Goal: Task Accomplishment & Management: Complete application form

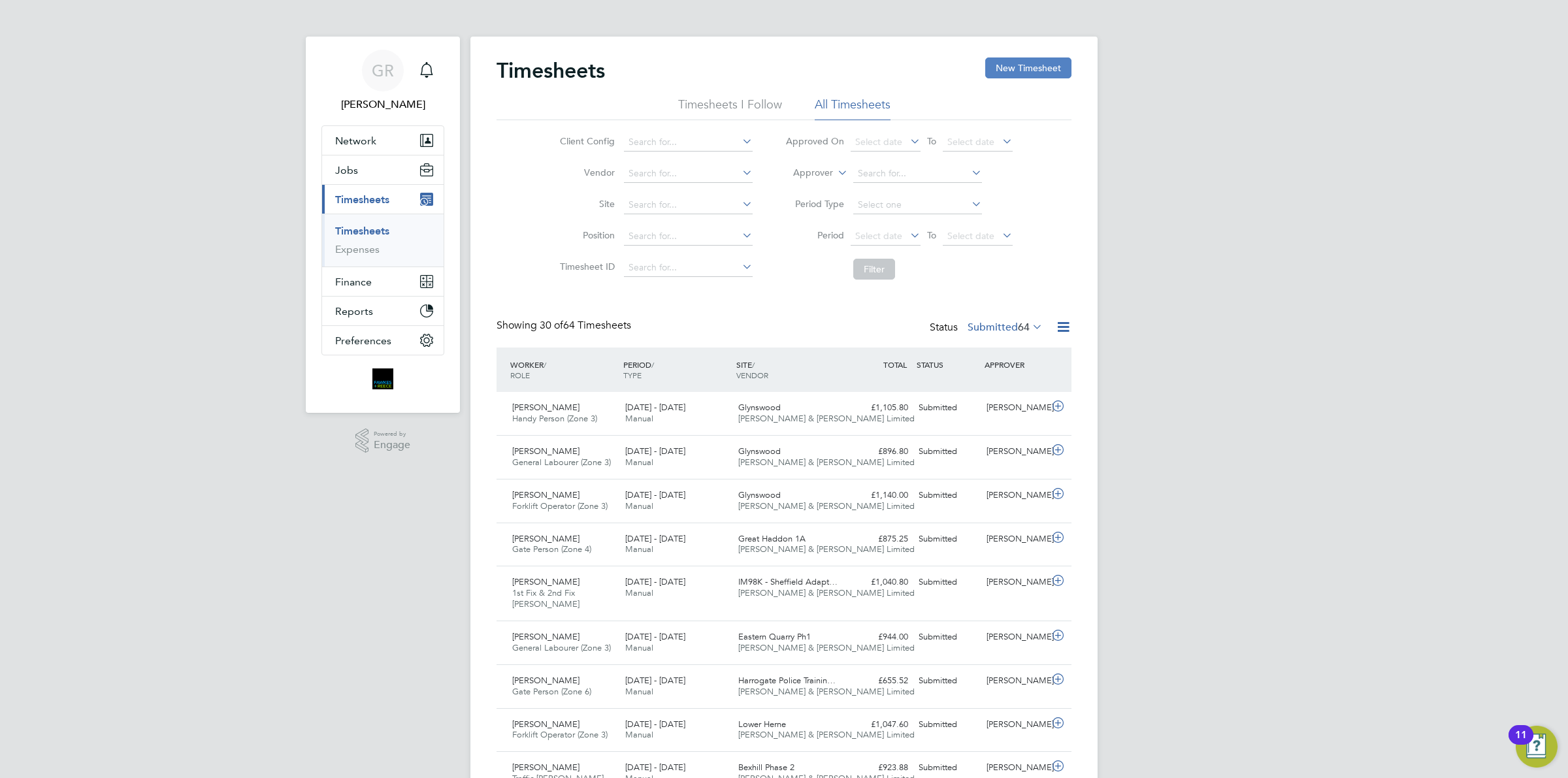
click at [1042, 69] on button "New Timesheet" at bounding box center [1028, 67] width 87 height 21
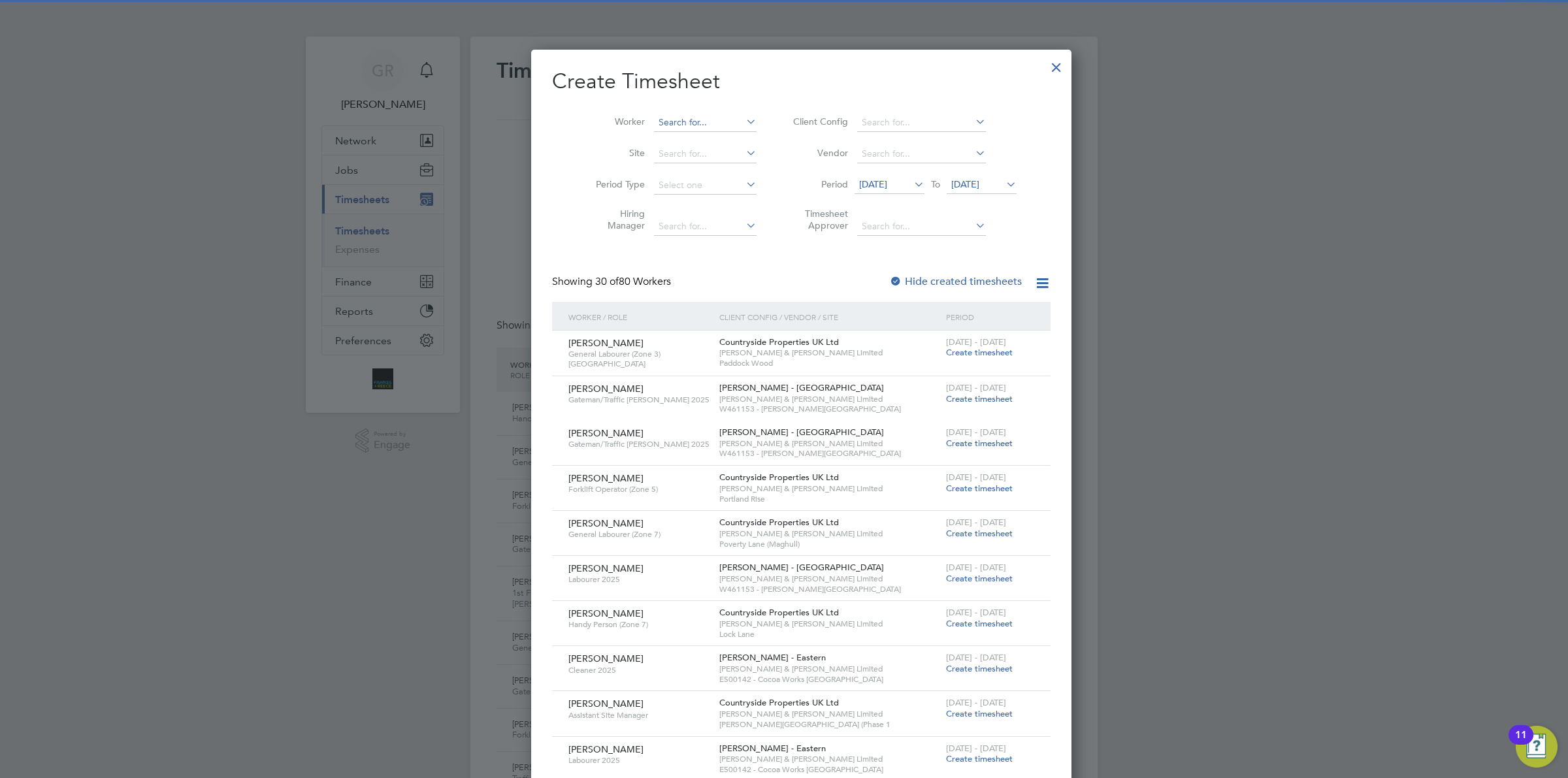
click at [664, 125] on input at bounding box center [705, 122] width 102 height 19
click at [155, 154] on div at bounding box center [784, 389] width 1568 height 778
click at [687, 129] on input at bounding box center [705, 122] width 102 height 19
click at [722, 155] on li "Oluw ahbemileke Garuba" at bounding box center [692, 158] width 114 height 18
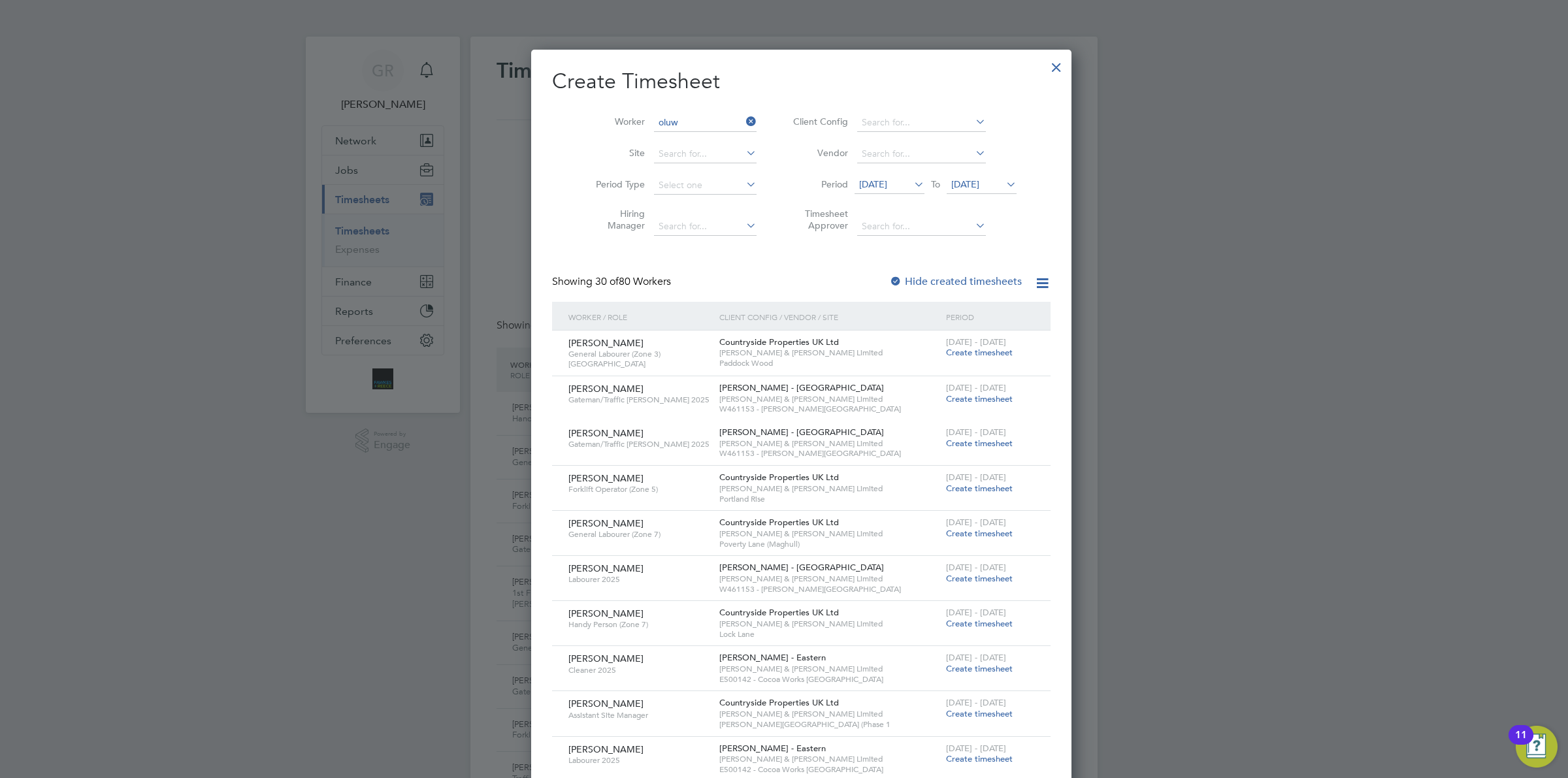
type input "Oluwahbemileke Garuba"
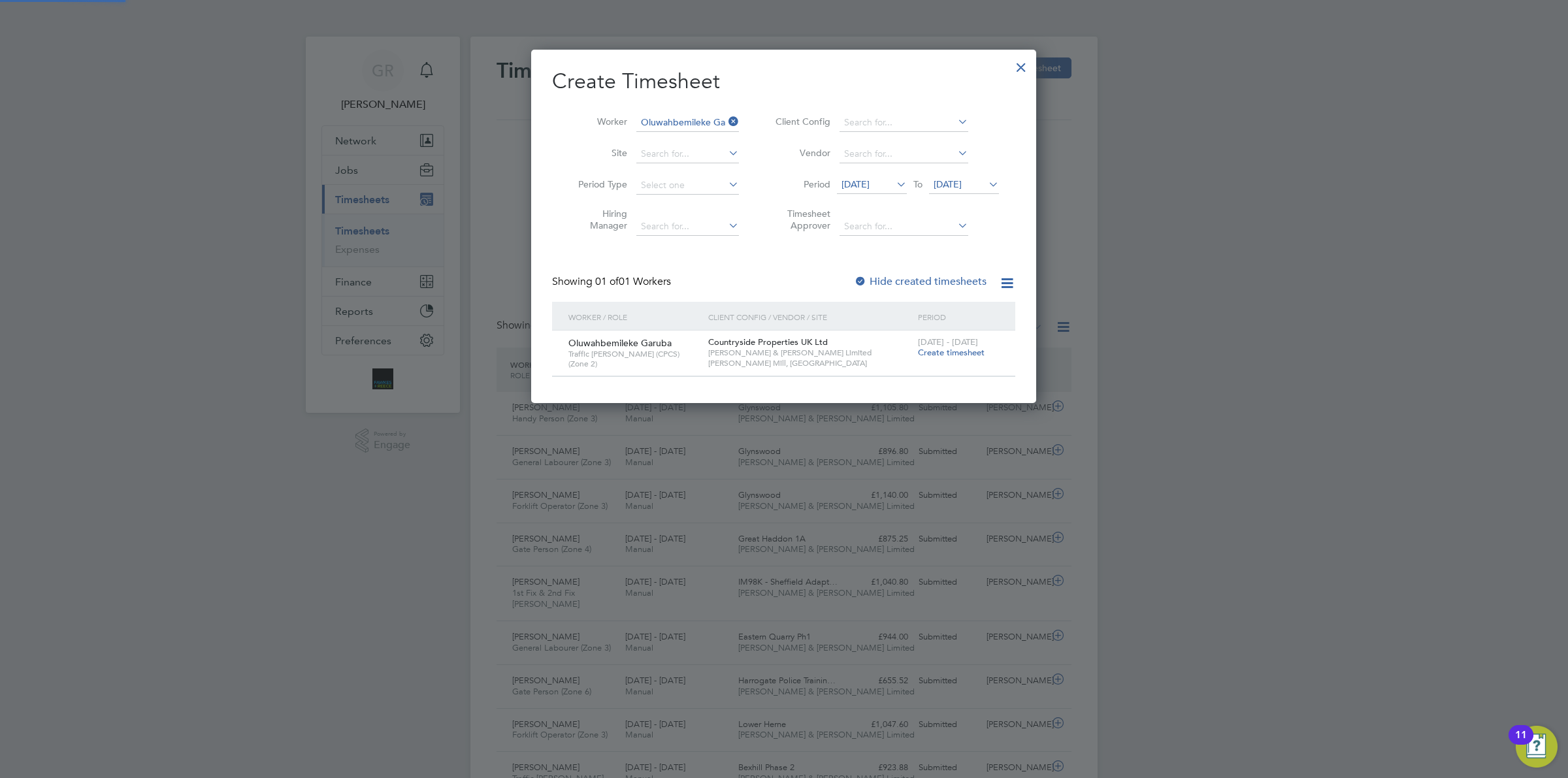
scroll to position [353, 505]
click at [954, 348] on span "Create timesheet" at bounding box center [951, 352] width 67 height 11
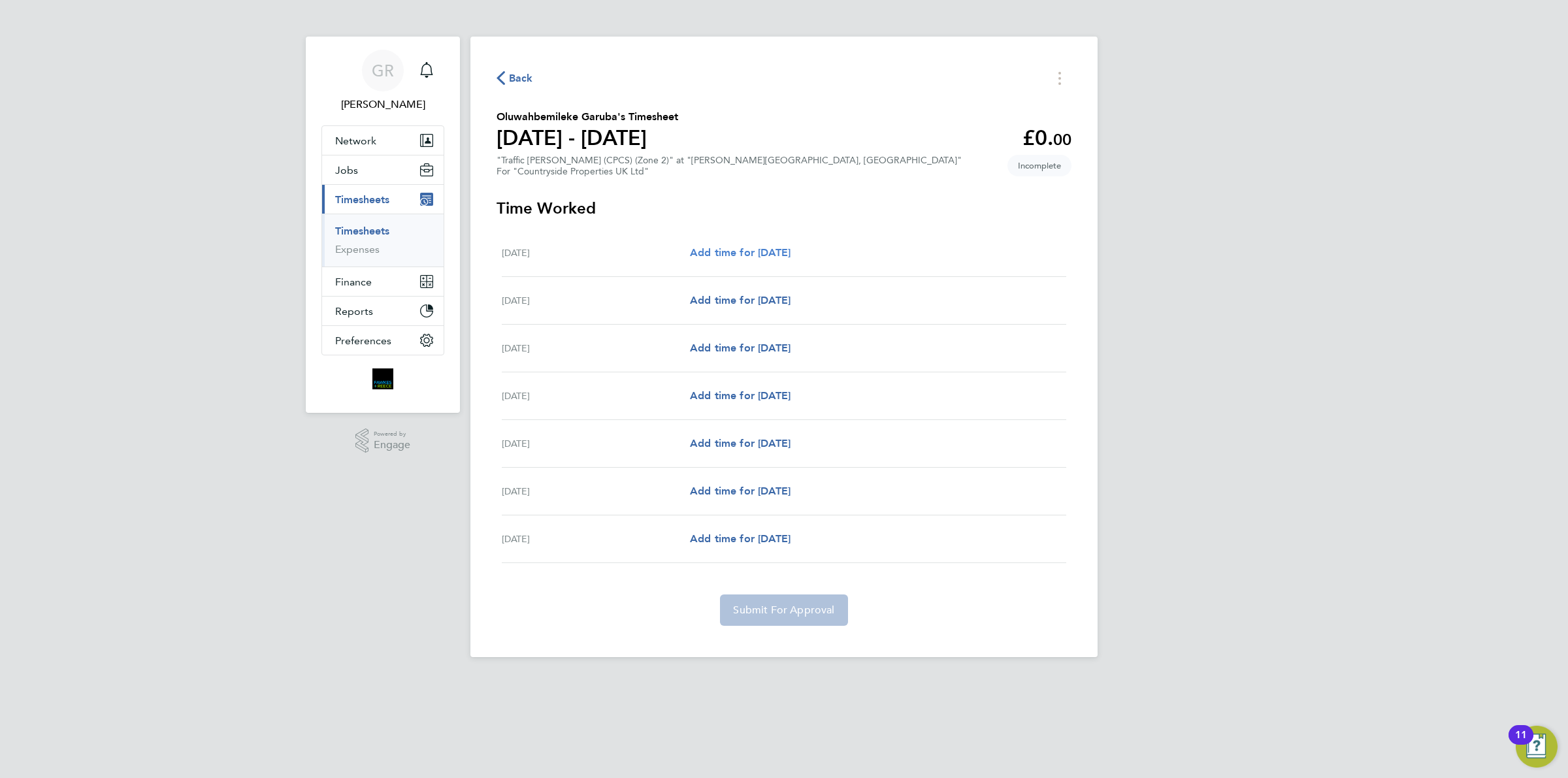
click at [744, 253] on span "Add time for [DATE]" at bounding box center [740, 252] width 100 height 13
select select "30"
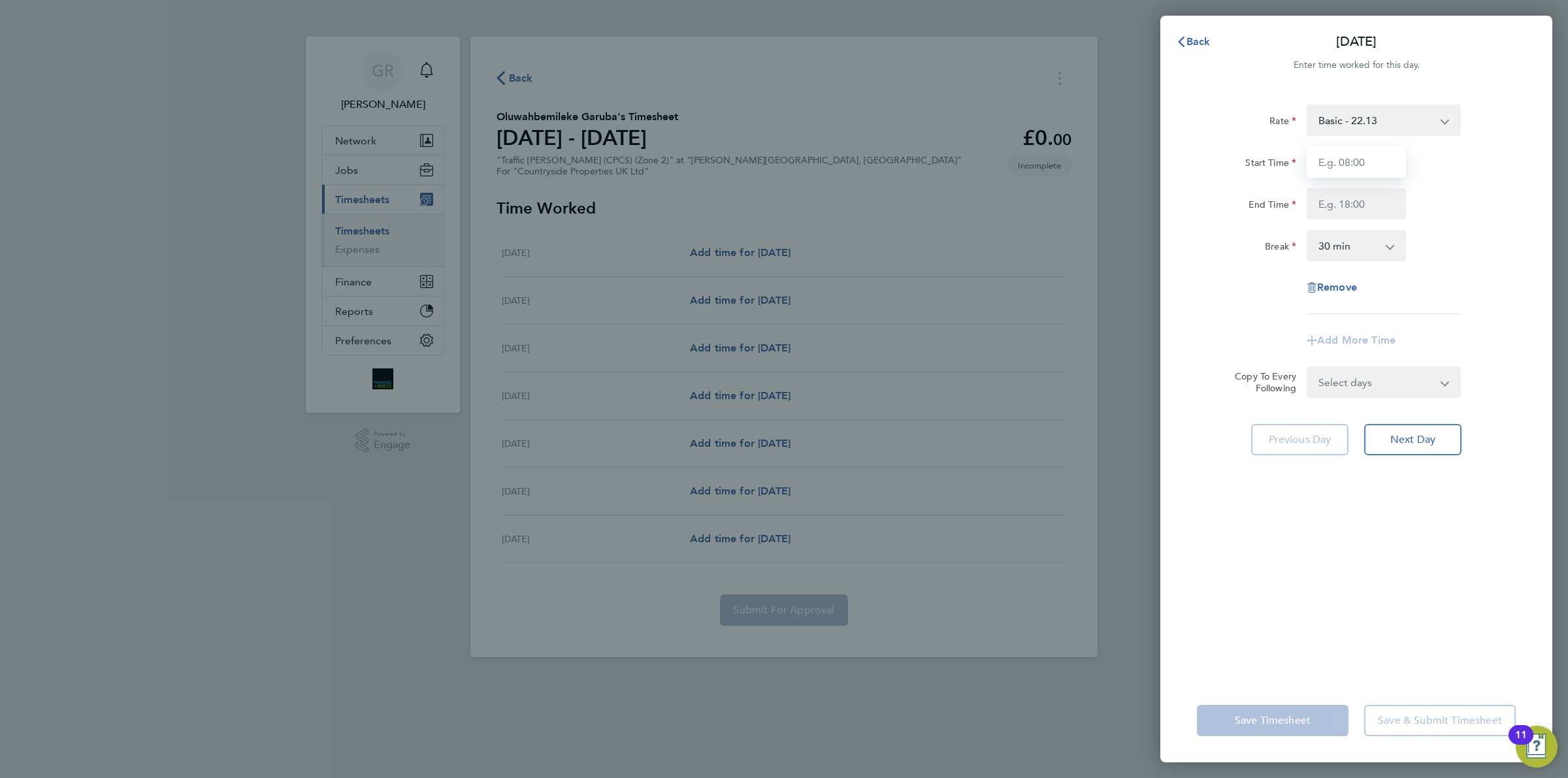
click at [1353, 167] on input "Start Time" at bounding box center [1355, 162] width 99 height 32
type input "07:30"
type input "17:00"
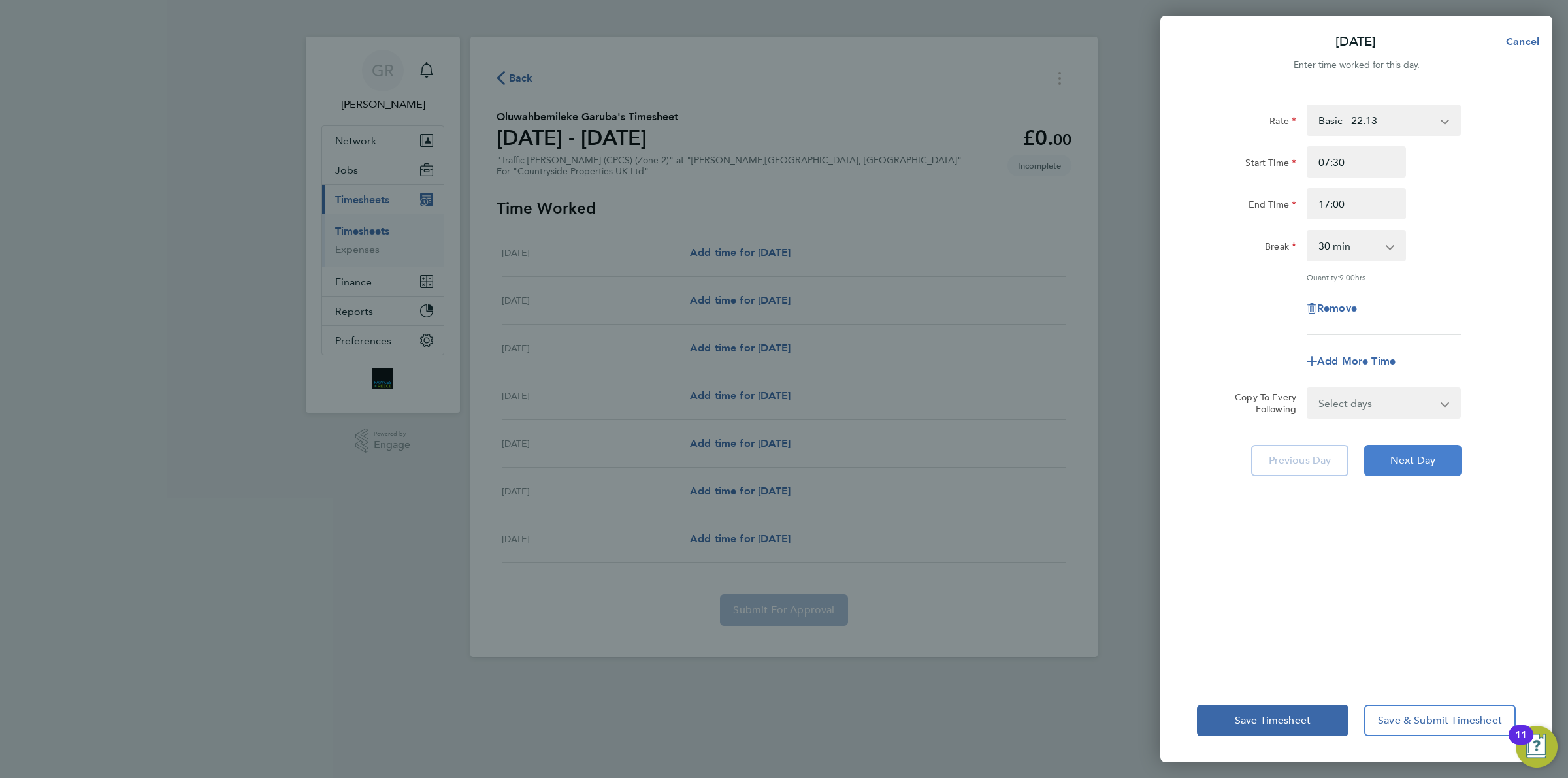
click at [1422, 457] on span "Next Day" at bounding box center [1412, 460] width 45 height 13
select select "30"
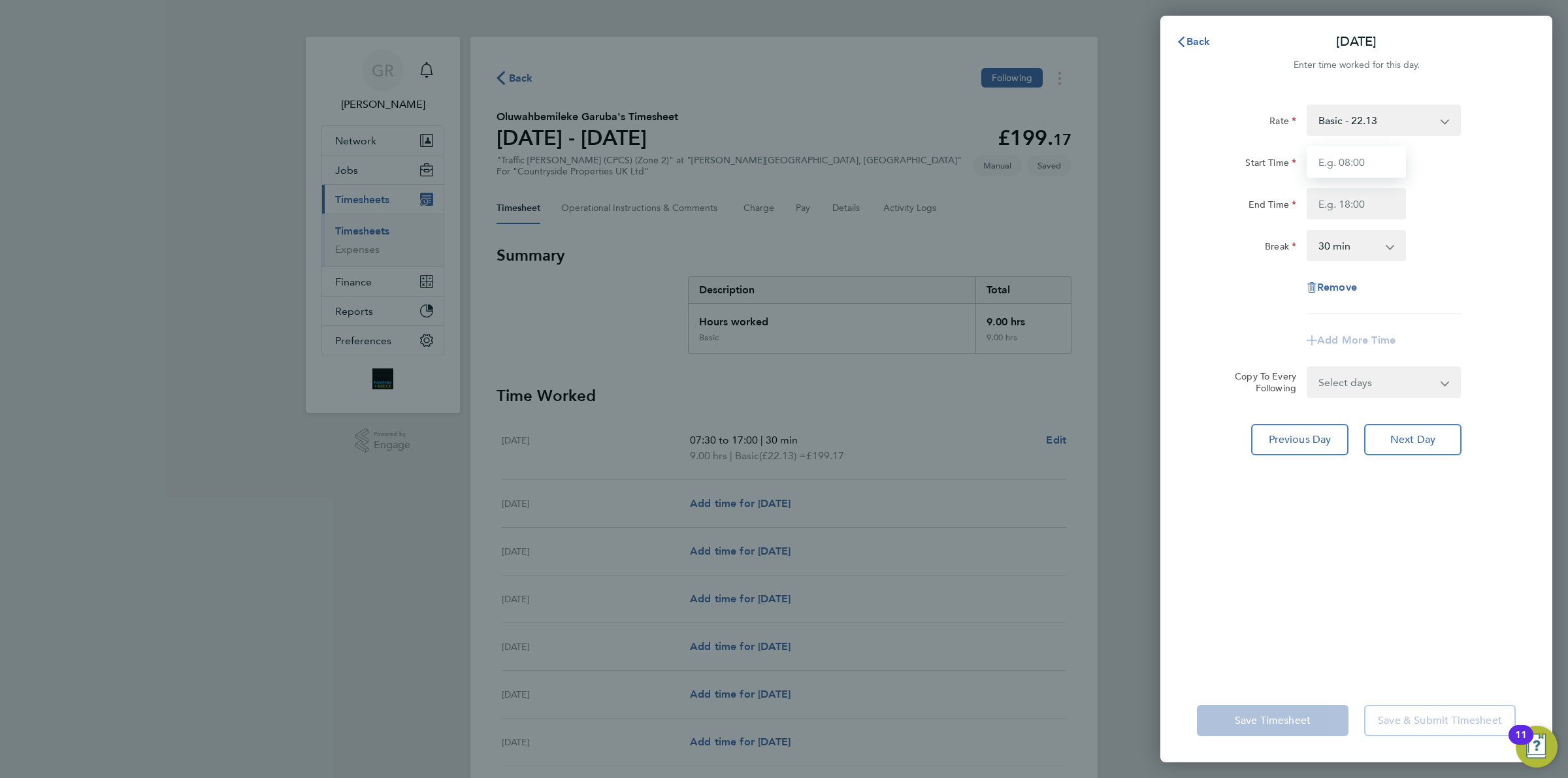
click at [1342, 159] on input "Start Time" at bounding box center [1355, 162] width 99 height 32
type input "07:30"
type input "17:00"
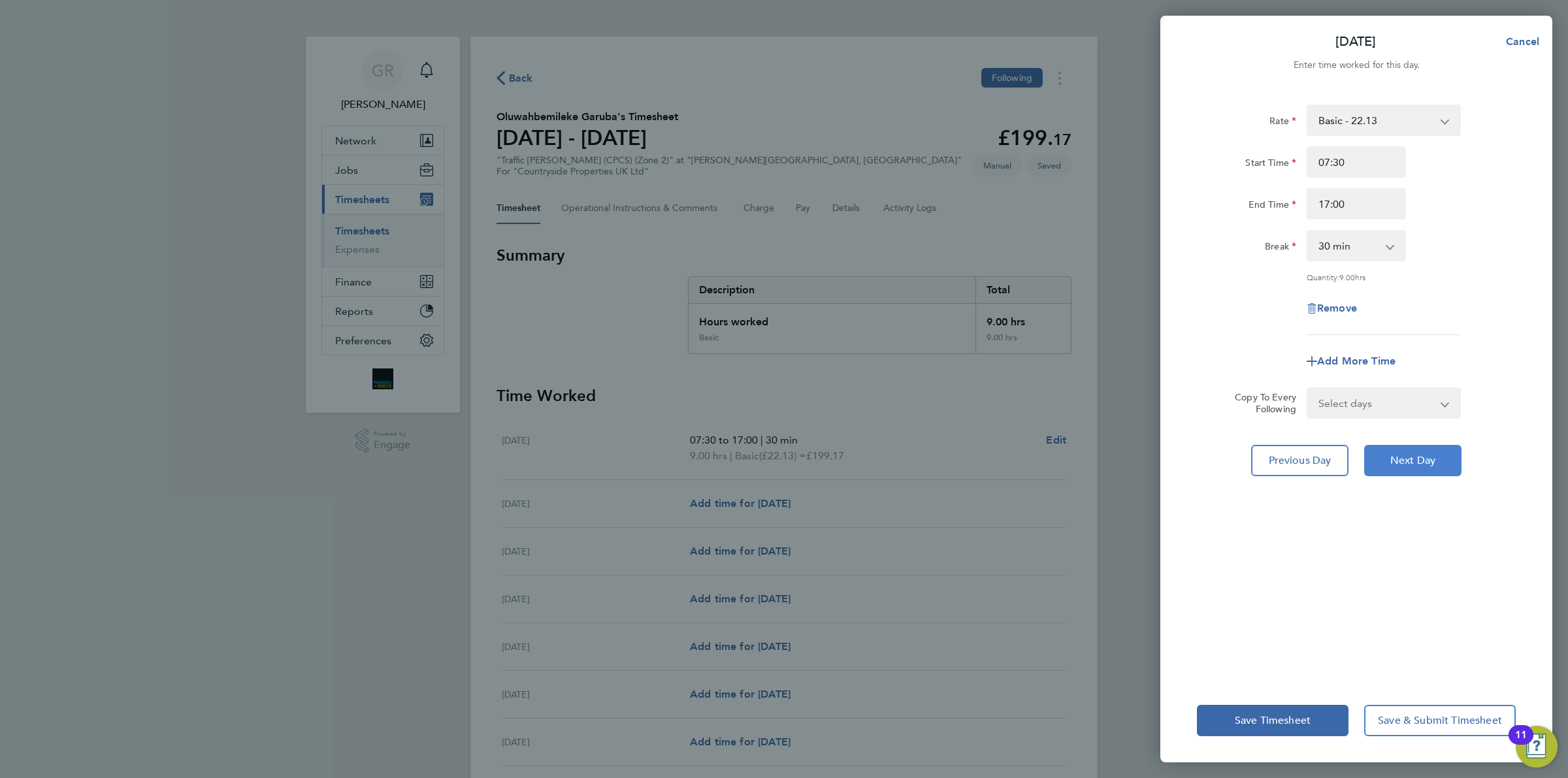
click at [1395, 456] on span "Next Day" at bounding box center [1412, 460] width 45 height 13
select select "30"
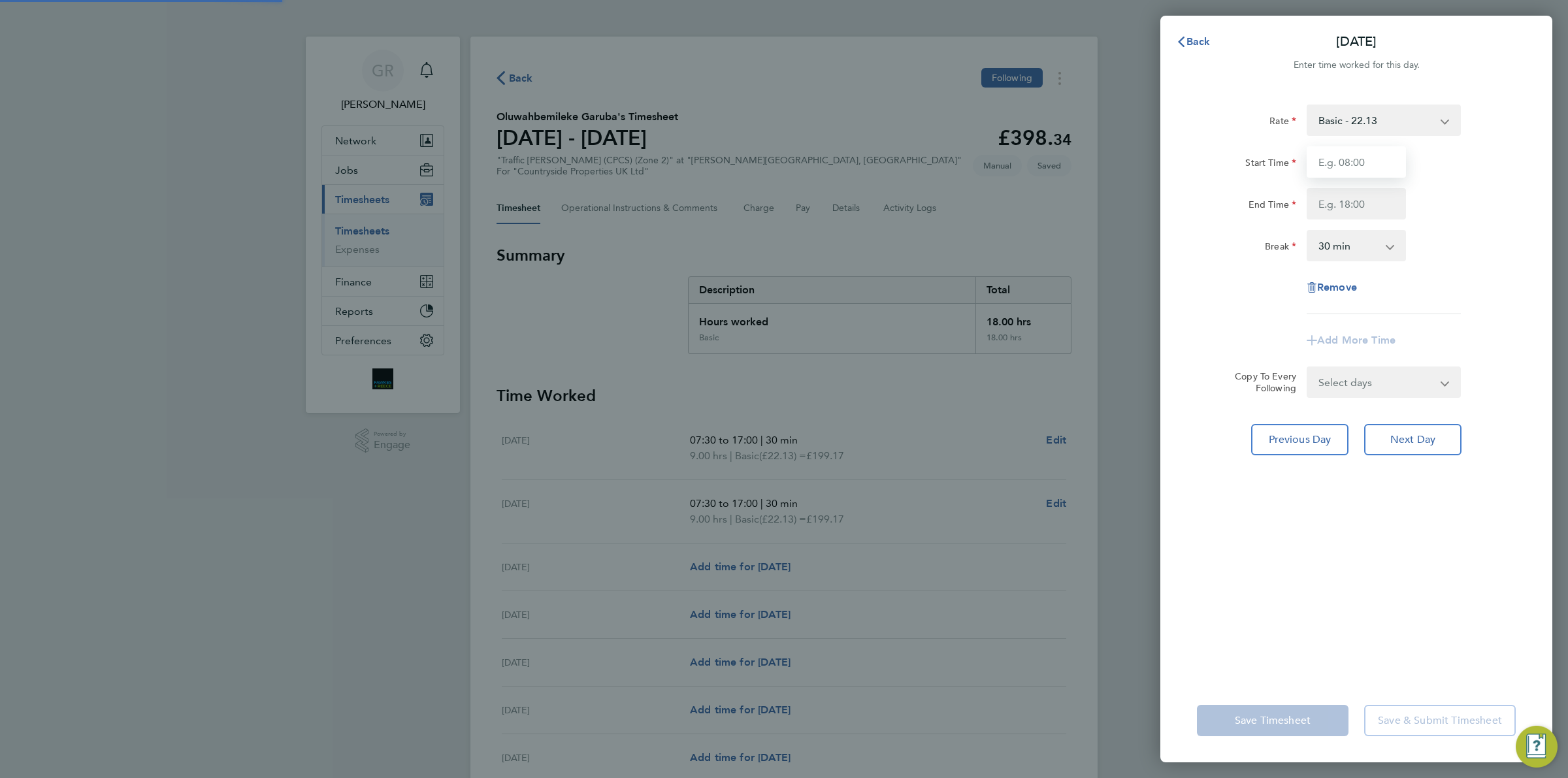
click at [1333, 154] on input "Start Time" at bounding box center [1355, 162] width 99 height 32
type input "07:30"
type input "17:00"
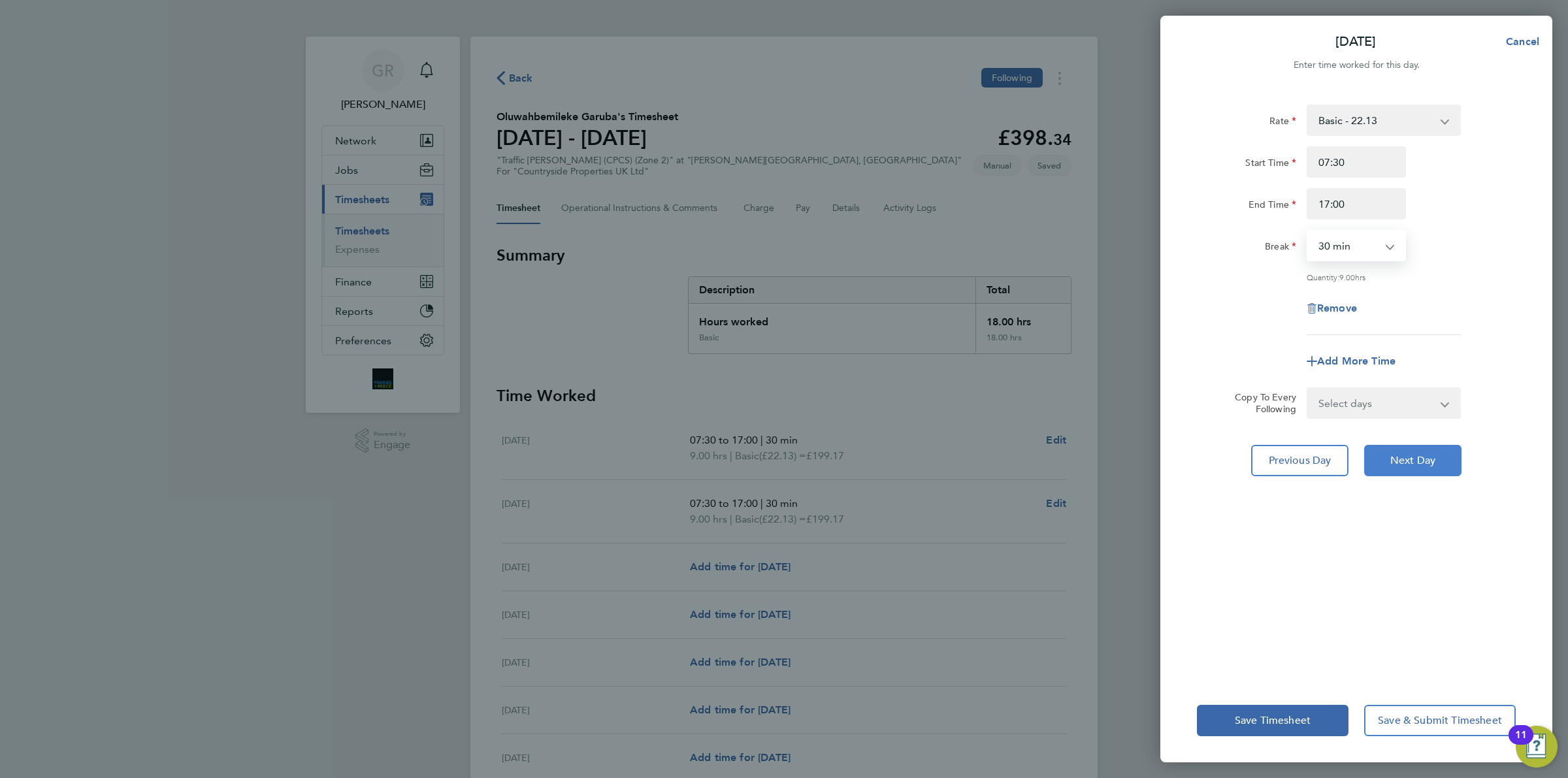
click at [1415, 461] on span "Next Day" at bounding box center [1412, 460] width 45 height 13
select select "30"
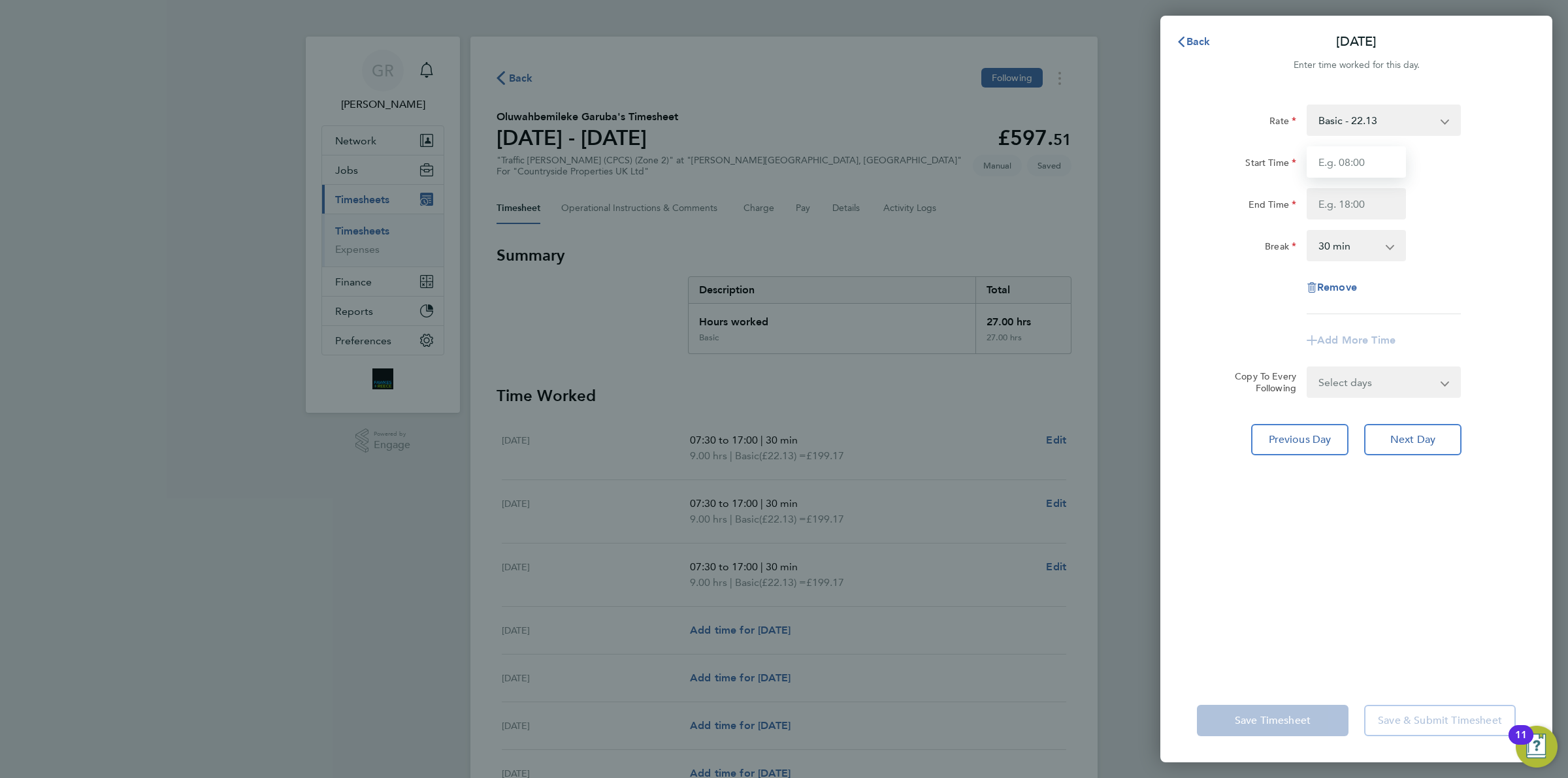
click at [1362, 155] on input "Start Time" at bounding box center [1355, 162] width 99 height 32
type input "07:30"
type input "17:00"
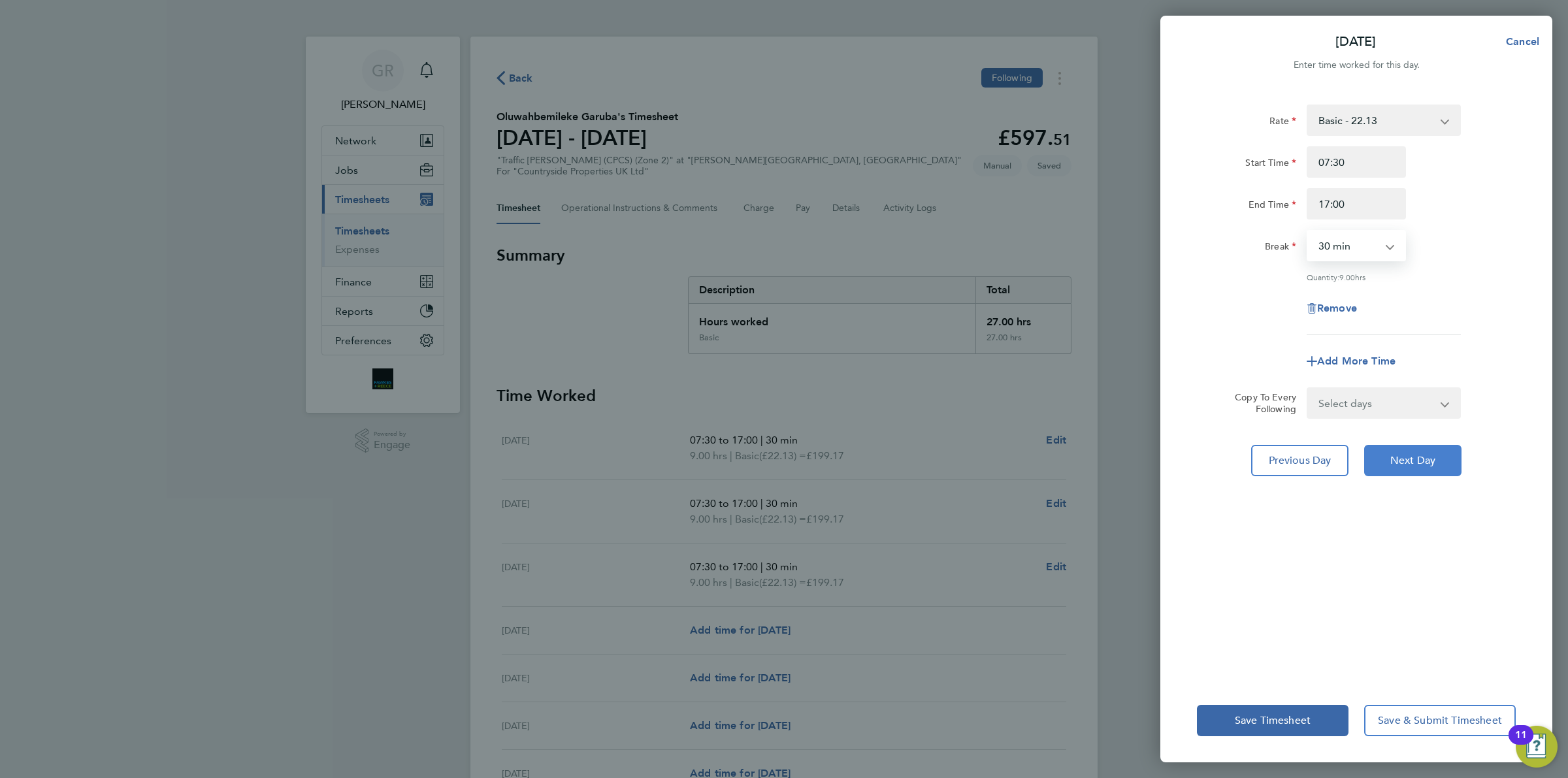
click at [1410, 469] on button "Next Day" at bounding box center [1412, 461] width 98 height 32
select select "30"
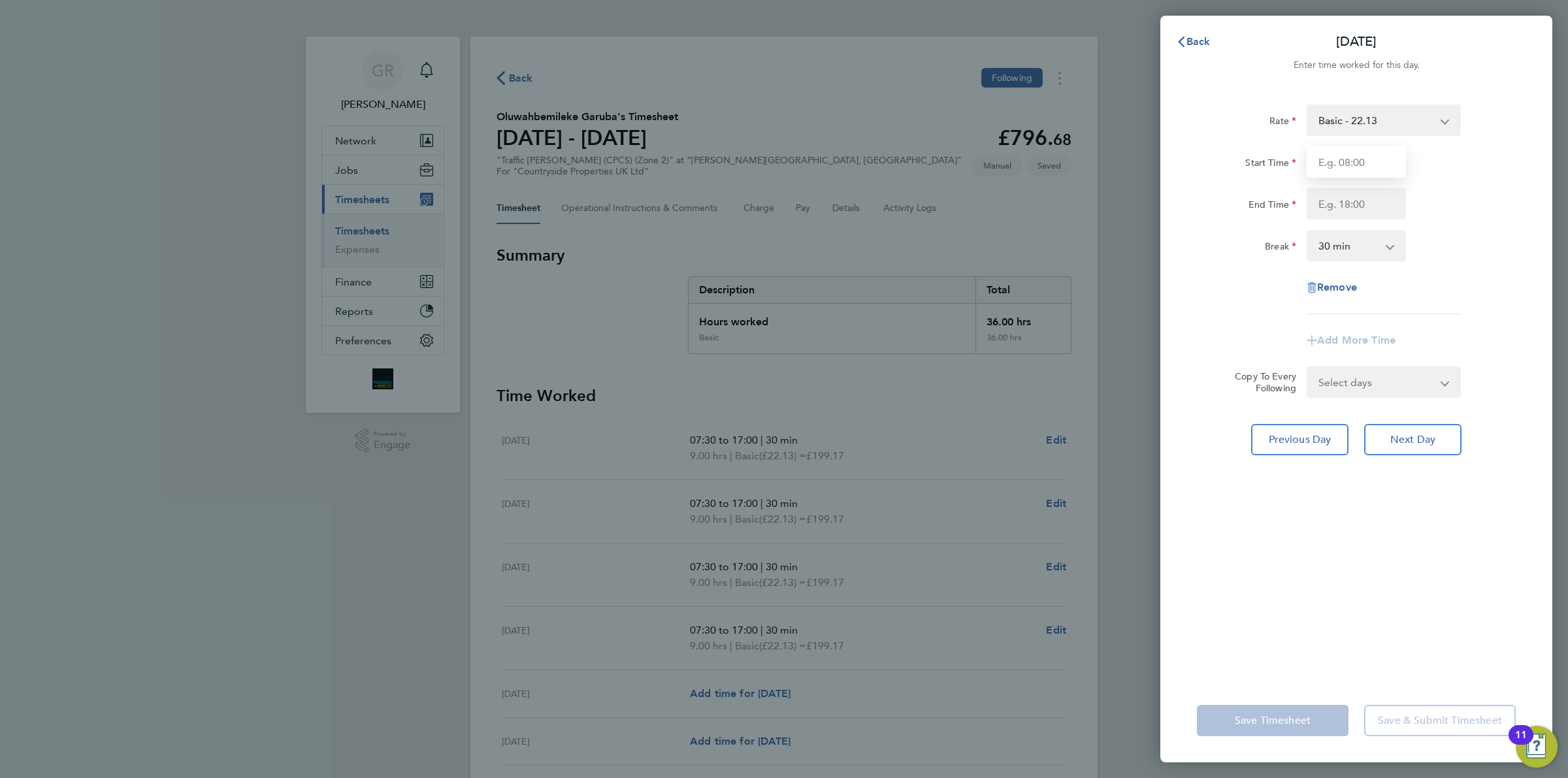
click at [1378, 153] on input "Start Time" at bounding box center [1355, 162] width 99 height 32
type input "7"
type input "07:30"
type input "17:00"
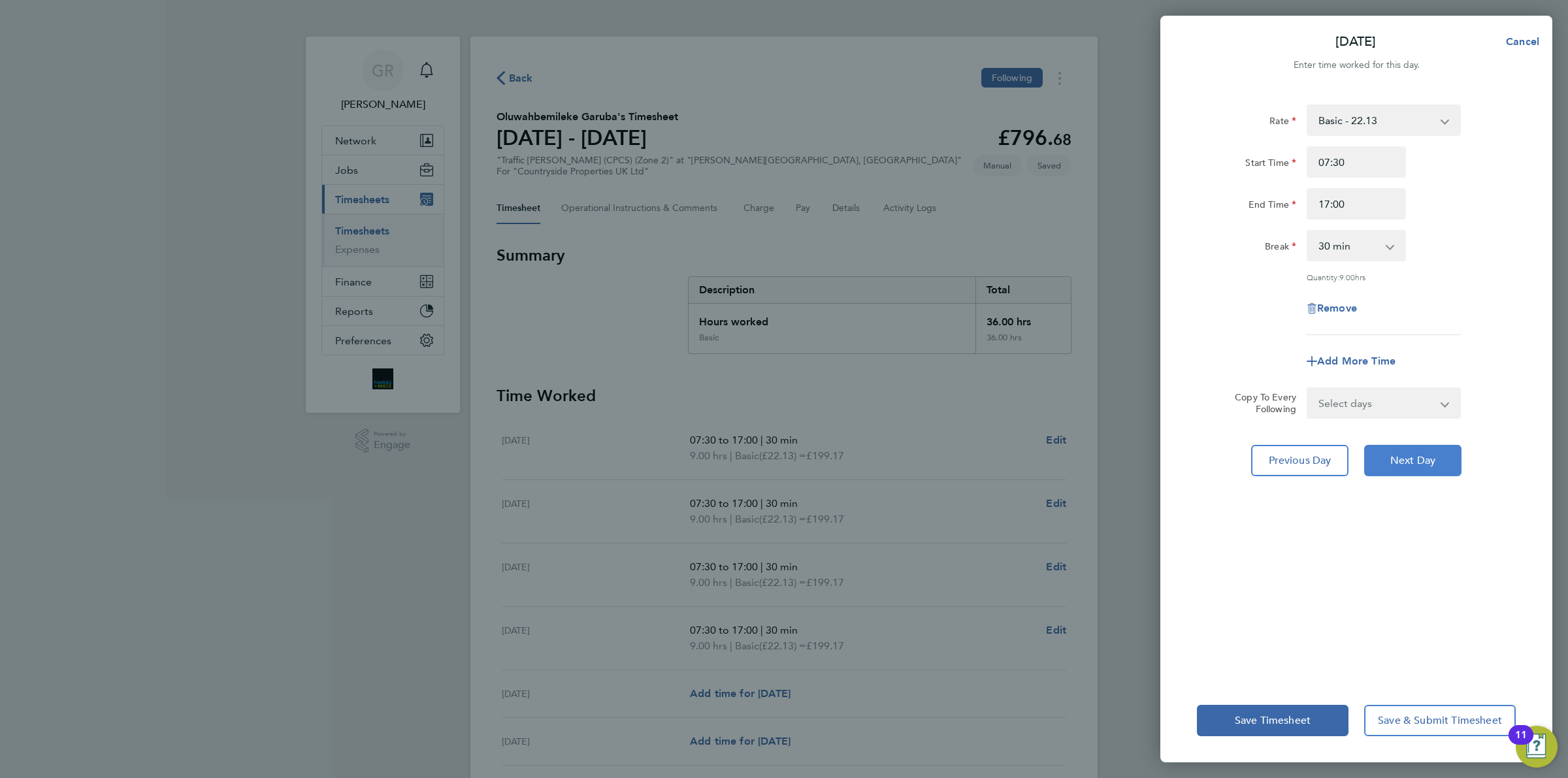
click at [1418, 465] on span "Next Day" at bounding box center [1412, 460] width 45 height 13
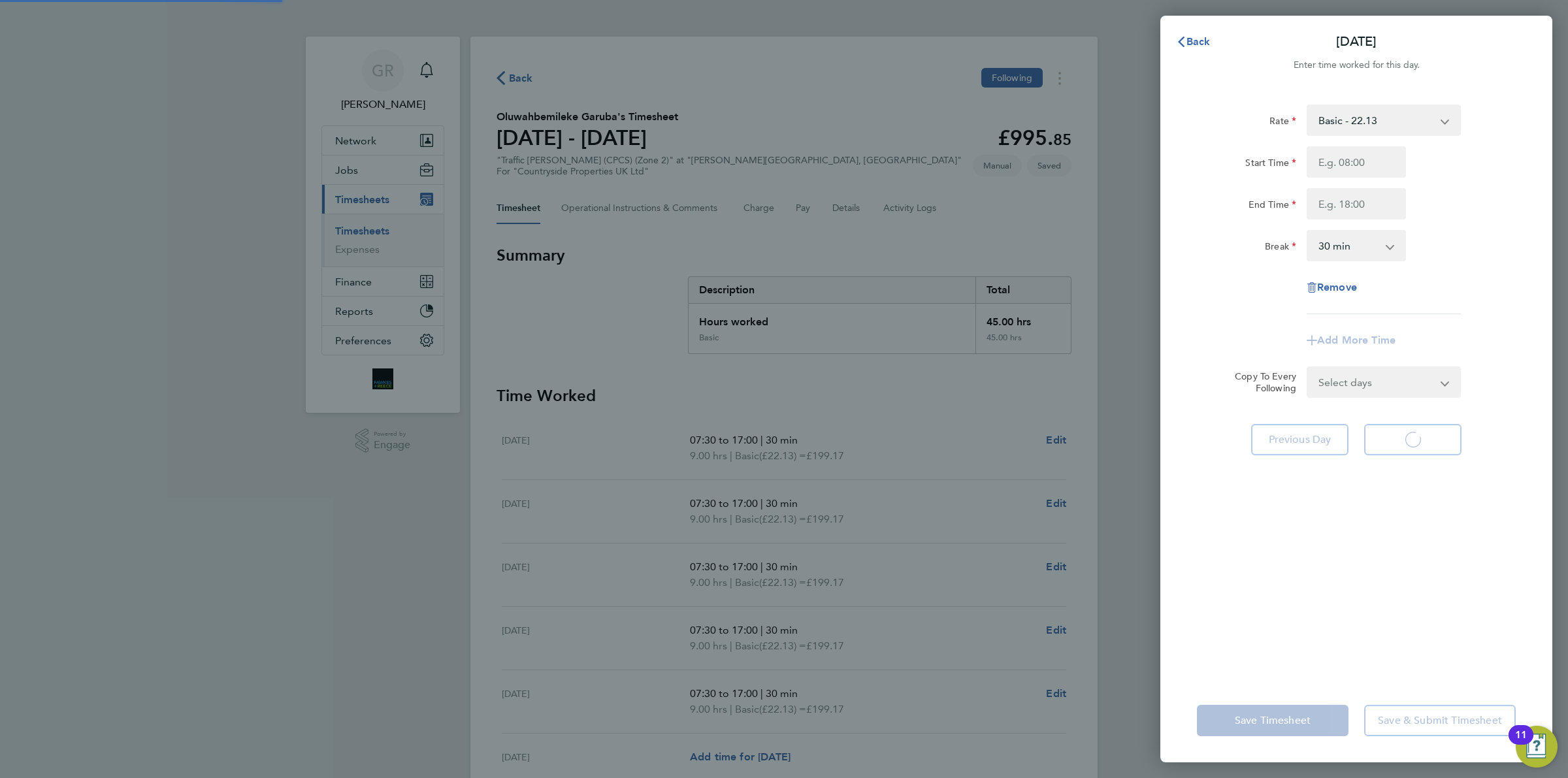
select select "30"
click at [1350, 157] on input "Start Time" at bounding box center [1355, 162] width 99 height 32
type input "07:30"
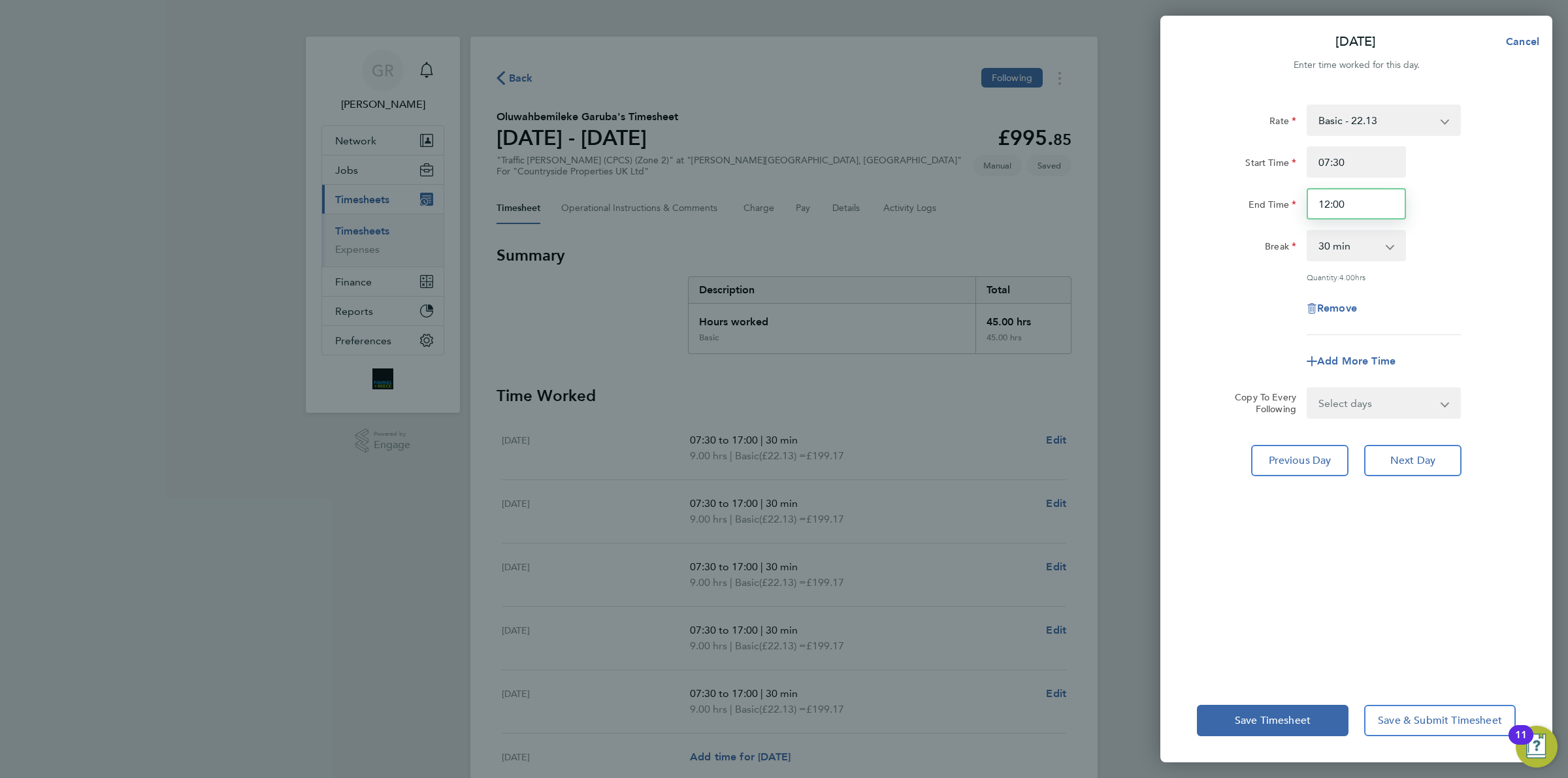
drag, startPoint x: 1372, startPoint y: 211, endPoint x: 1184, endPoint y: 187, distance: 189.5
click at [1184, 187] on div "Rate Basic - 22.13 Start Time 07:30 End Time 12:00 Break 0 min 15 min 30 min 45…" at bounding box center [1356, 383] width 392 height 590
type input "13:00"
click at [1280, 728] on button "Save Timesheet" at bounding box center [1273, 721] width 152 height 32
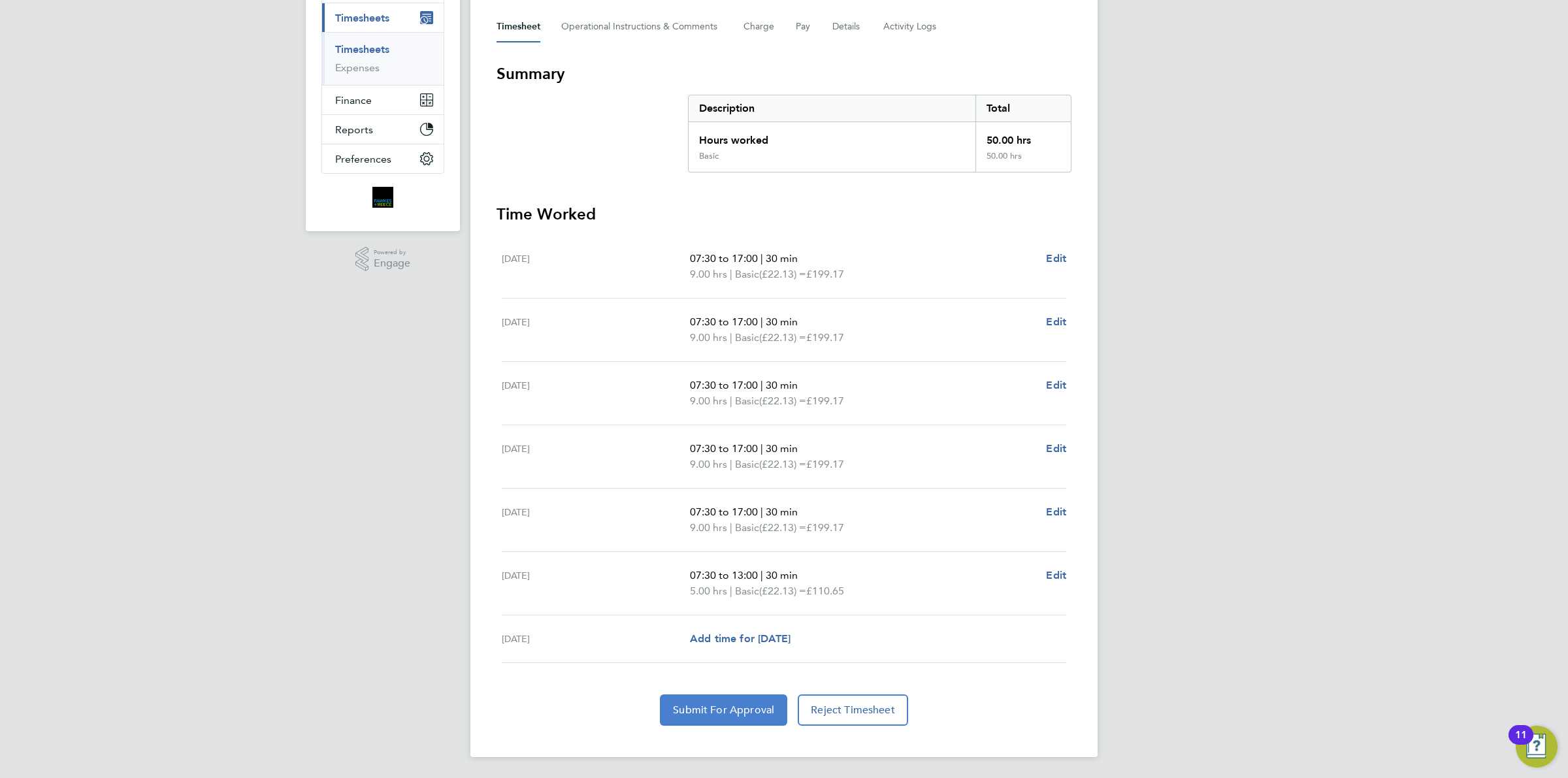
click at [752, 707] on span "Submit For Approval" at bounding box center [723, 709] width 101 height 13
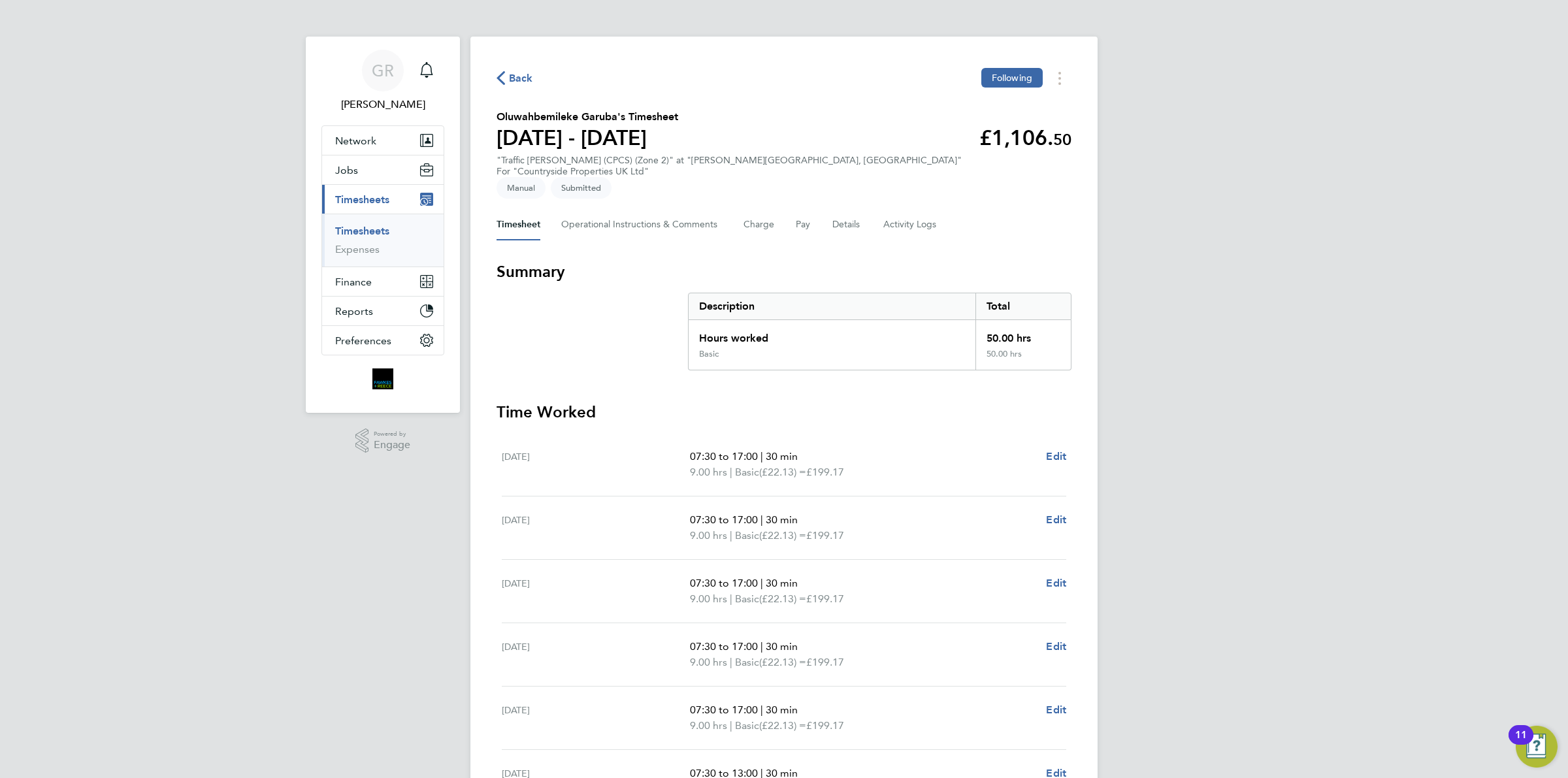
click at [524, 82] on span "Back" at bounding box center [521, 79] width 25 height 16
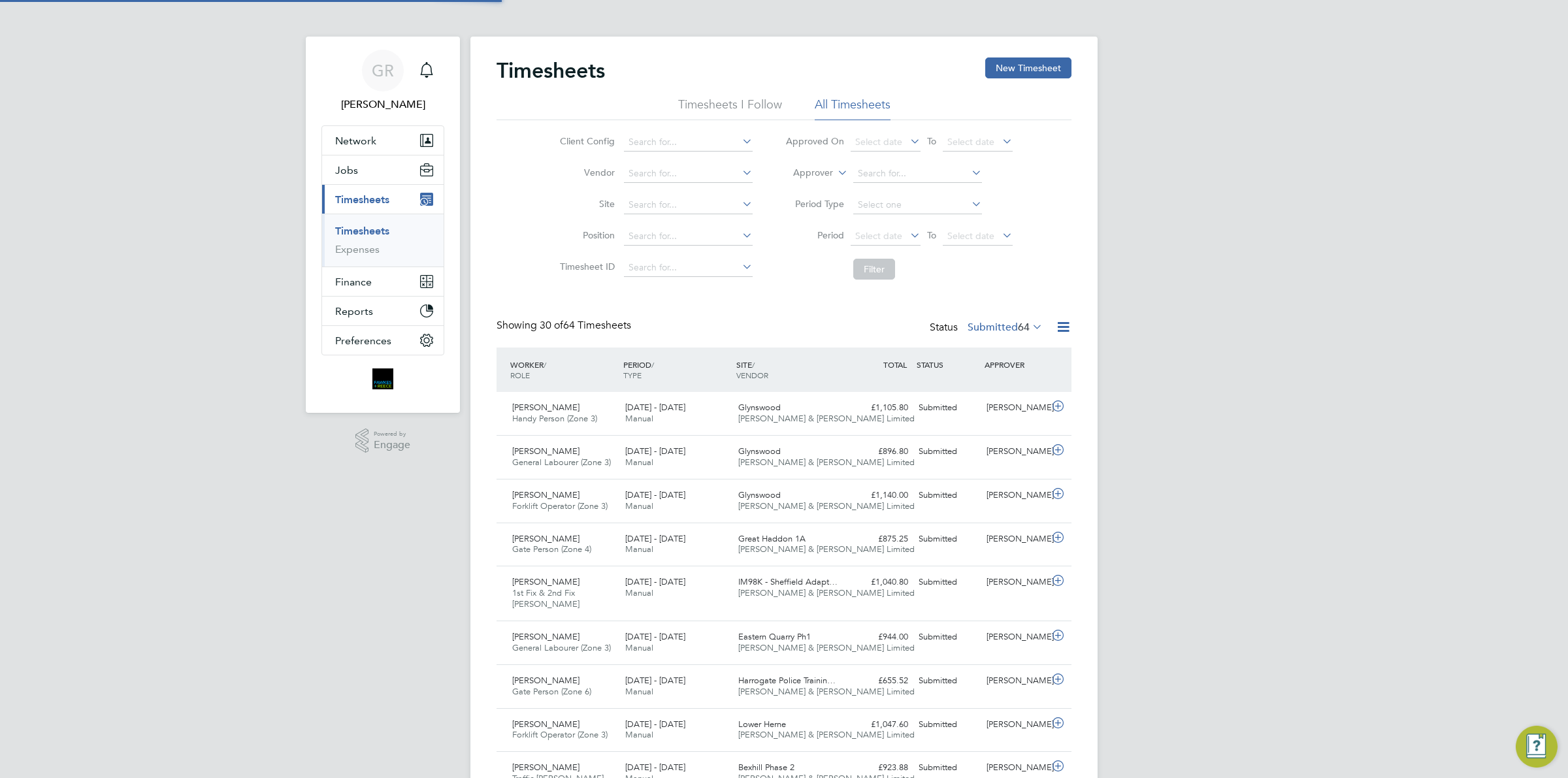
scroll to position [32, 113]
click at [1011, 67] on button "New Timesheet" at bounding box center [1028, 67] width 87 height 21
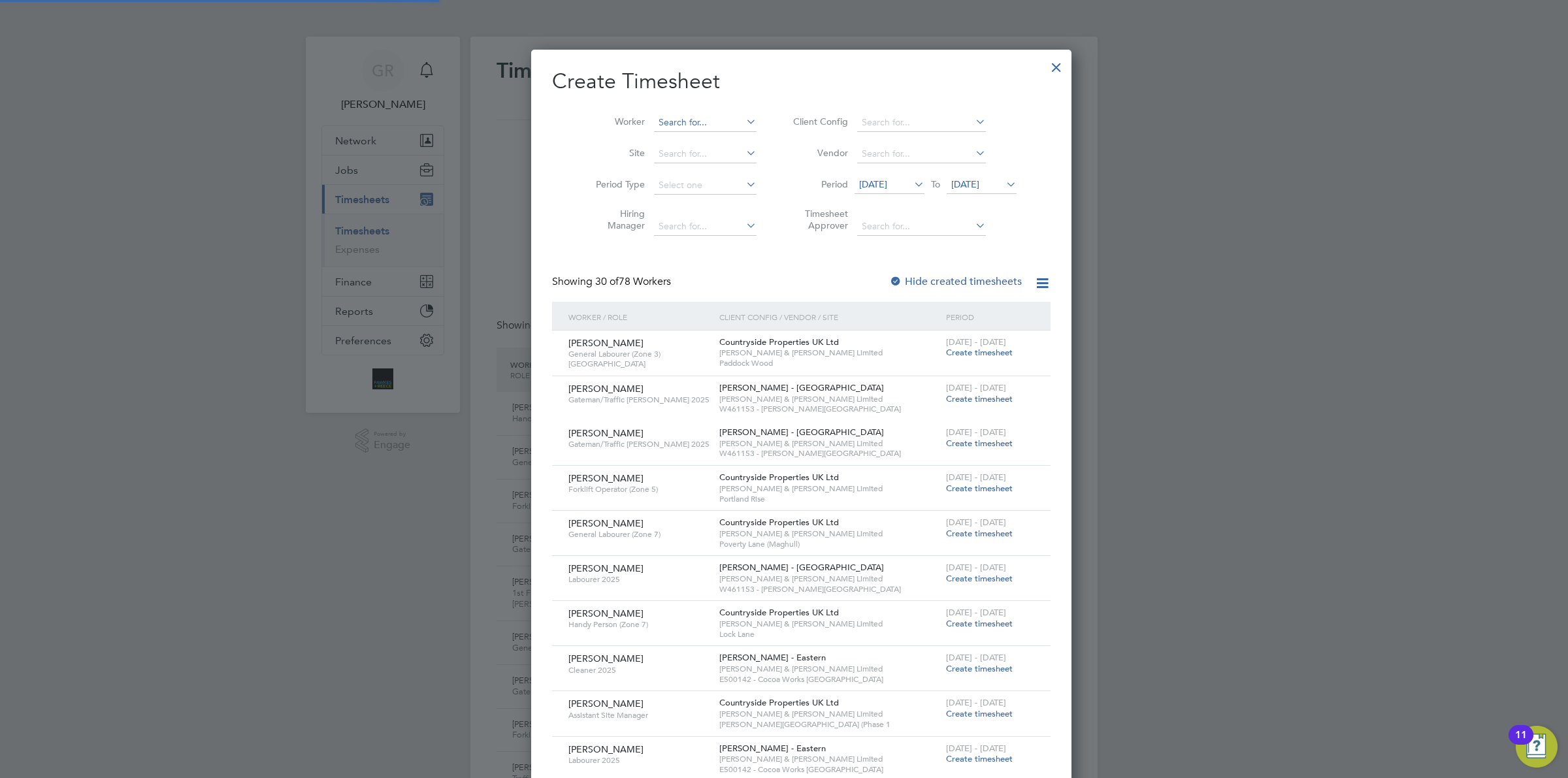
click at [662, 125] on input at bounding box center [705, 122] width 102 height 19
click at [685, 141] on li "[PERSON_NAME]" at bounding box center [697, 140] width 124 height 18
type input "[PERSON_NAME]"
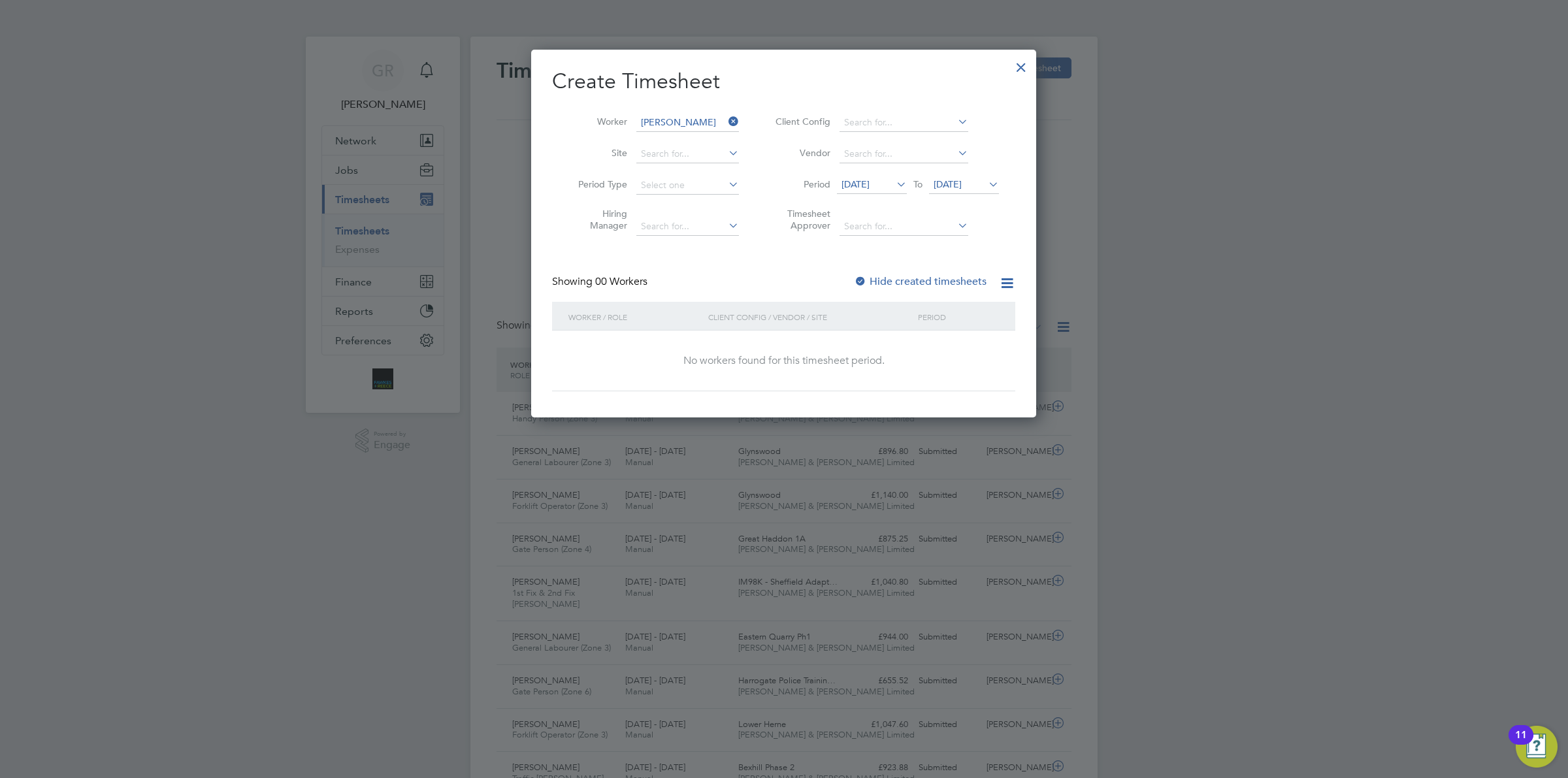
click at [870, 183] on span "[DATE]" at bounding box center [855, 184] width 29 height 12
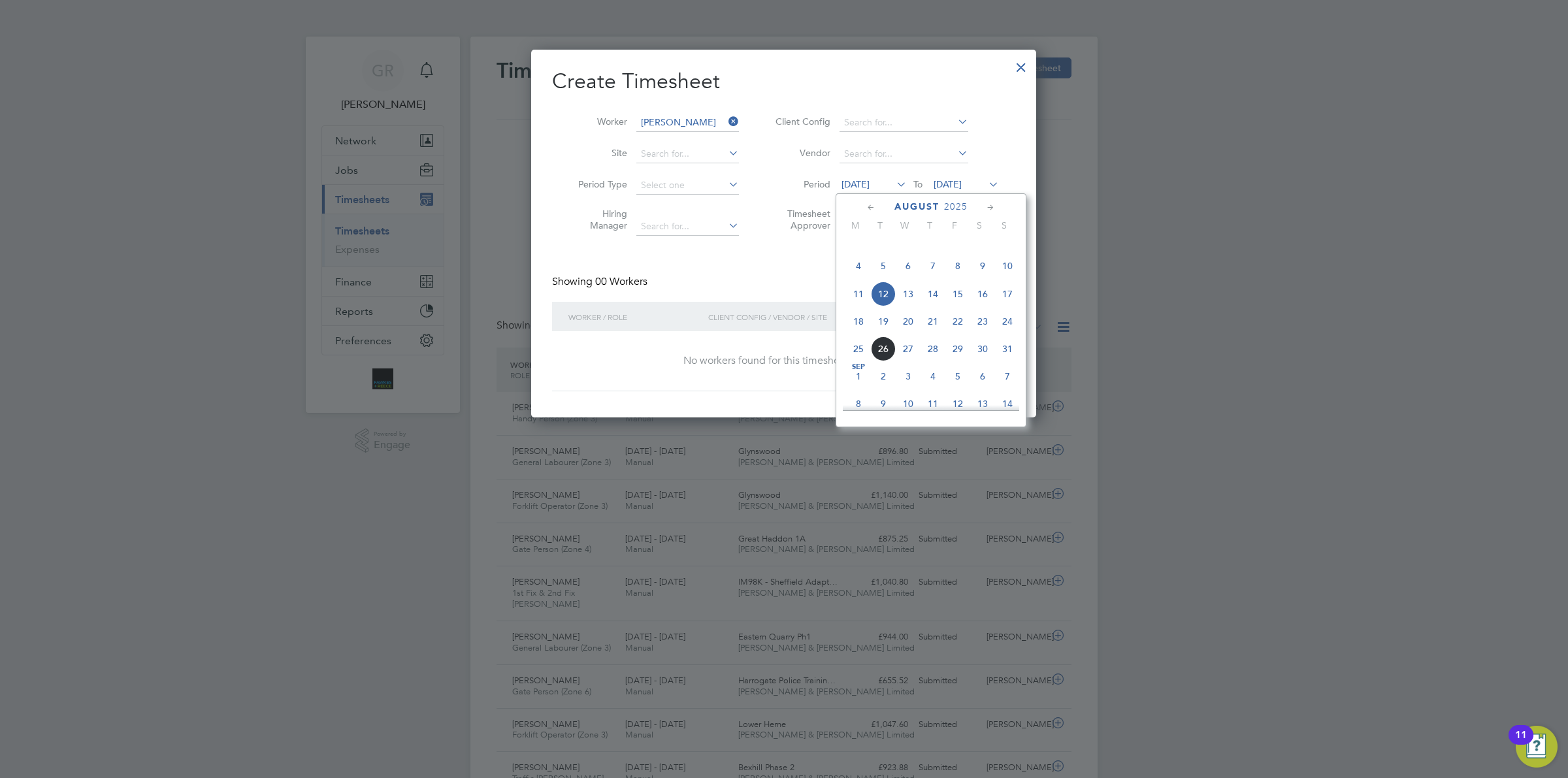
click at [856, 334] on span "18" at bounding box center [858, 321] width 25 height 25
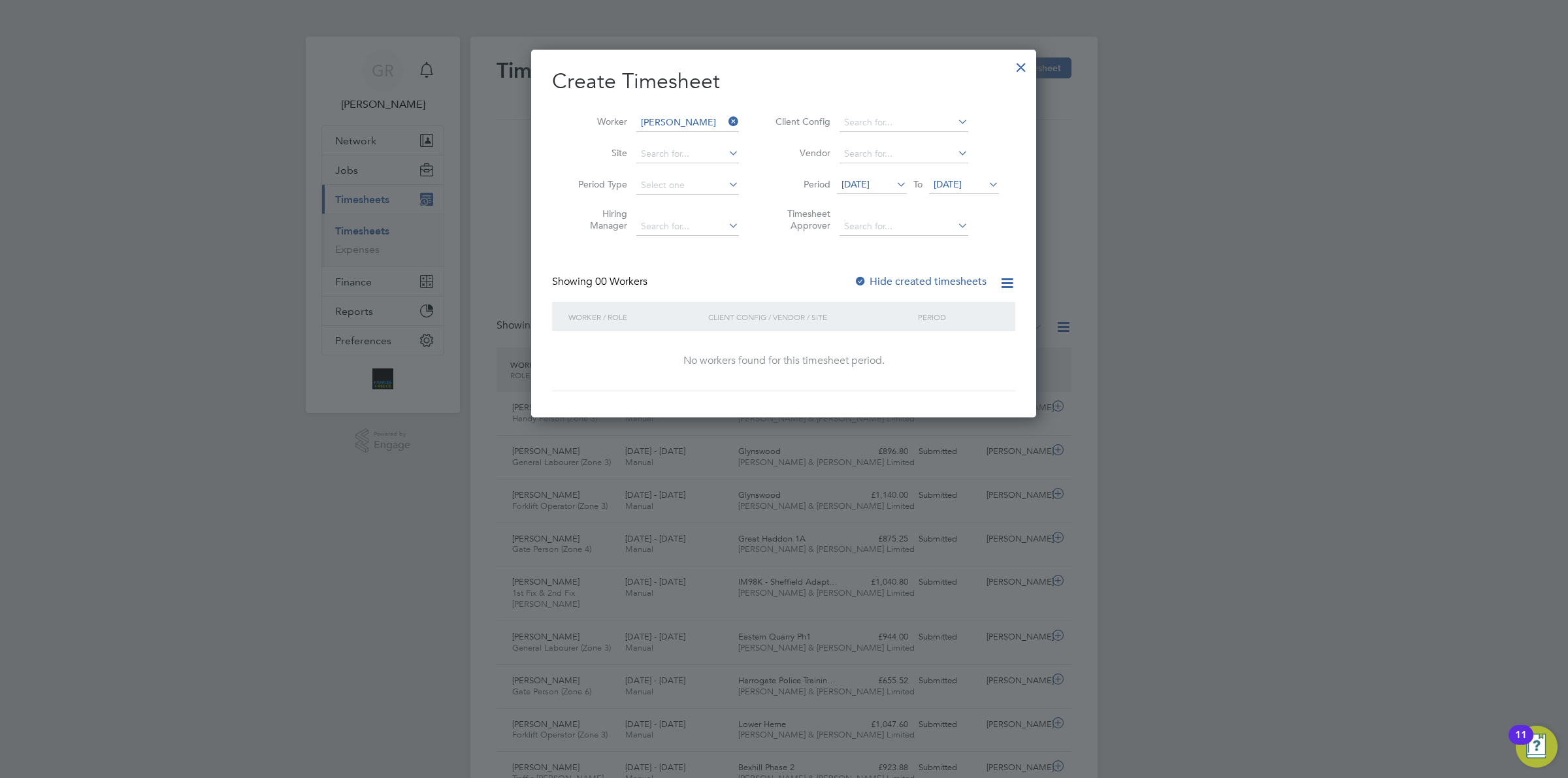
click at [961, 183] on span "[DATE]" at bounding box center [947, 184] width 29 height 12
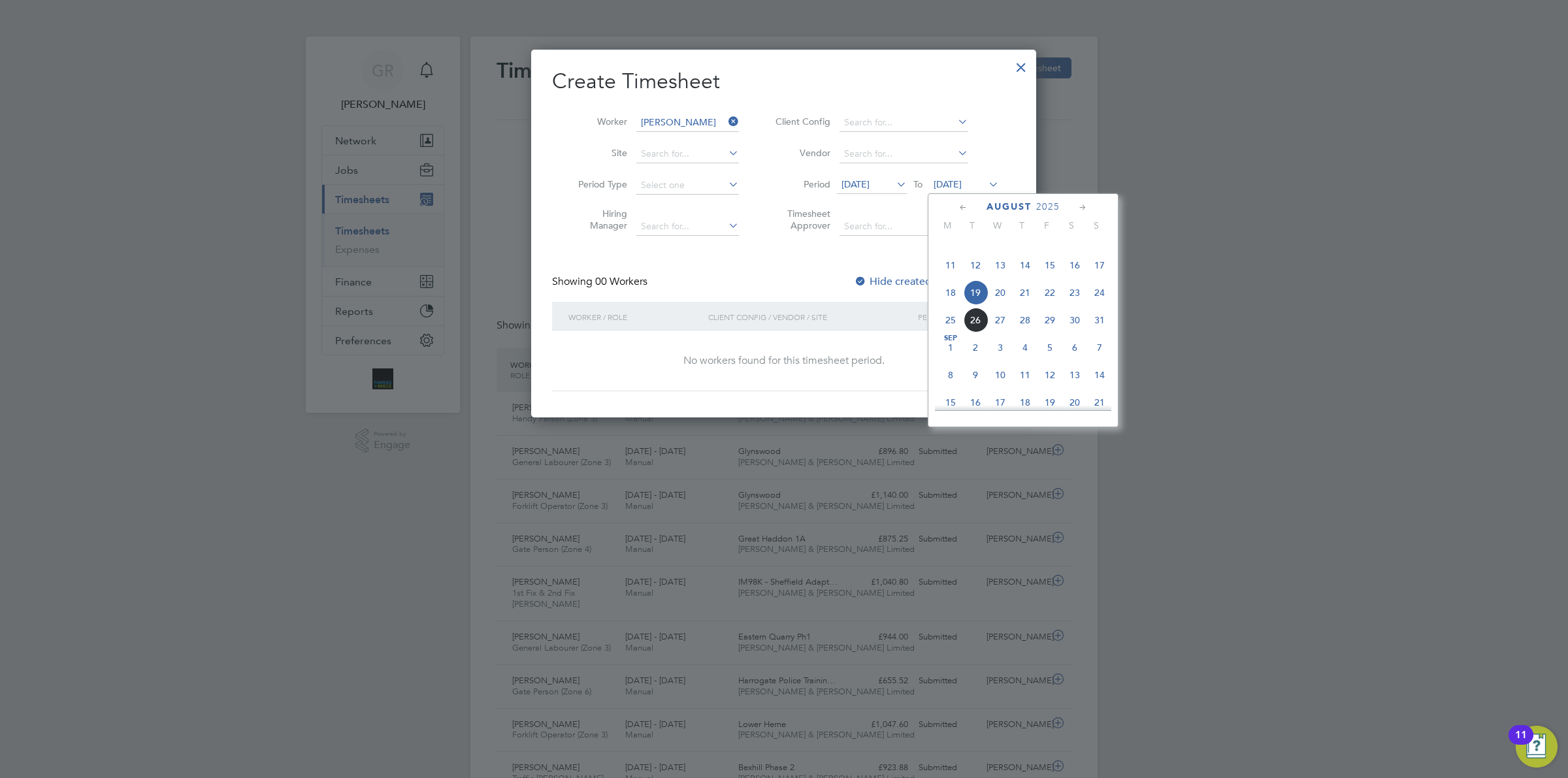
click at [1099, 305] on span "24" at bounding box center [1098, 292] width 25 height 25
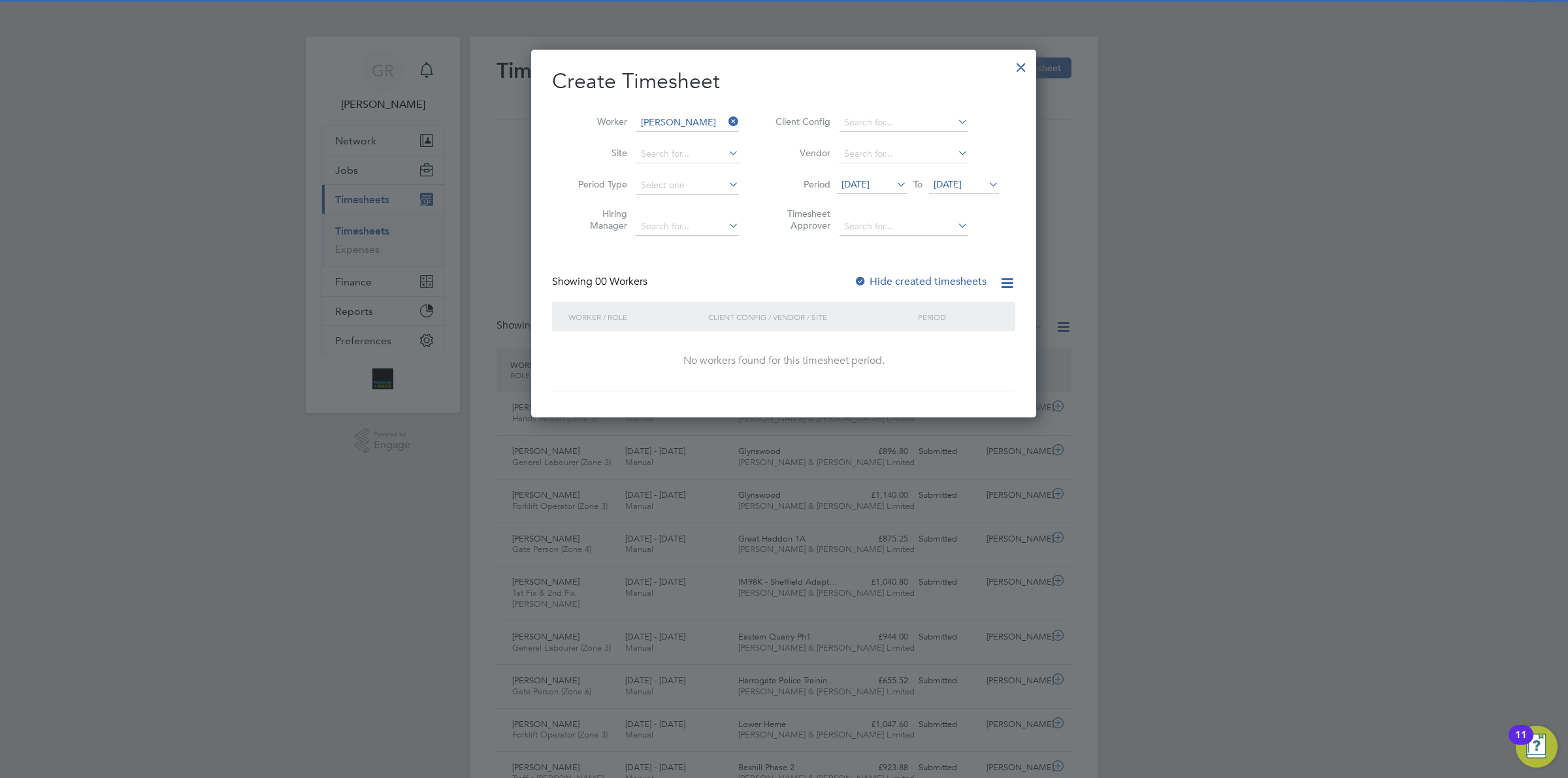
click at [936, 282] on label "Hide created timesheets" at bounding box center [920, 281] width 133 height 13
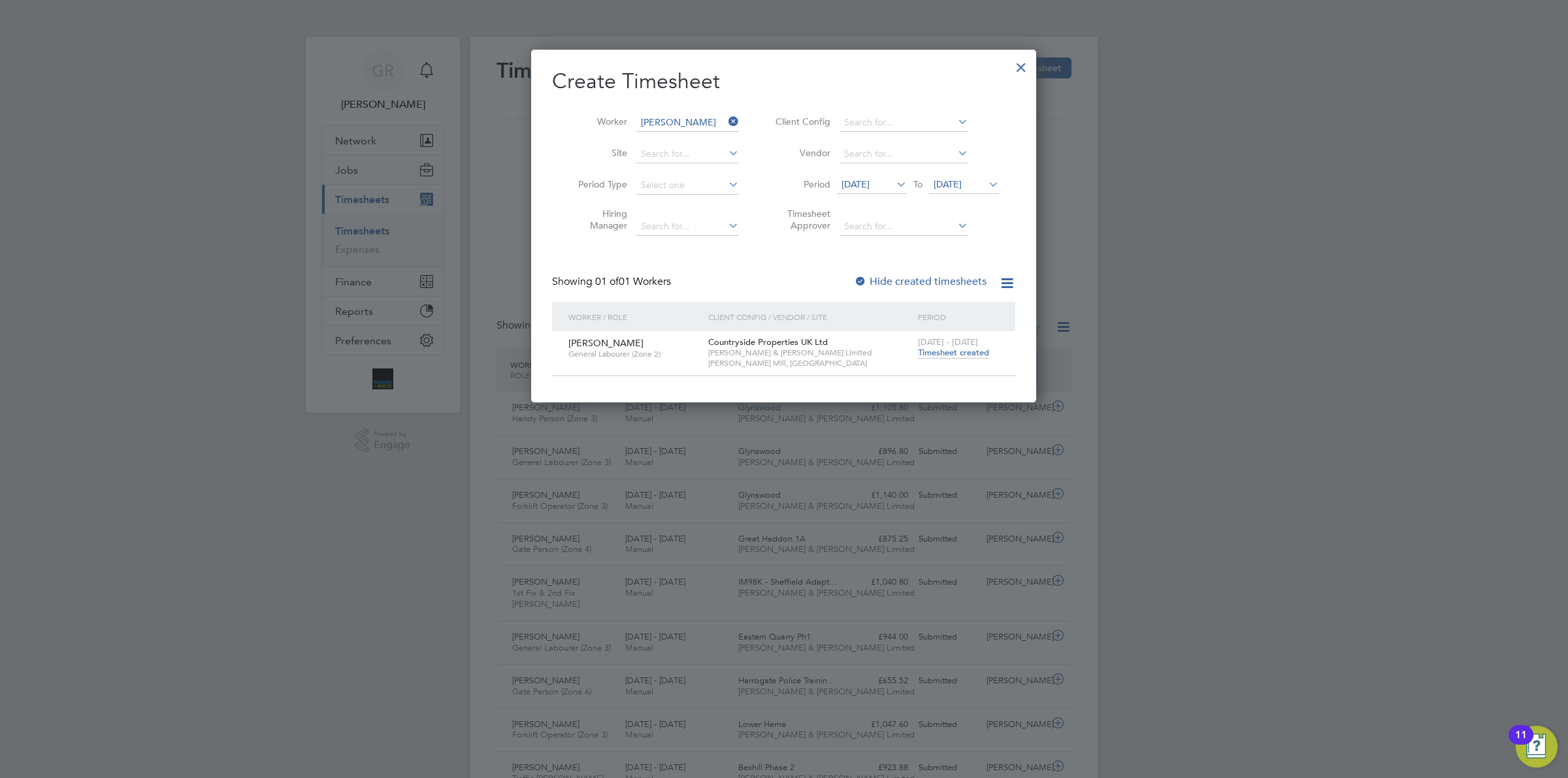
click at [951, 354] on span "Timesheet created" at bounding box center [953, 353] width 71 height 12
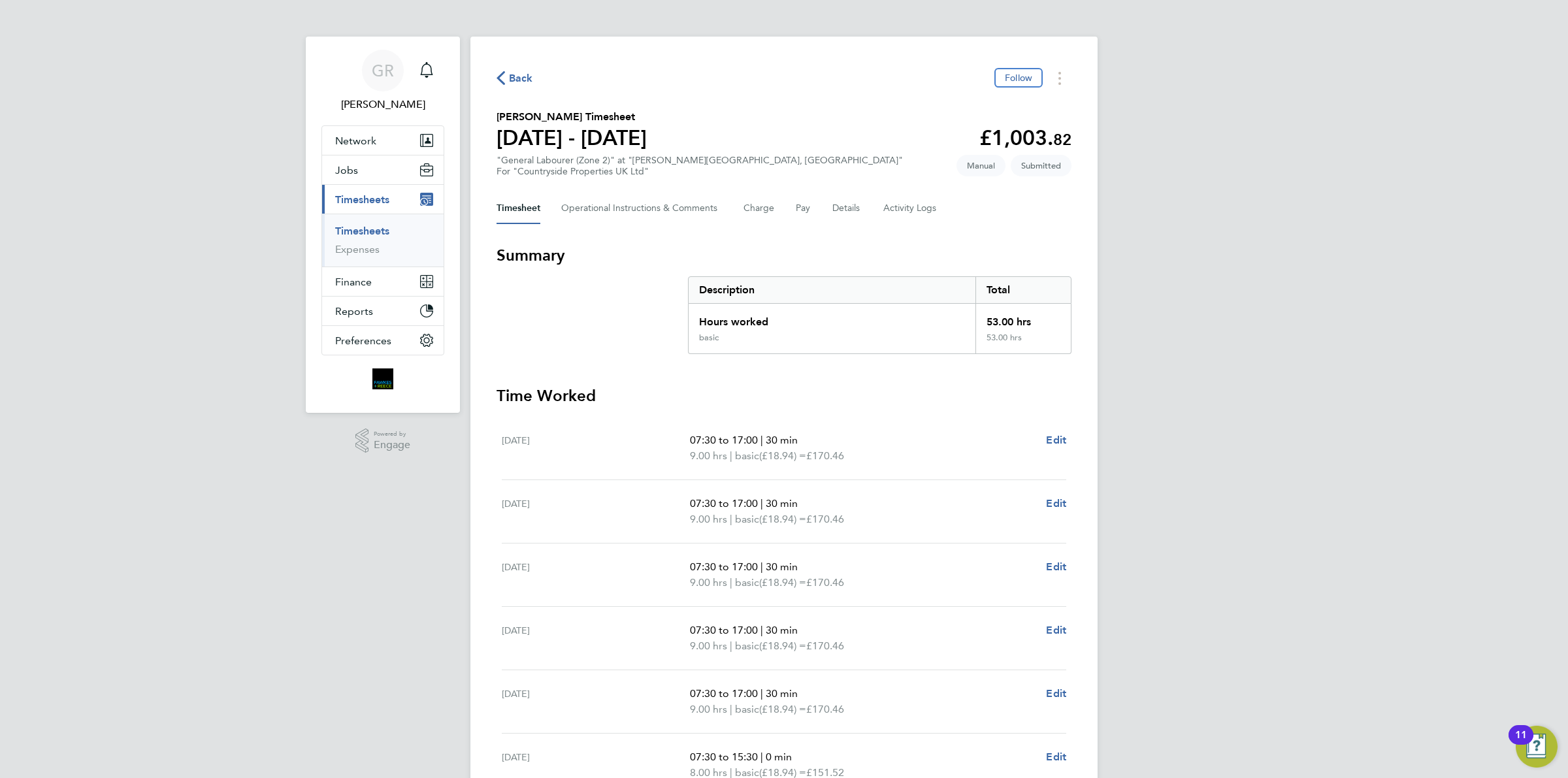
click at [516, 73] on span "Back" at bounding box center [521, 79] width 25 height 16
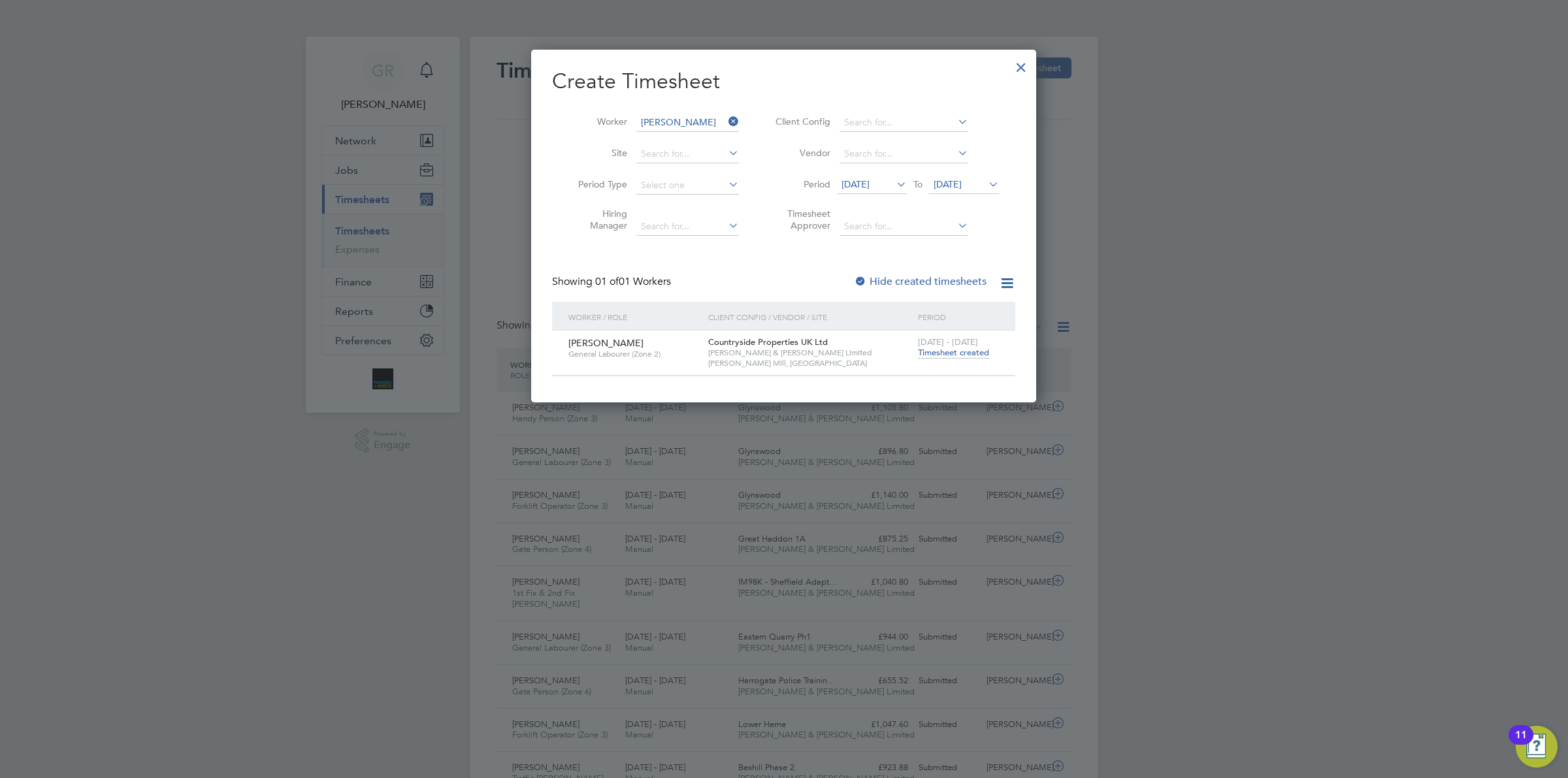
click at [726, 113] on icon at bounding box center [726, 121] width 0 height 19
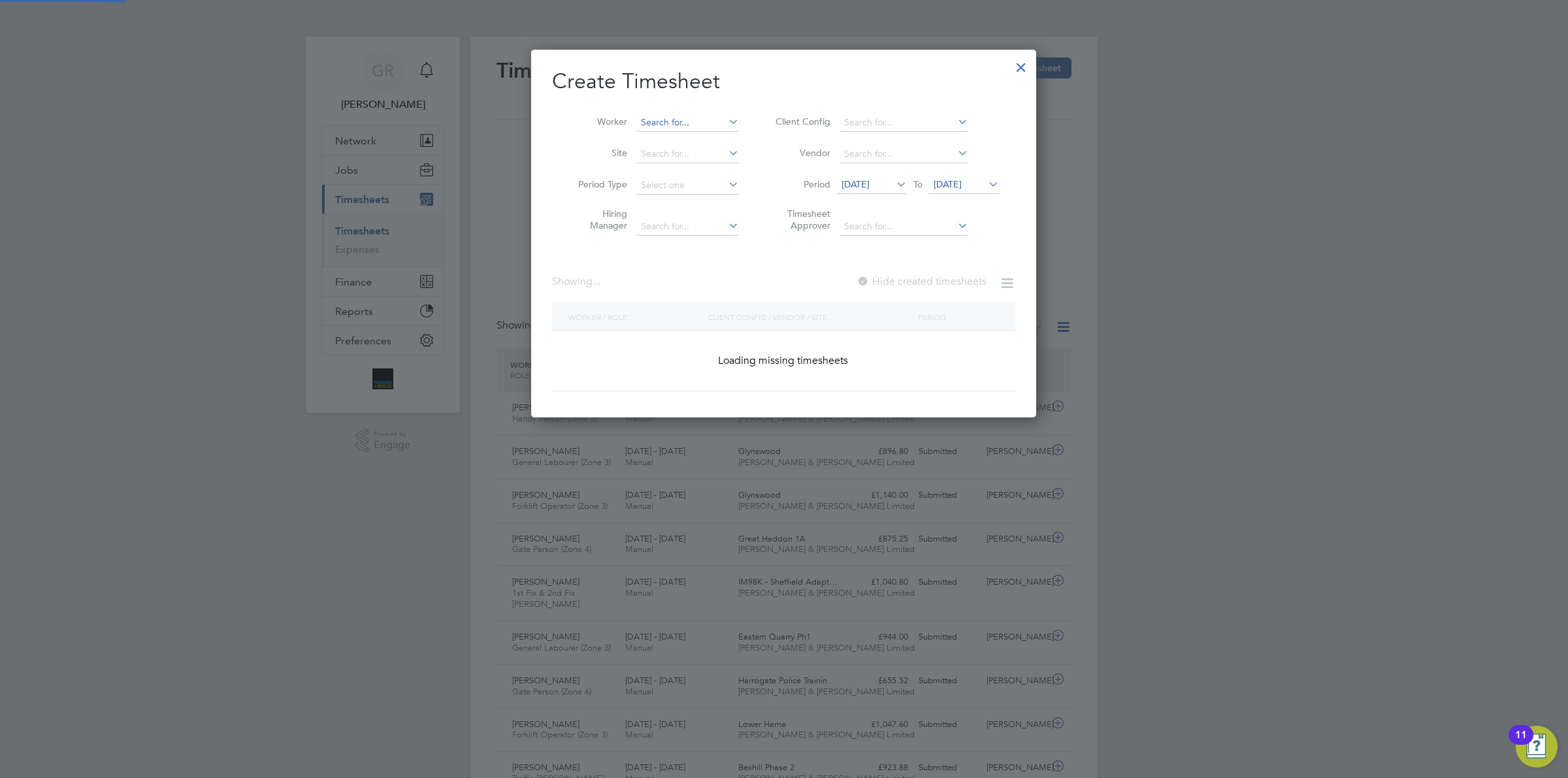
click at [664, 121] on input at bounding box center [687, 122] width 102 height 19
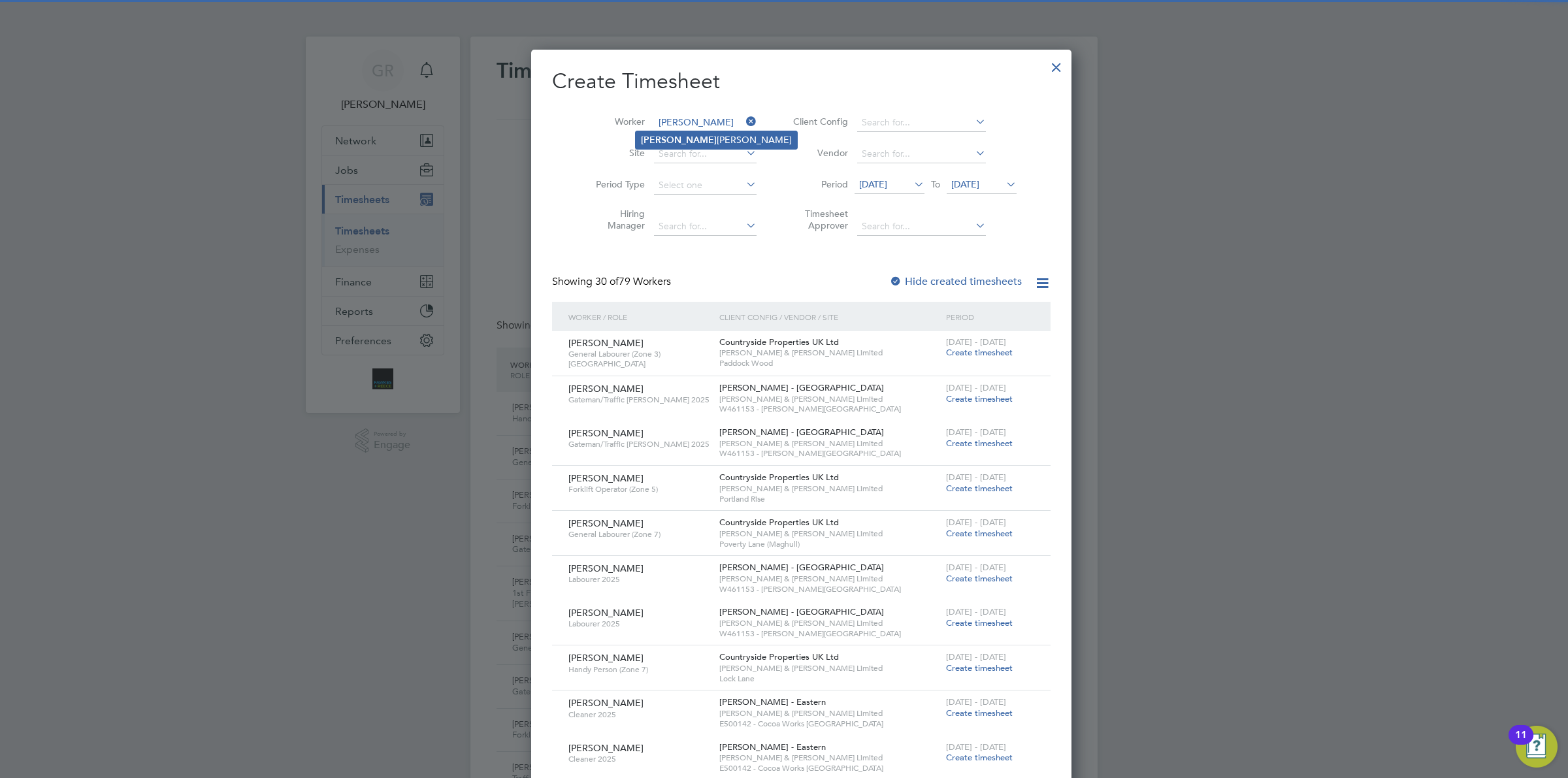
click at [702, 141] on li "[PERSON_NAME]" at bounding box center [716, 140] width 162 height 18
type input "[PERSON_NAME]"
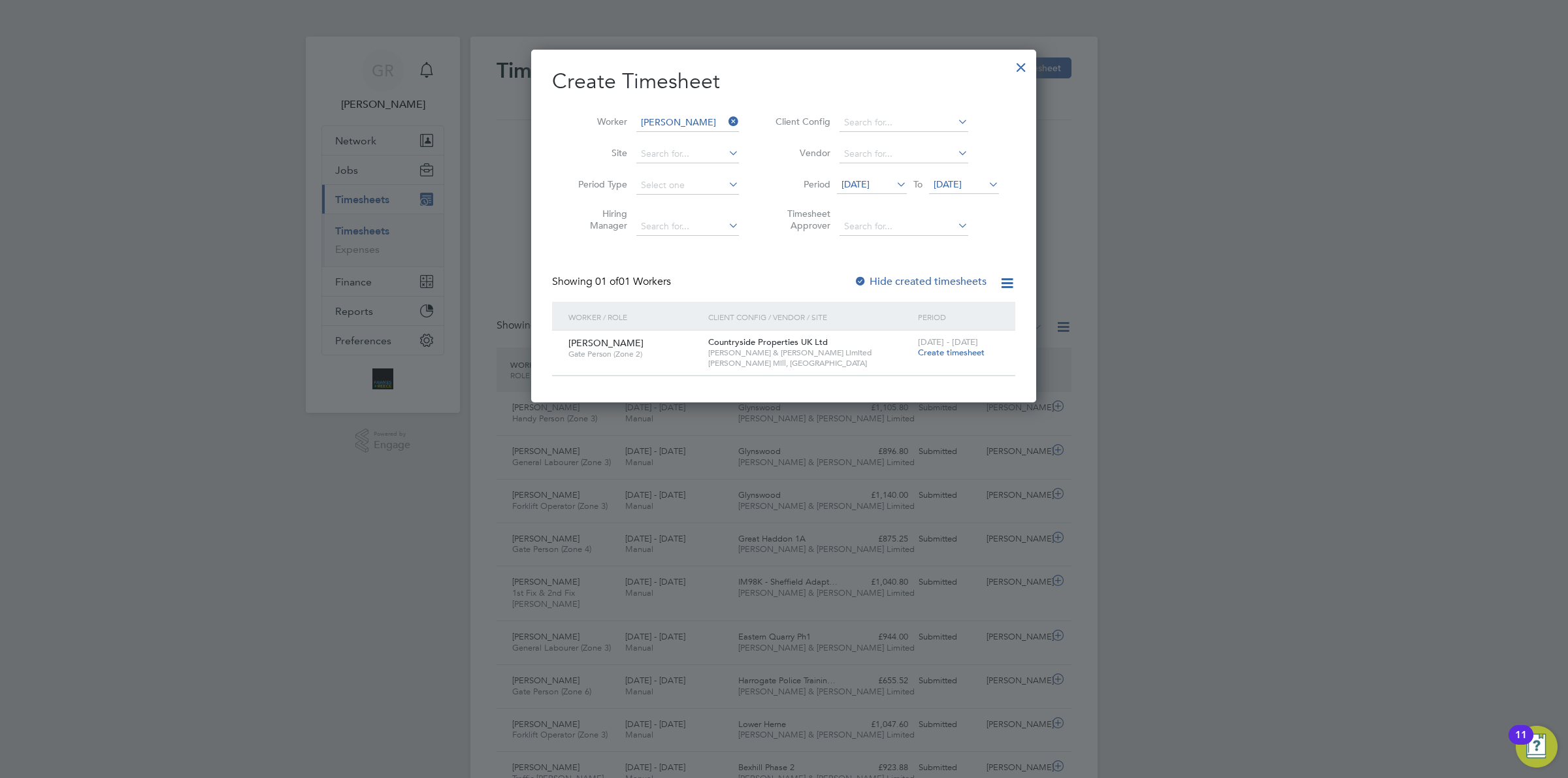
click at [948, 356] on span "Create timesheet" at bounding box center [951, 352] width 67 height 11
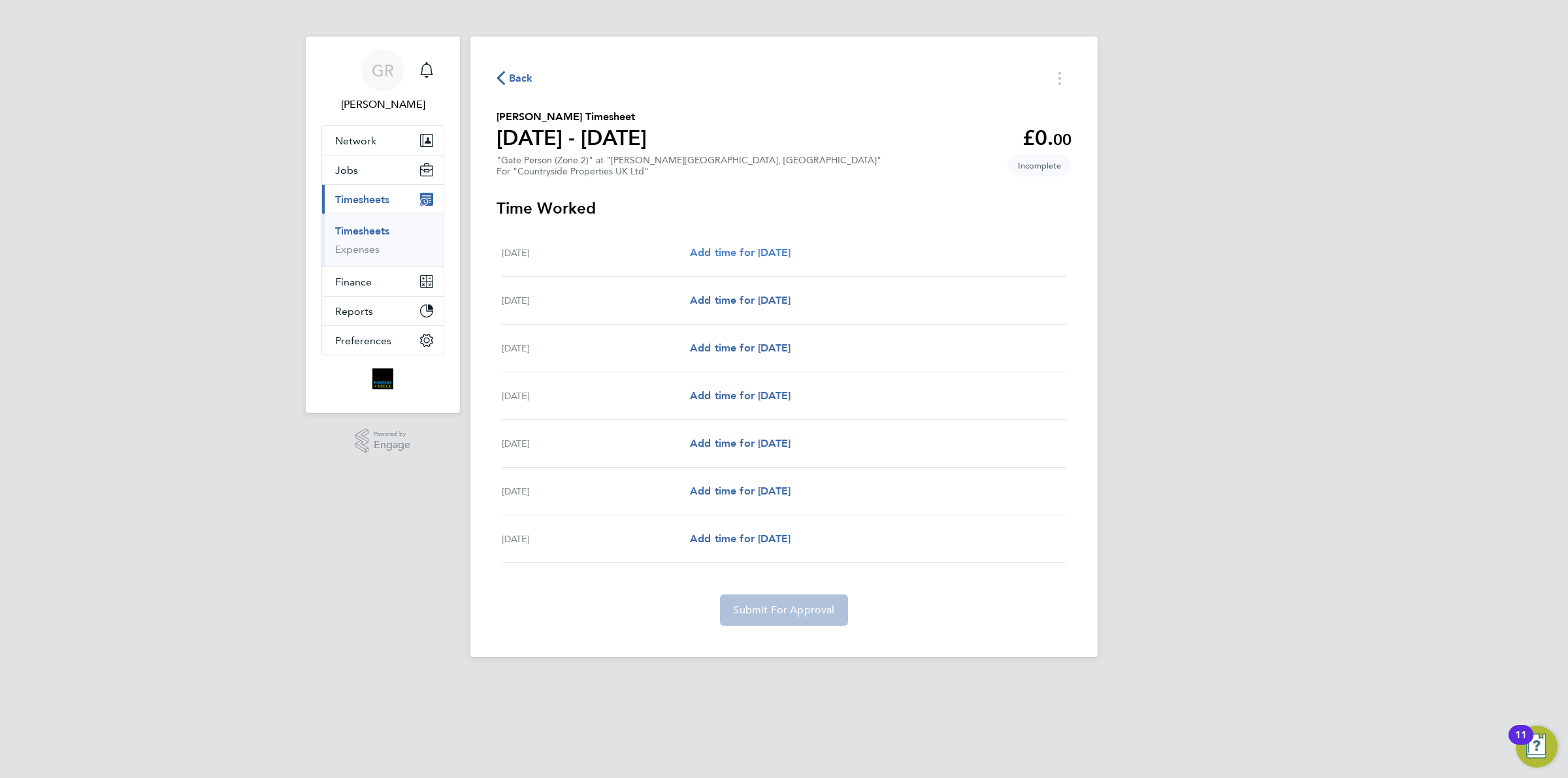
click at [757, 256] on span "Add time for [DATE]" at bounding box center [740, 252] width 100 height 13
select select "30"
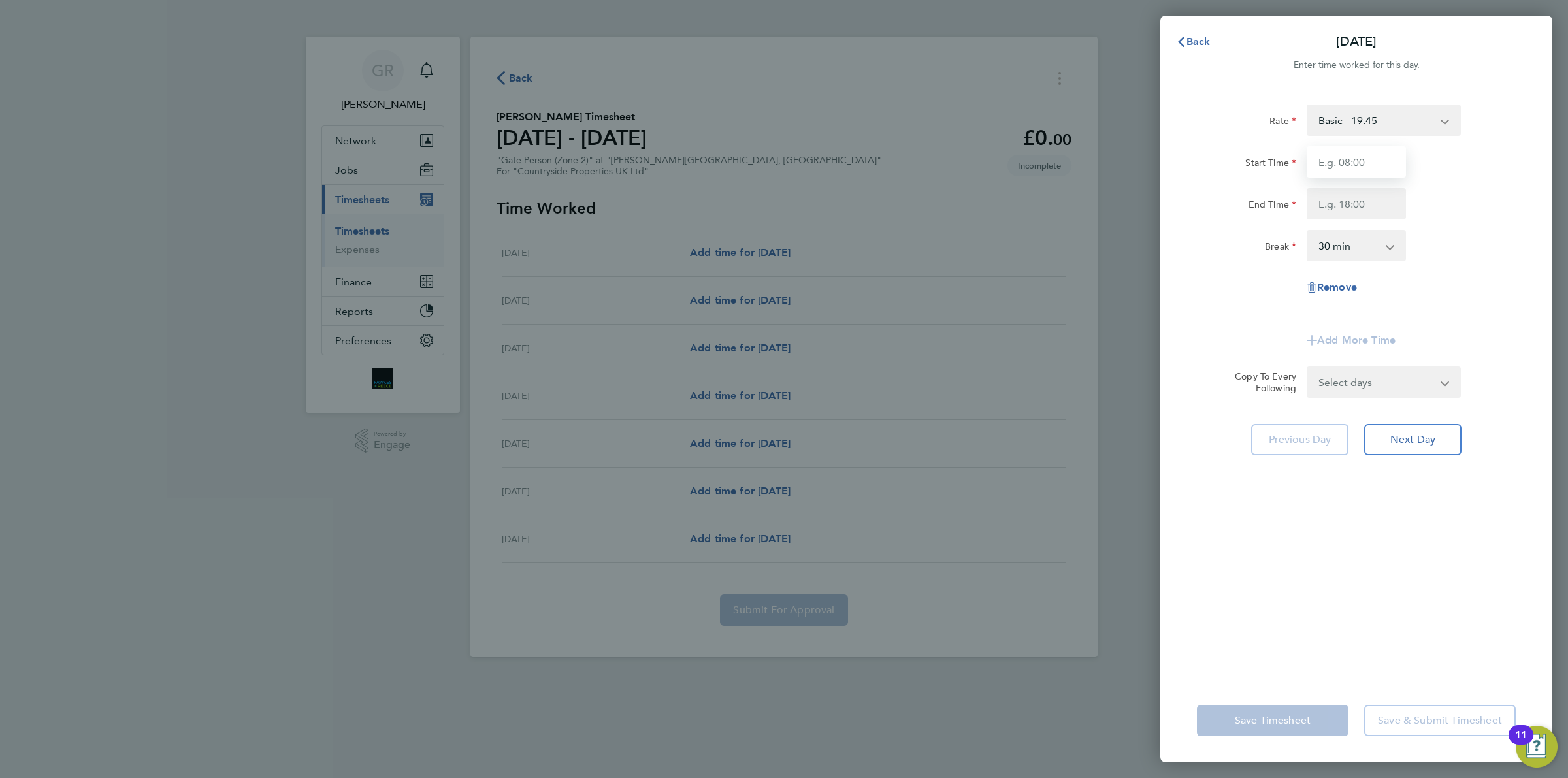
drag, startPoint x: 1368, startPoint y: 162, endPoint x: 1346, endPoint y: 165, distance: 22.2
click at [1368, 162] on input "Start Time" at bounding box center [1355, 162] width 99 height 32
click at [1348, 163] on input "73017" at bounding box center [1355, 162] width 99 height 32
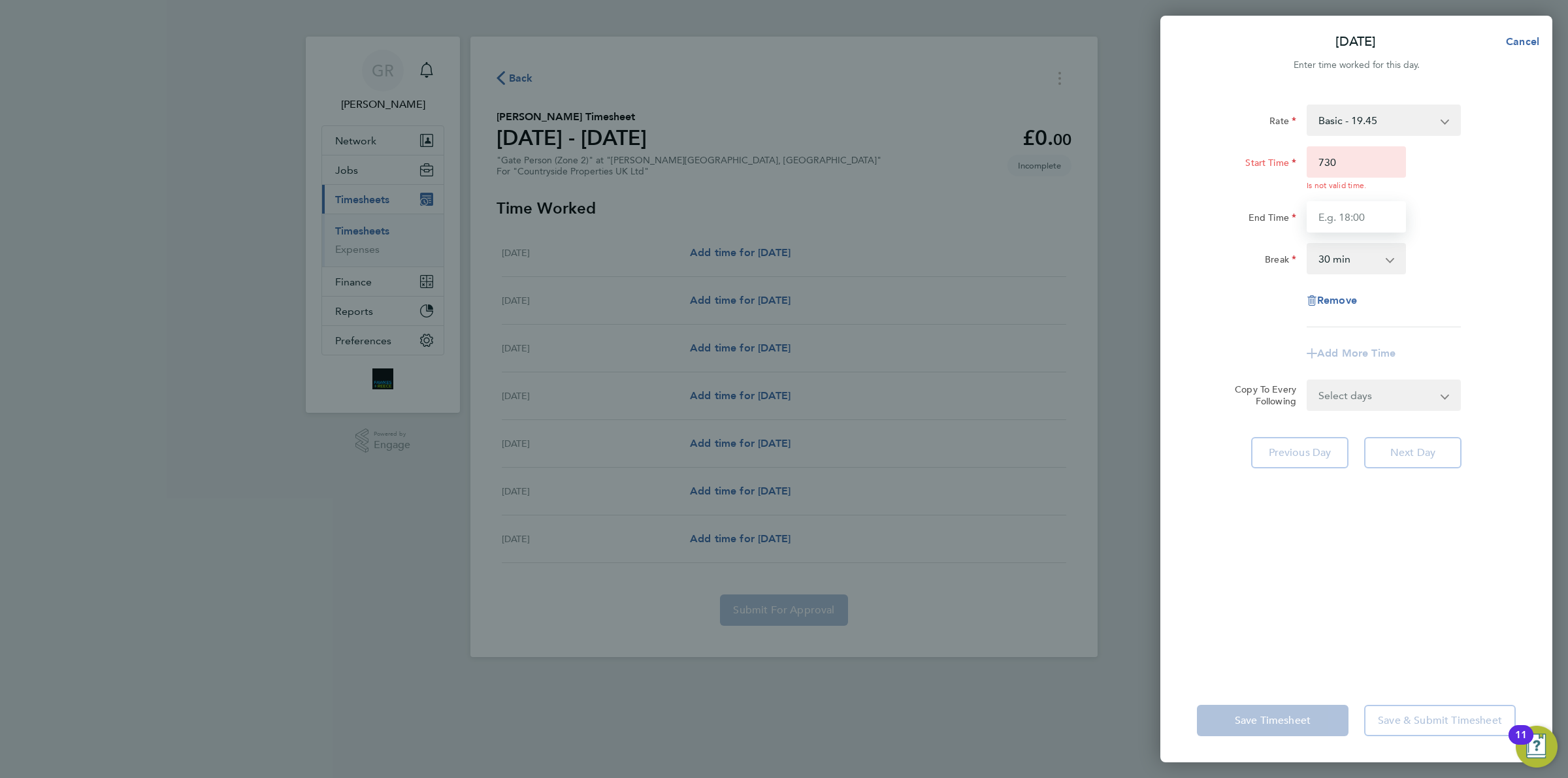
type input "07:30"
type input "17:00"
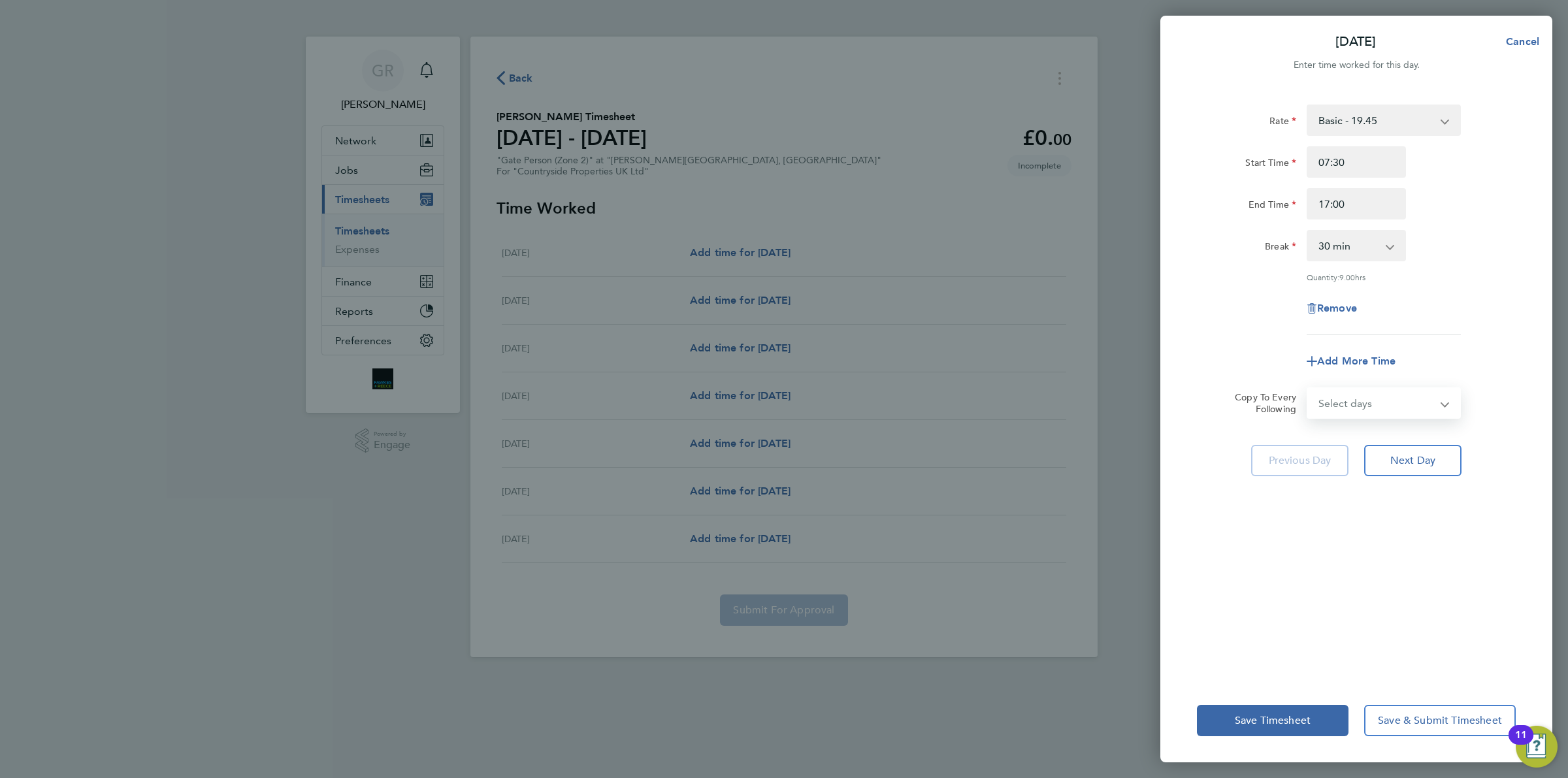
click at [1399, 407] on select "Select days Day Weekday (Mon-Fri) Weekend (Sat-Sun) [DATE] [DATE] [DATE] [DATE]…" at bounding box center [1376, 403] width 137 height 29
select select "WEEKDAY"
click at [1308, 389] on select "Select days Day Weekday (Mon-Fri) Weekend (Sat-Sun) [DATE] [DATE] [DATE] [DATE]…" at bounding box center [1376, 403] width 137 height 29
select select "[DATE]"
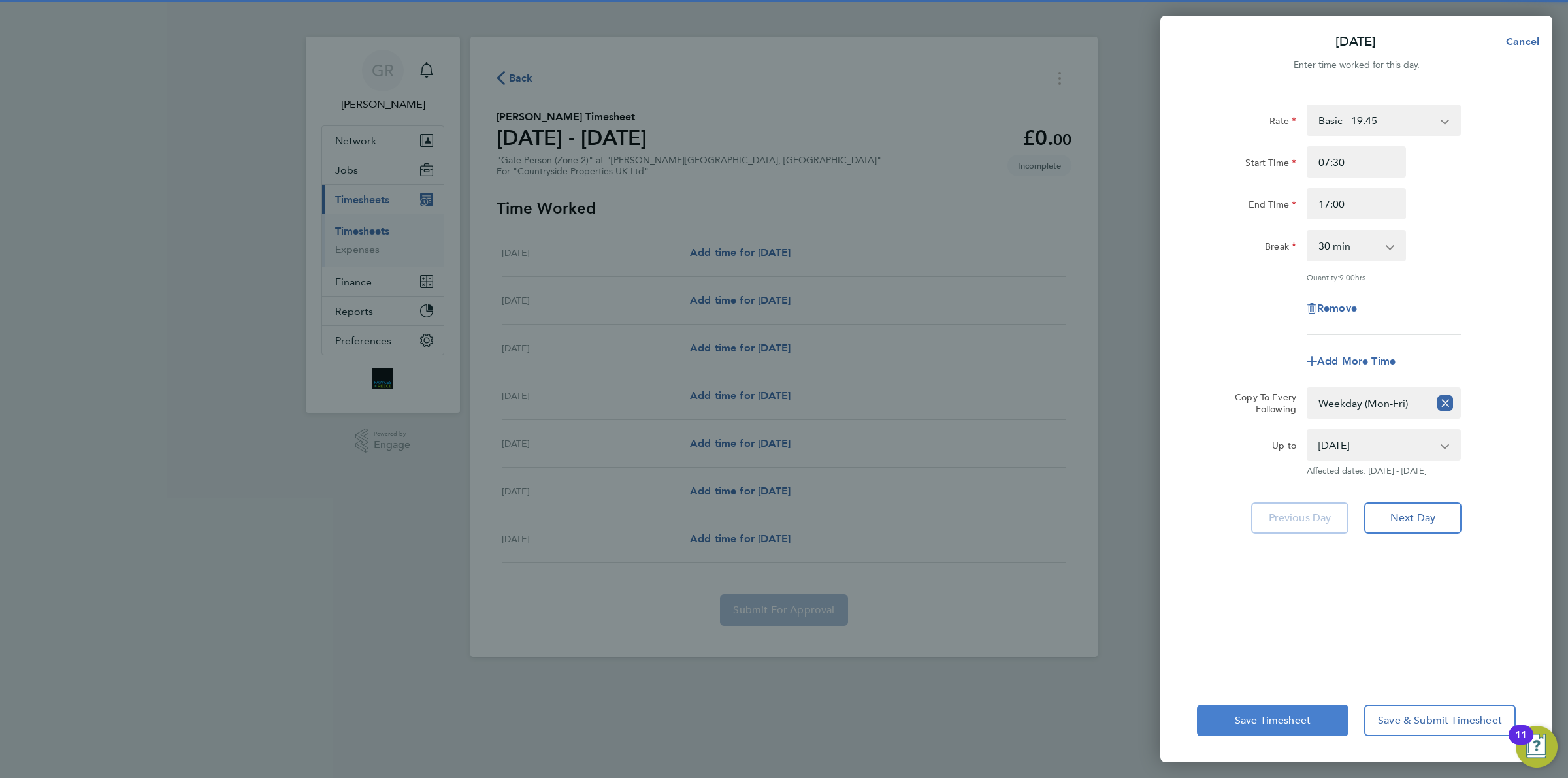
click at [1252, 714] on span "Save Timesheet" at bounding box center [1272, 720] width 76 height 13
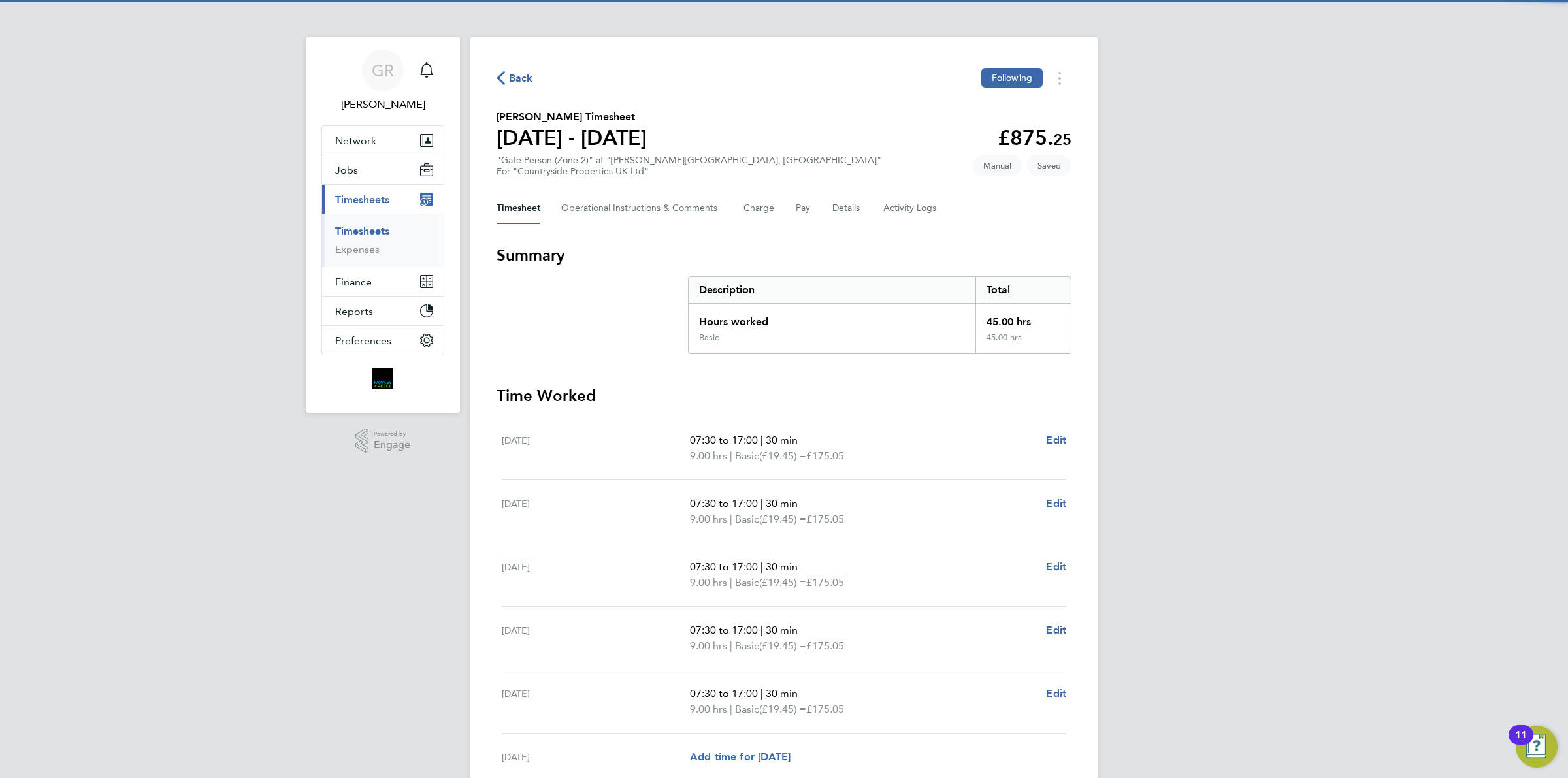
scroll to position [167, 0]
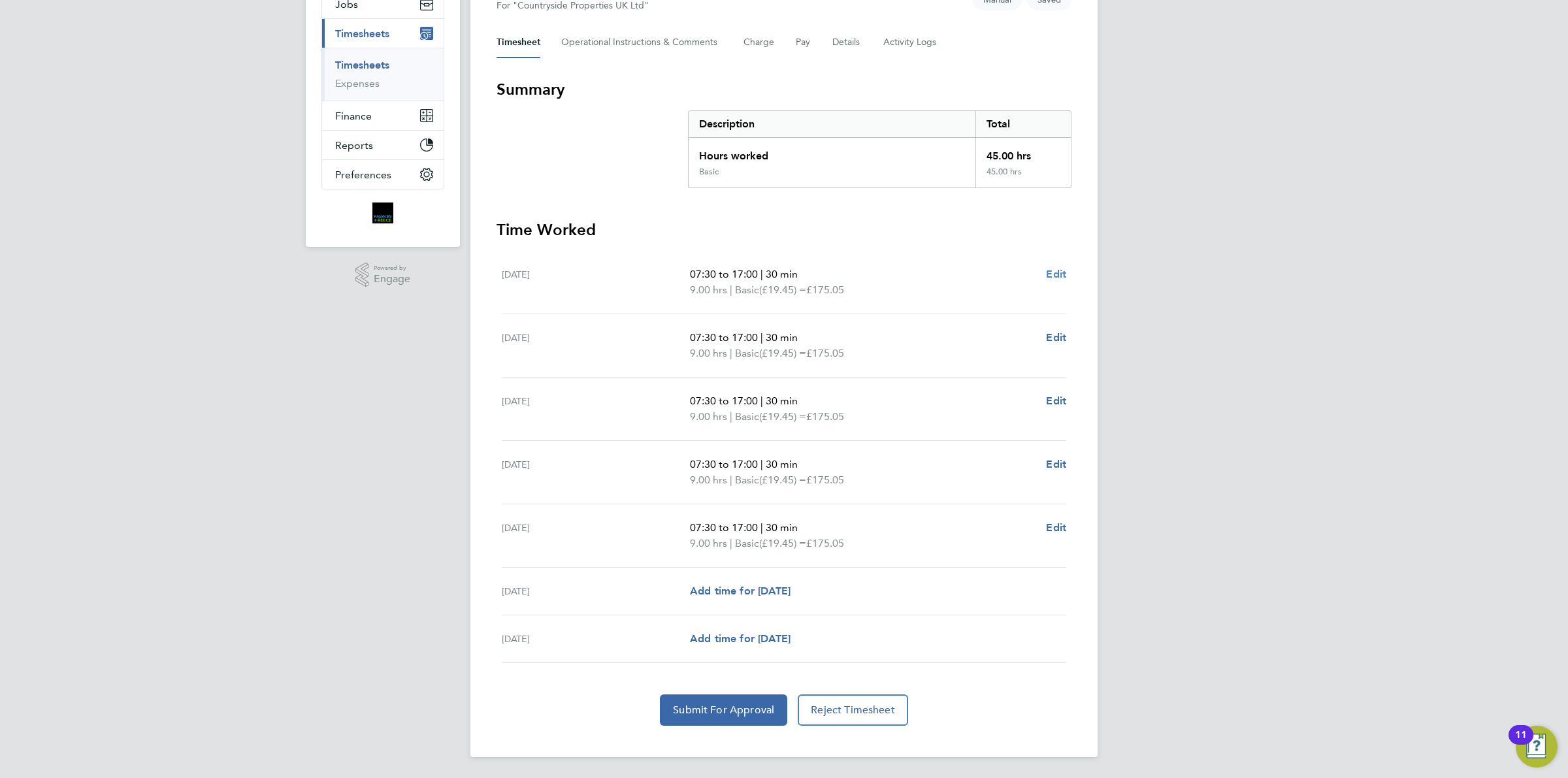
click at [1049, 272] on span "Edit" at bounding box center [1056, 274] width 21 height 13
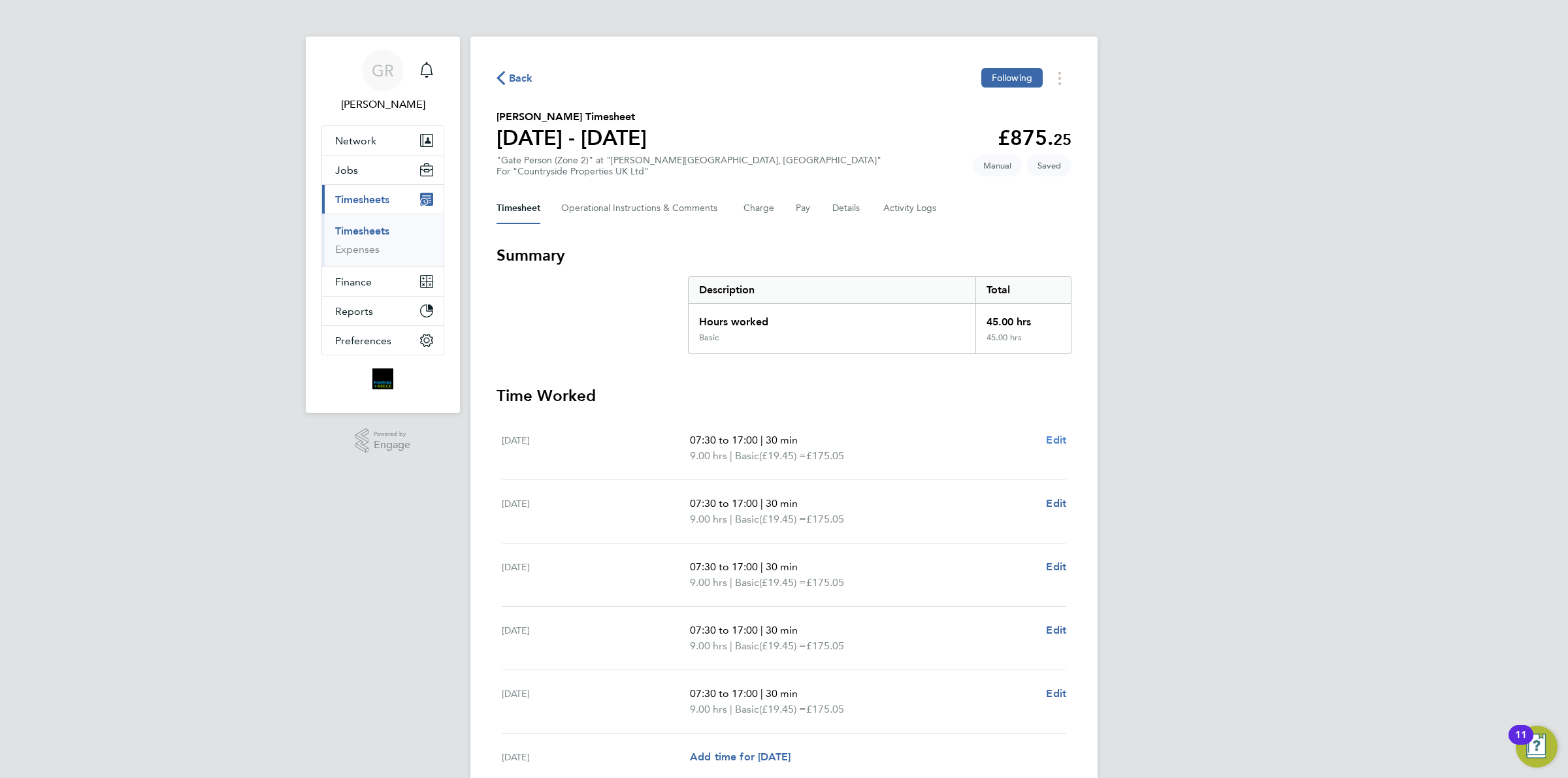
select select "30"
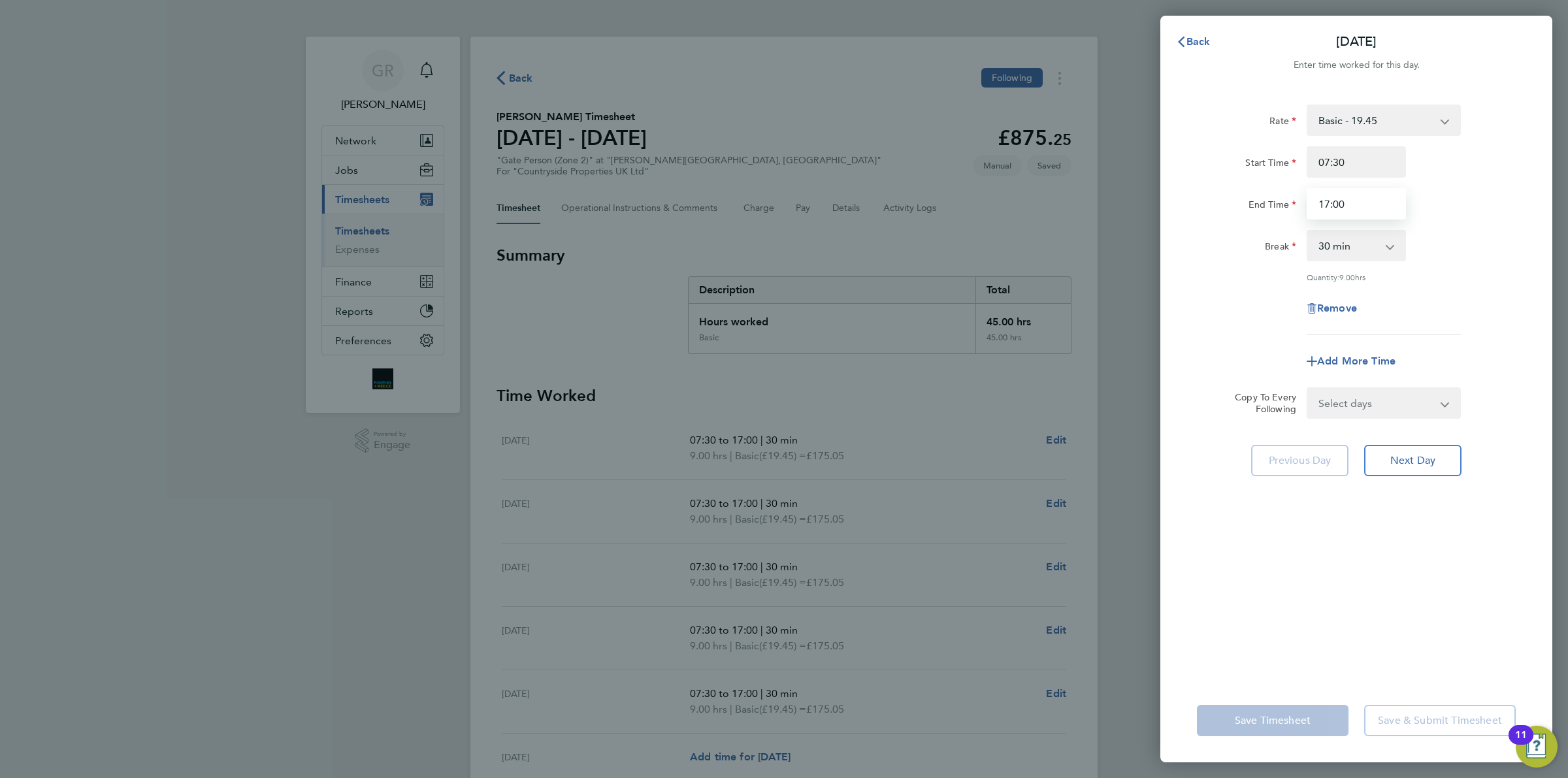
click at [1358, 203] on input "17:00" at bounding box center [1355, 204] width 99 height 32
type input "17:30"
click at [1490, 380] on form "Rate Basic - 19.45 Start Time 07:30 End Time 17:30 Break 0 min 15 min 30 min 45…" at bounding box center [1356, 261] width 319 height 314
click at [1400, 407] on select "Select days Day Weekday (Mon-Fri) Weekend (Sat-Sun) [DATE] [DATE] [DATE] [DATE]…" at bounding box center [1376, 403] width 137 height 29
select select "WEEKDAY"
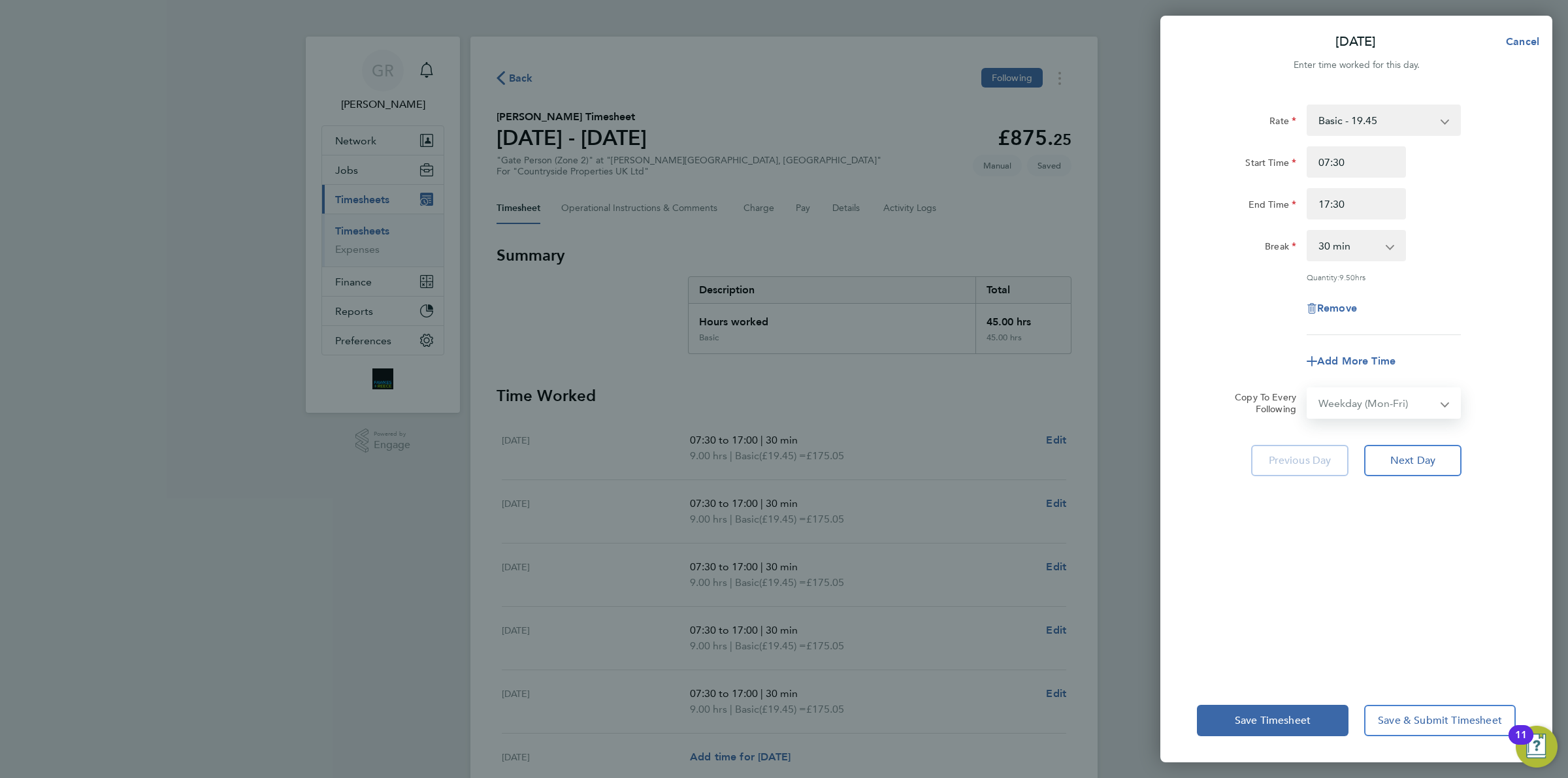
click at [1308, 389] on select "Select days Day Weekday (Mon-Fri) Weekend (Sat-Sun) [DATE] [DATE] [DATE] [DATE]…" at bounding box center [1376, 403] width 137 height 29
select select "[DATE]"
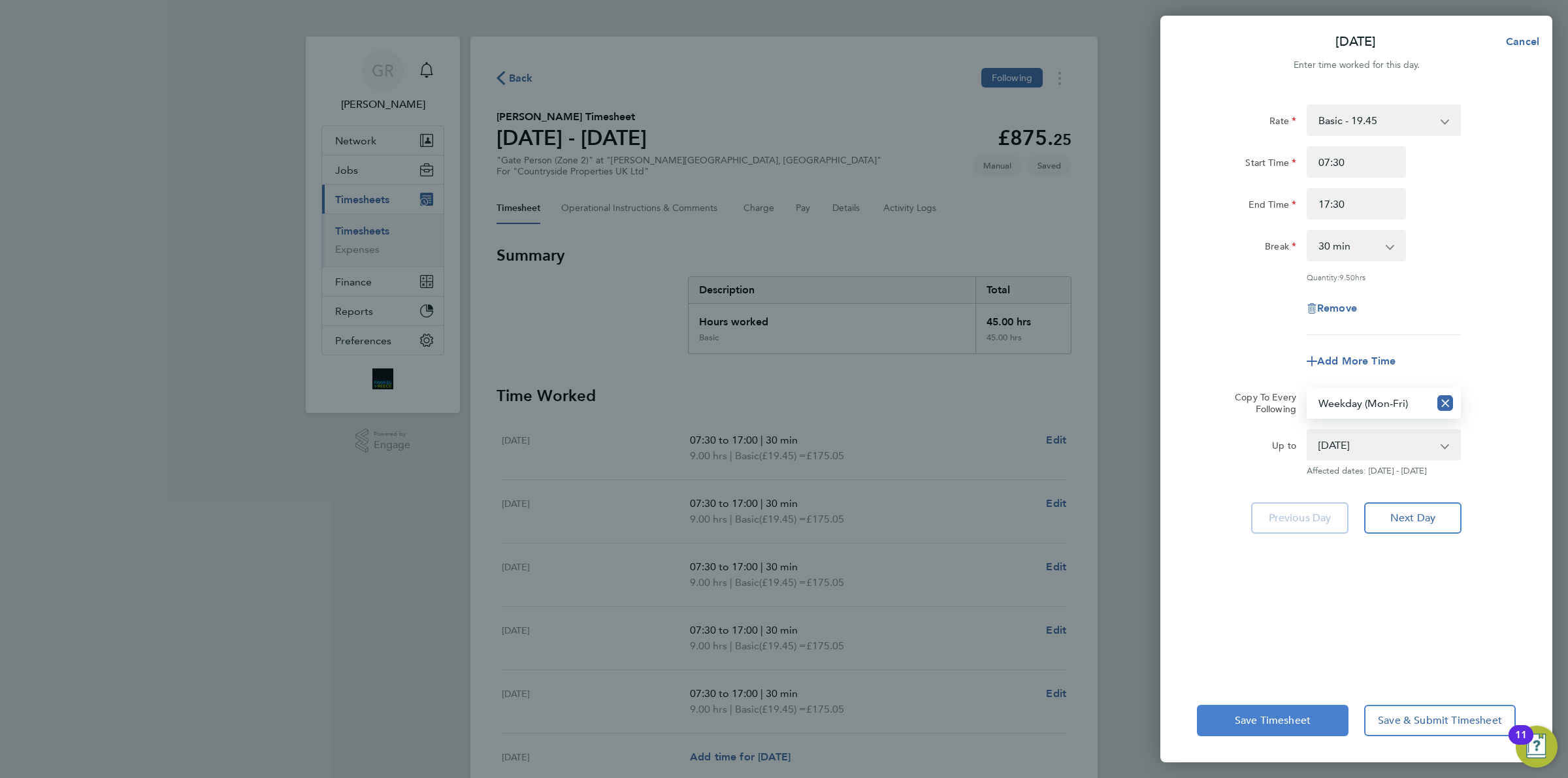
click at [1304, 719] on span "Save Timesheet" at bounding box center [1272, 720] width 76 height 13
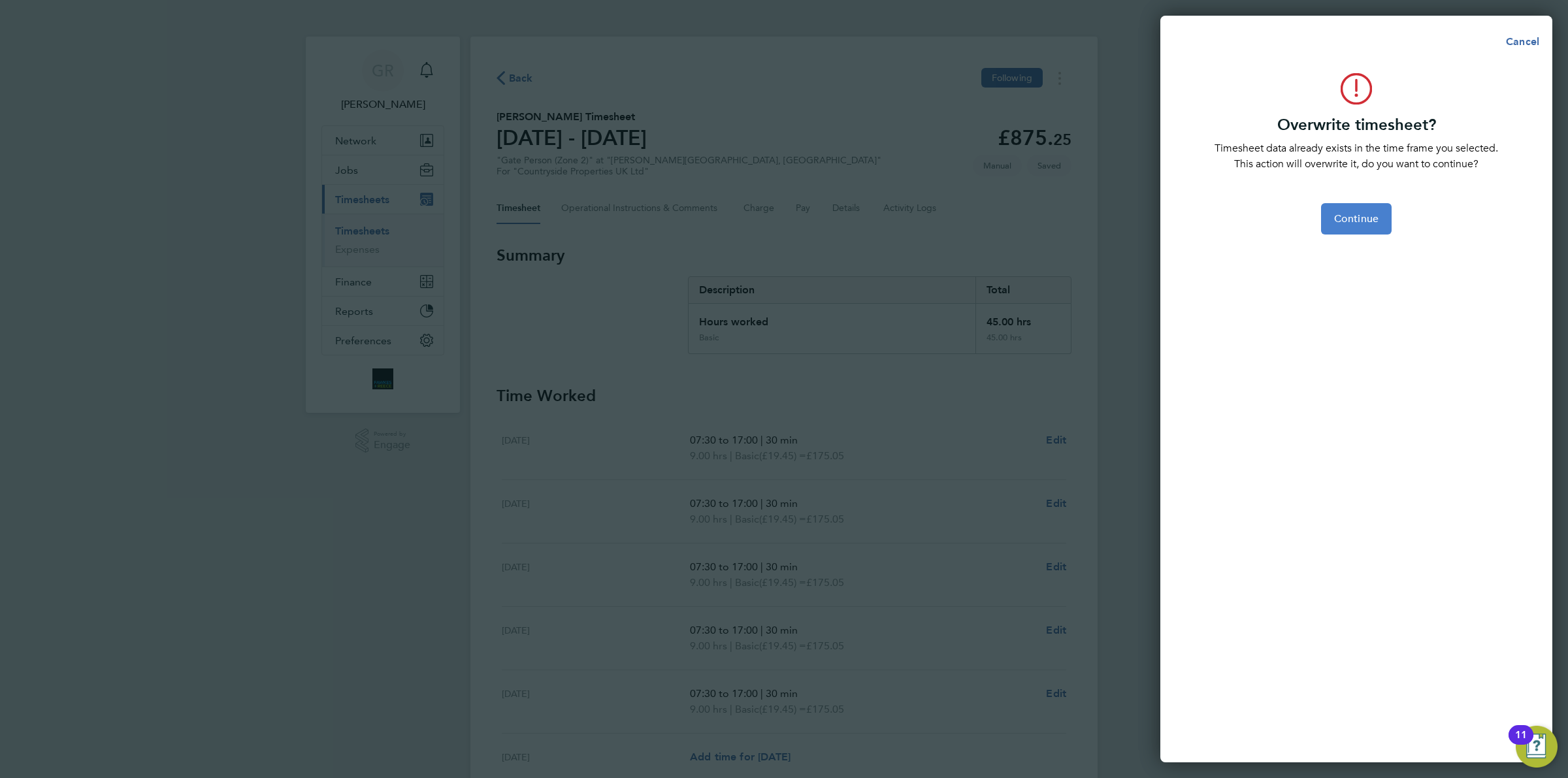
click at [1365, 213] on span "Continue" at bounding box center [1355, 219] width 44 height 13
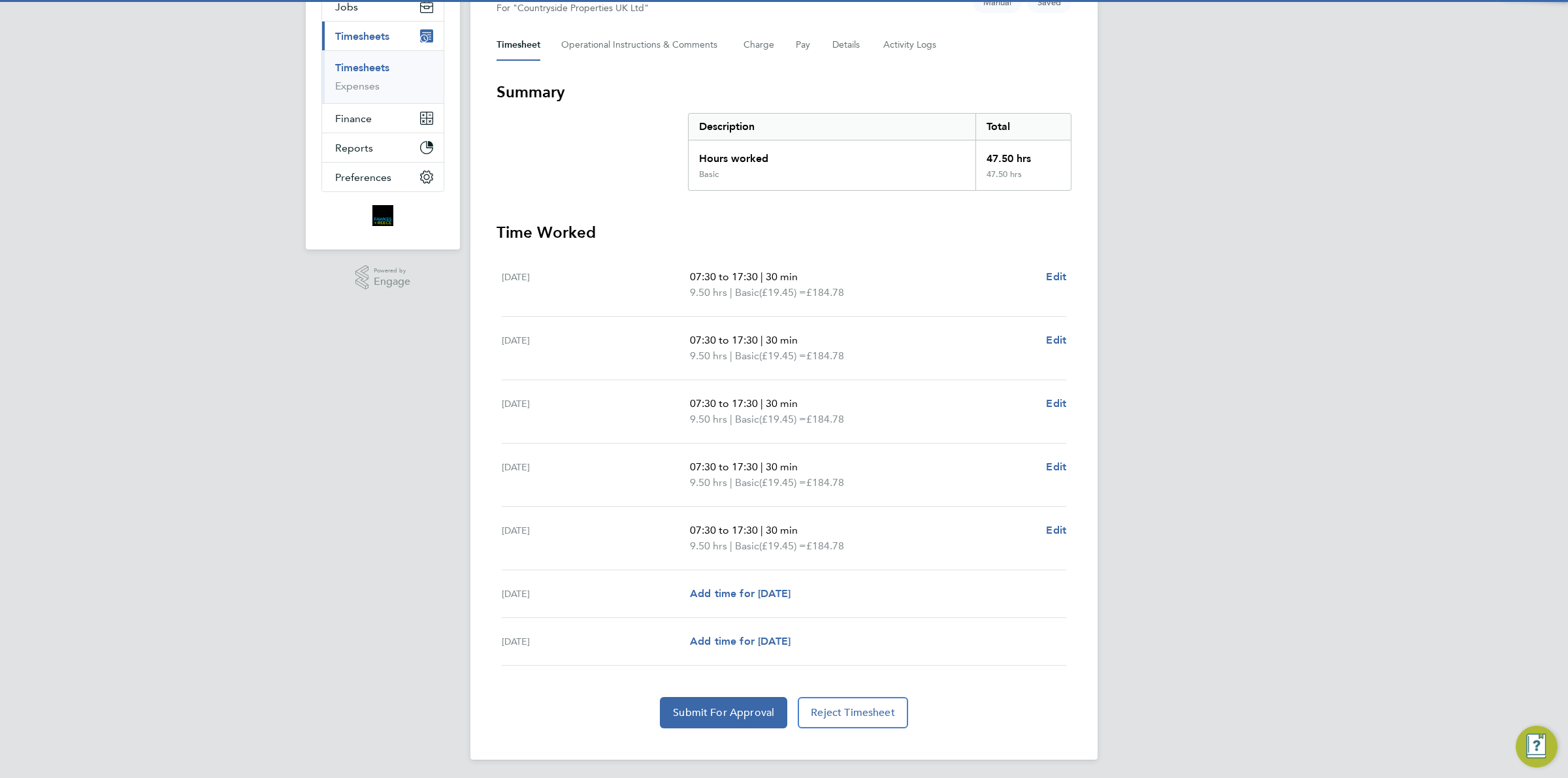
scroll to position [167, 0]
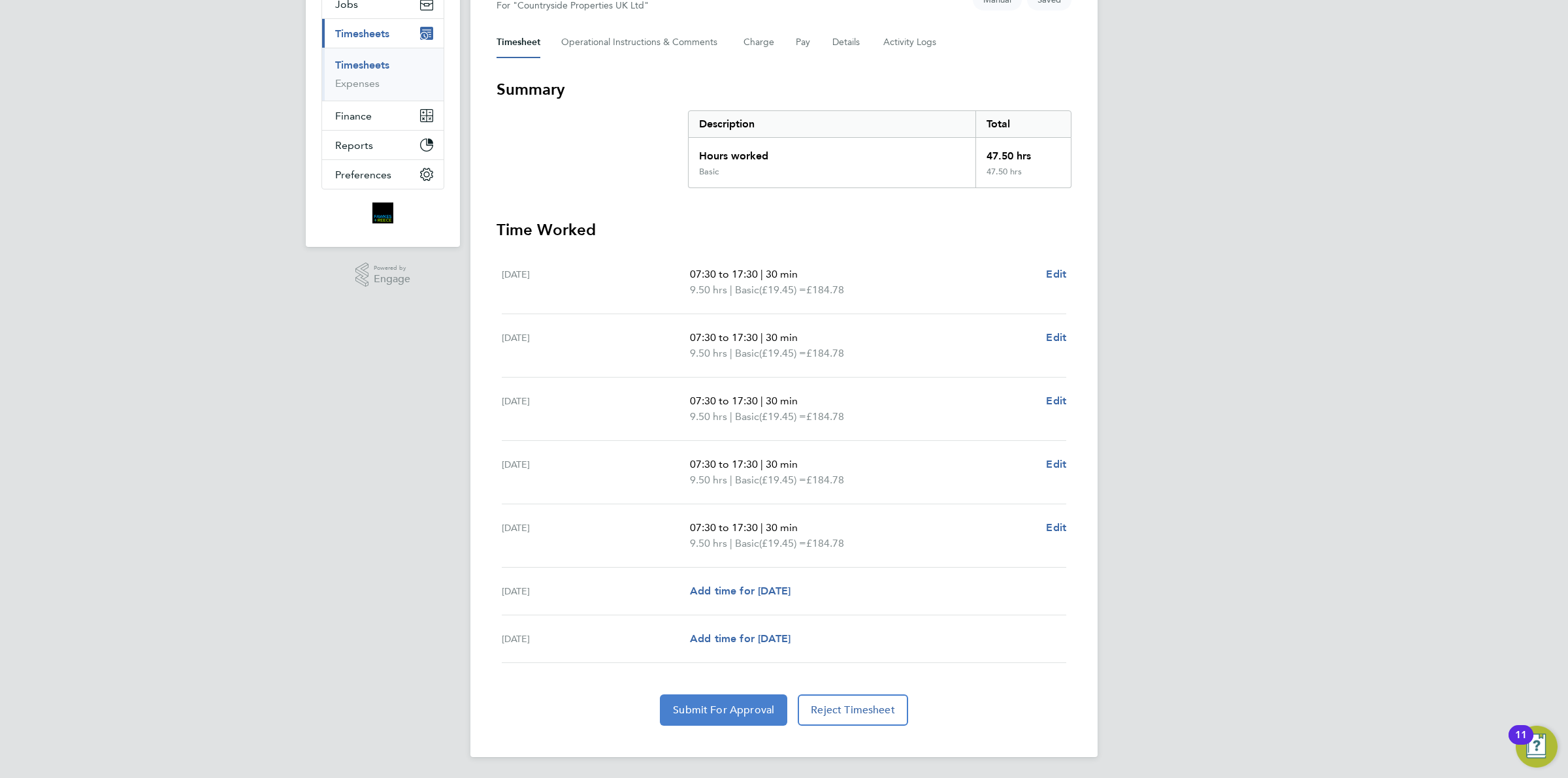
click at [696, 712] on span "Submit For Approval" at bounding box center [723, 709] width 101 height 13
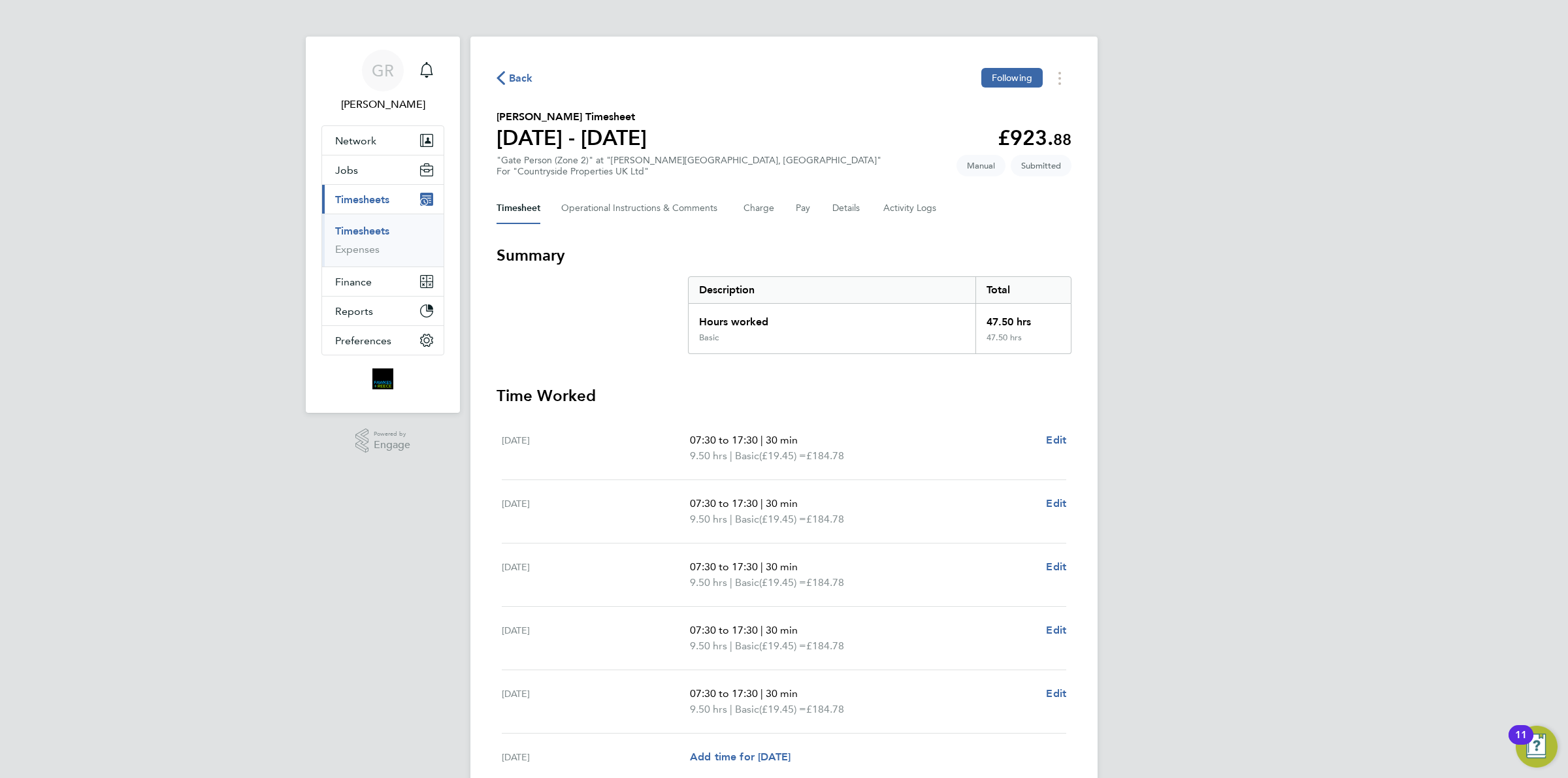
click at [515, 82] on span "Back" at bounding box center [521, 79] width 25 height 16
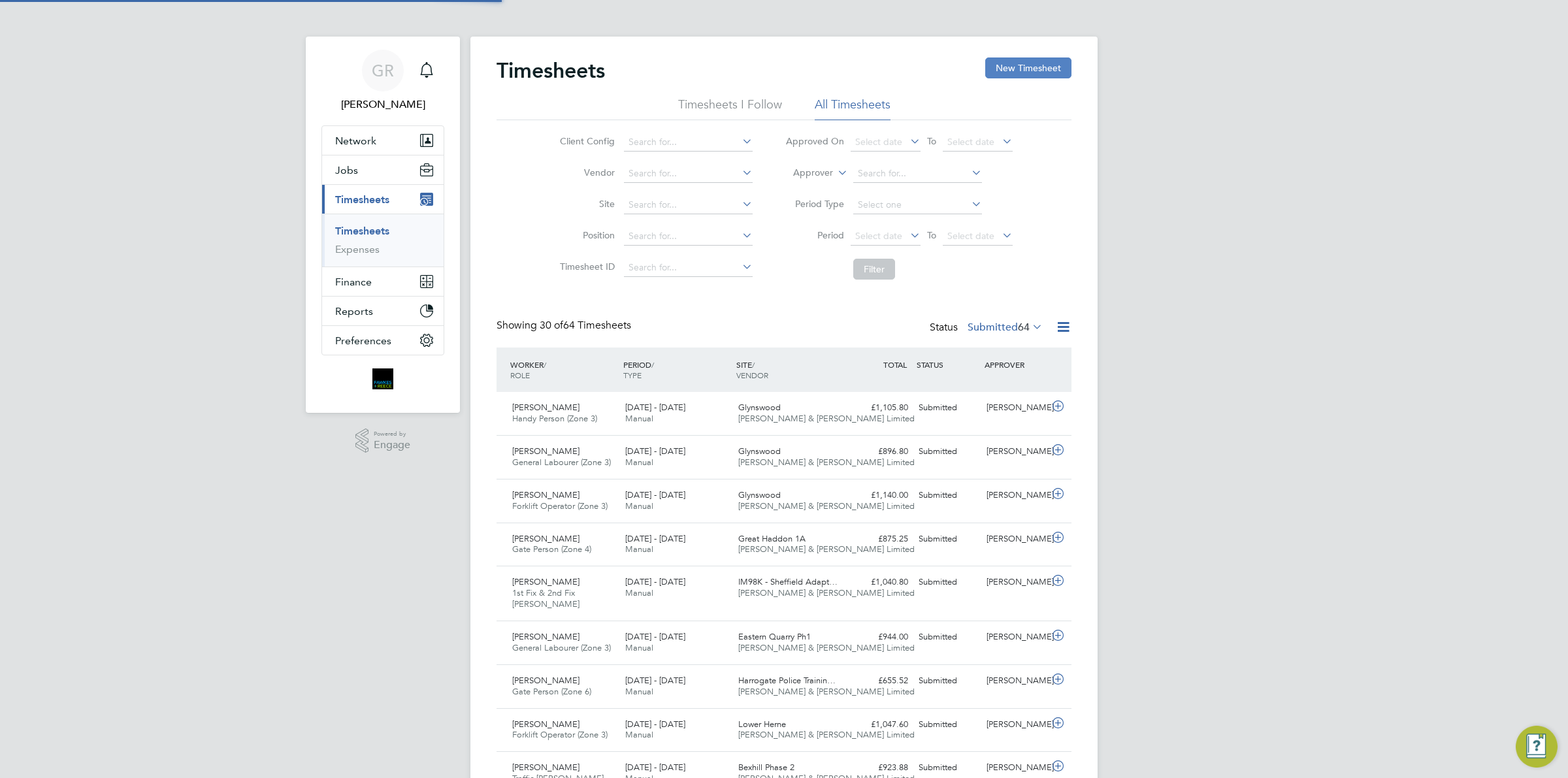
scroll to position [32, 113]
drag, startPoint x: 1026, startPoint y: 73, endPoint x: 1004, endPoint y: 69, distance: 22.4
click at [1025, 73] on button "New Timesheet" at bounding box center [1028, 67] width 87 height 21
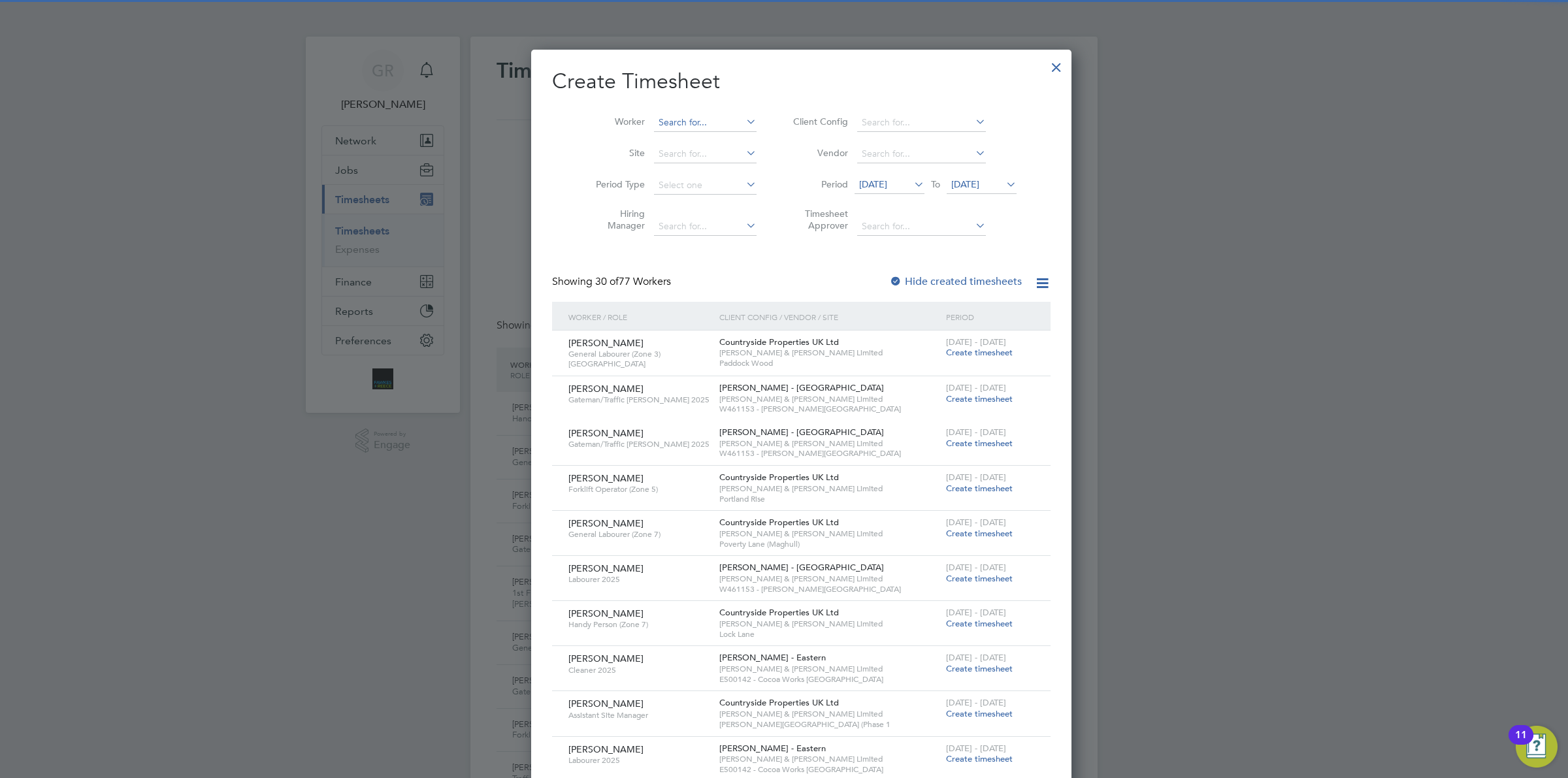
click at [666, 121] on input at bounding box center [705, 122] width 102 height 19
click at [677, 139] on li "[PERSON_NAME]" at bounding box center [686, 140] width 103 height 18
type input "[PERSON_NAME]"
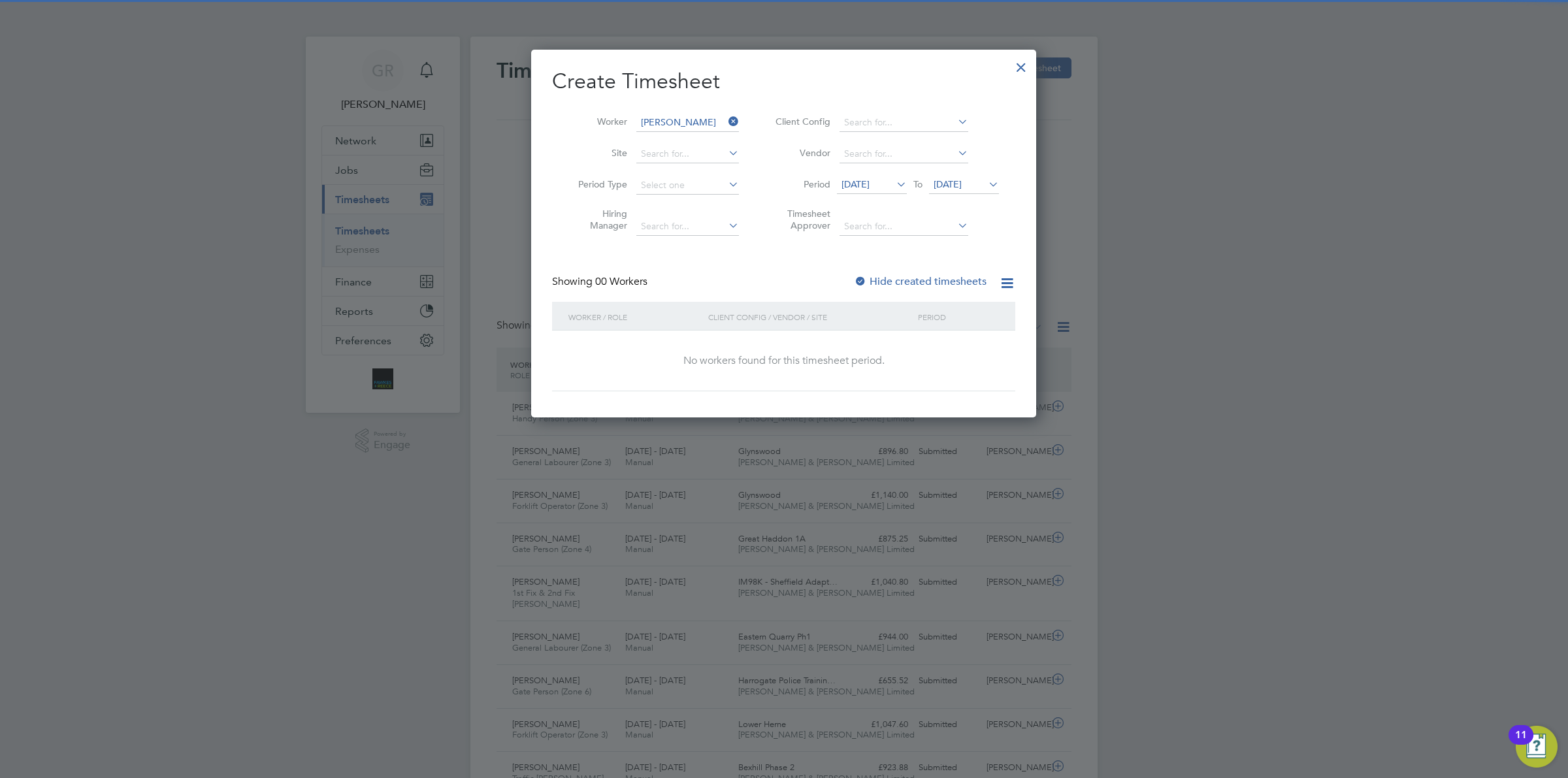
click at [870, 185] on span "[DATE]" at bounding box center [855, 184] width 29 height 12
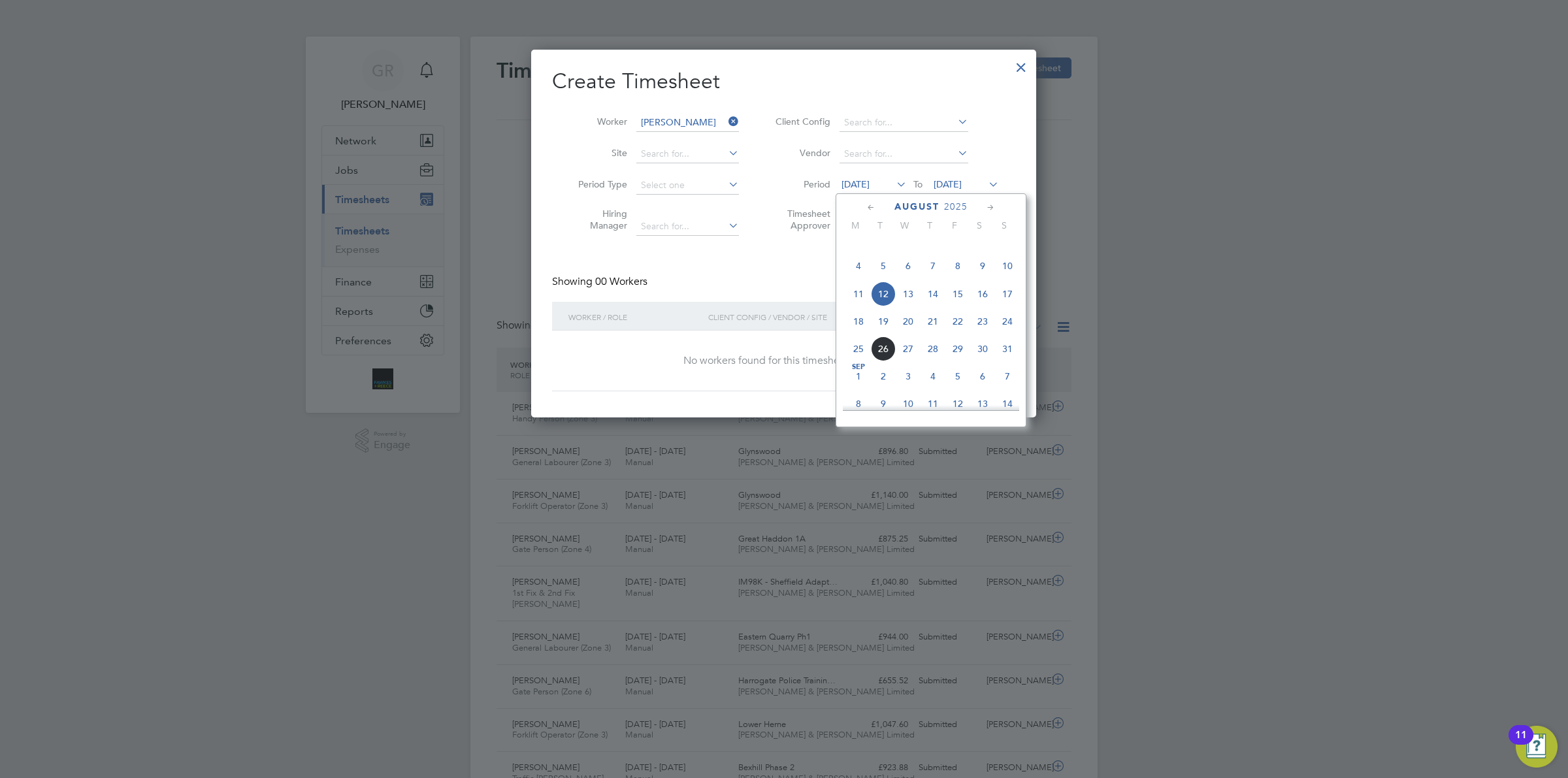
click at [860, 334] on span "18" at bounding box center [858, 321] width 25 height 25
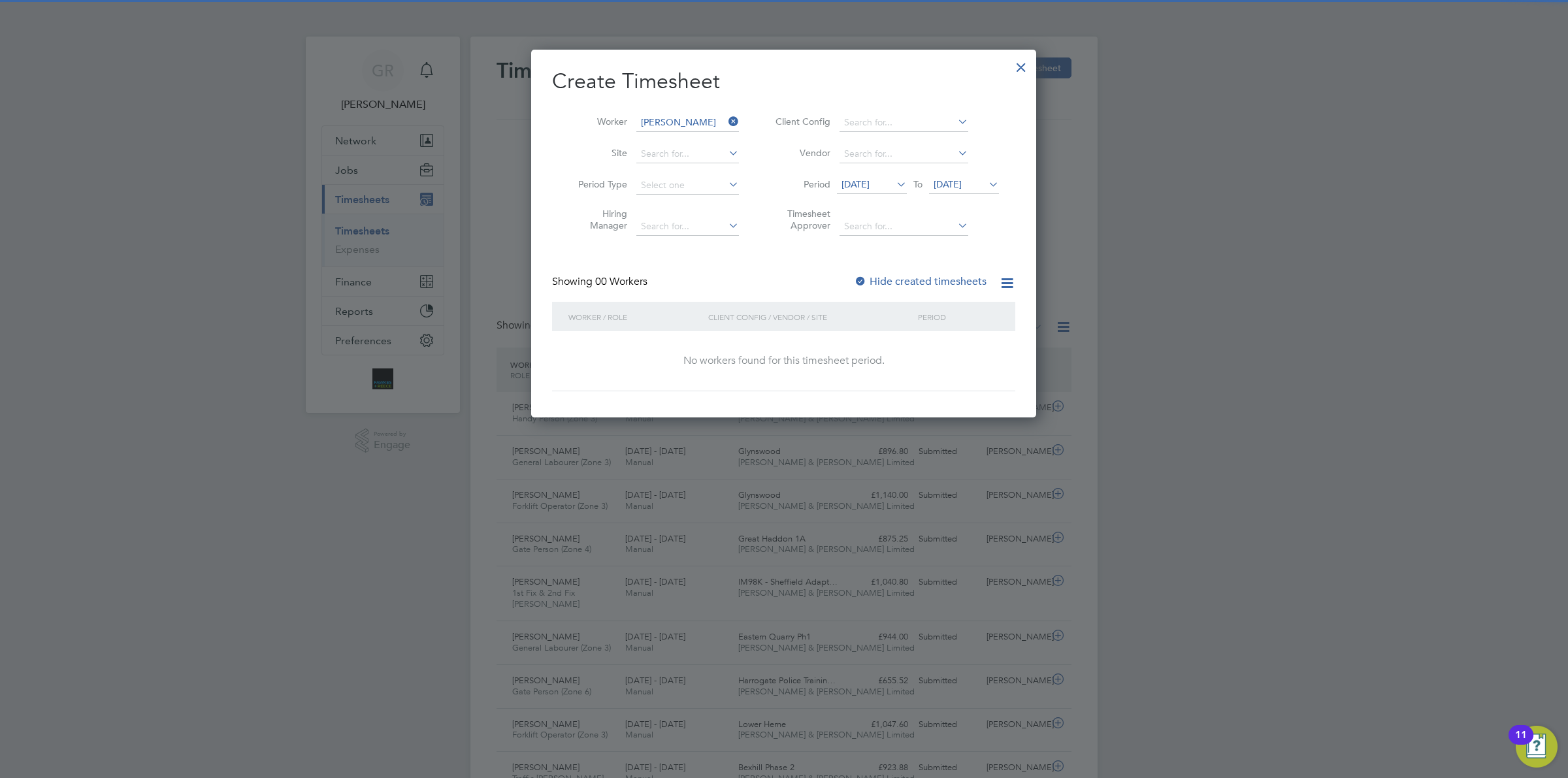
click at [960, 181] on span "[DATE]" at bounding box center [947, 184] width 29 height 12
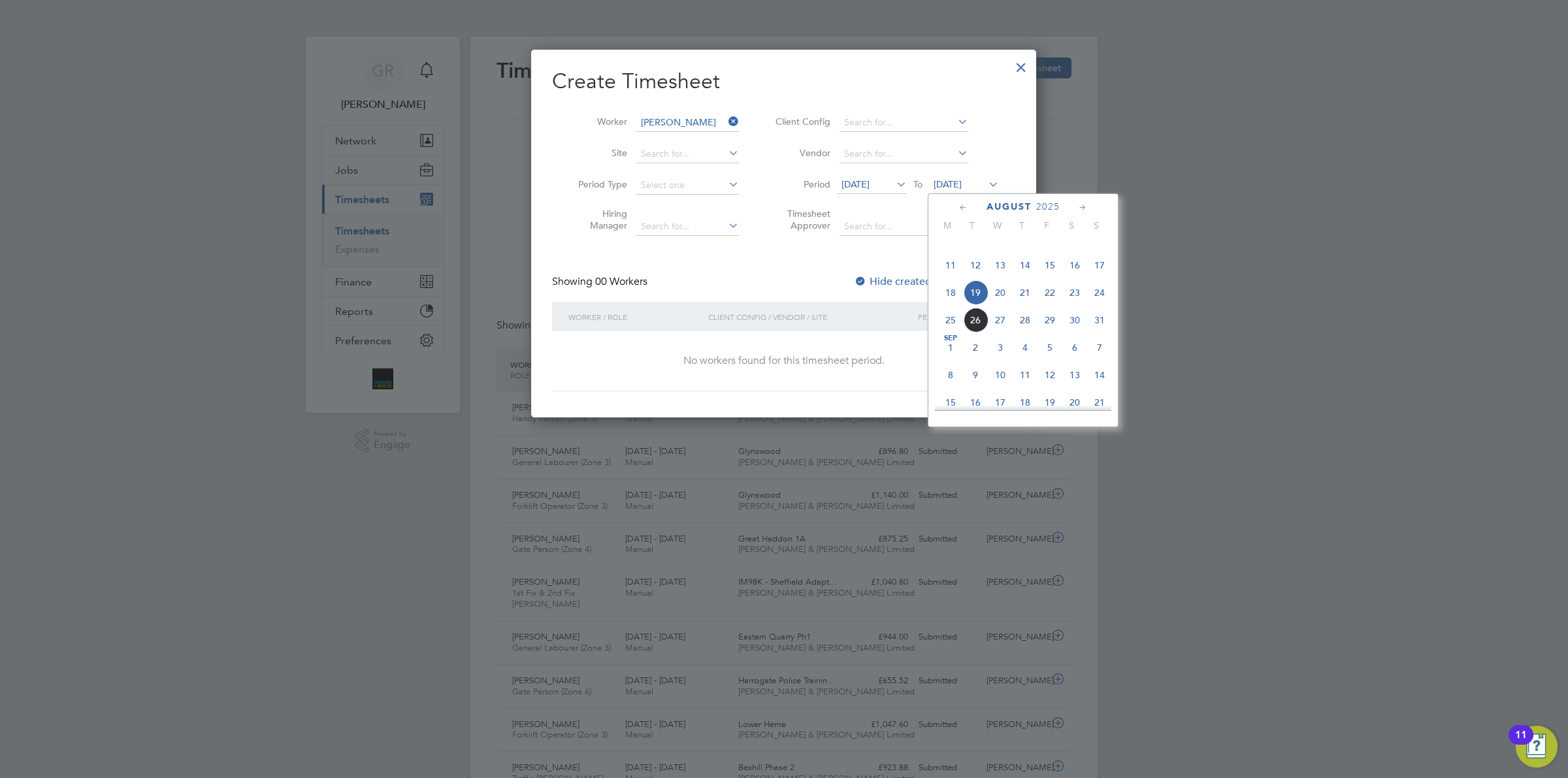
click at [1098, 305] on span "24" at bounding box center [1098, 292] width 25 height 25
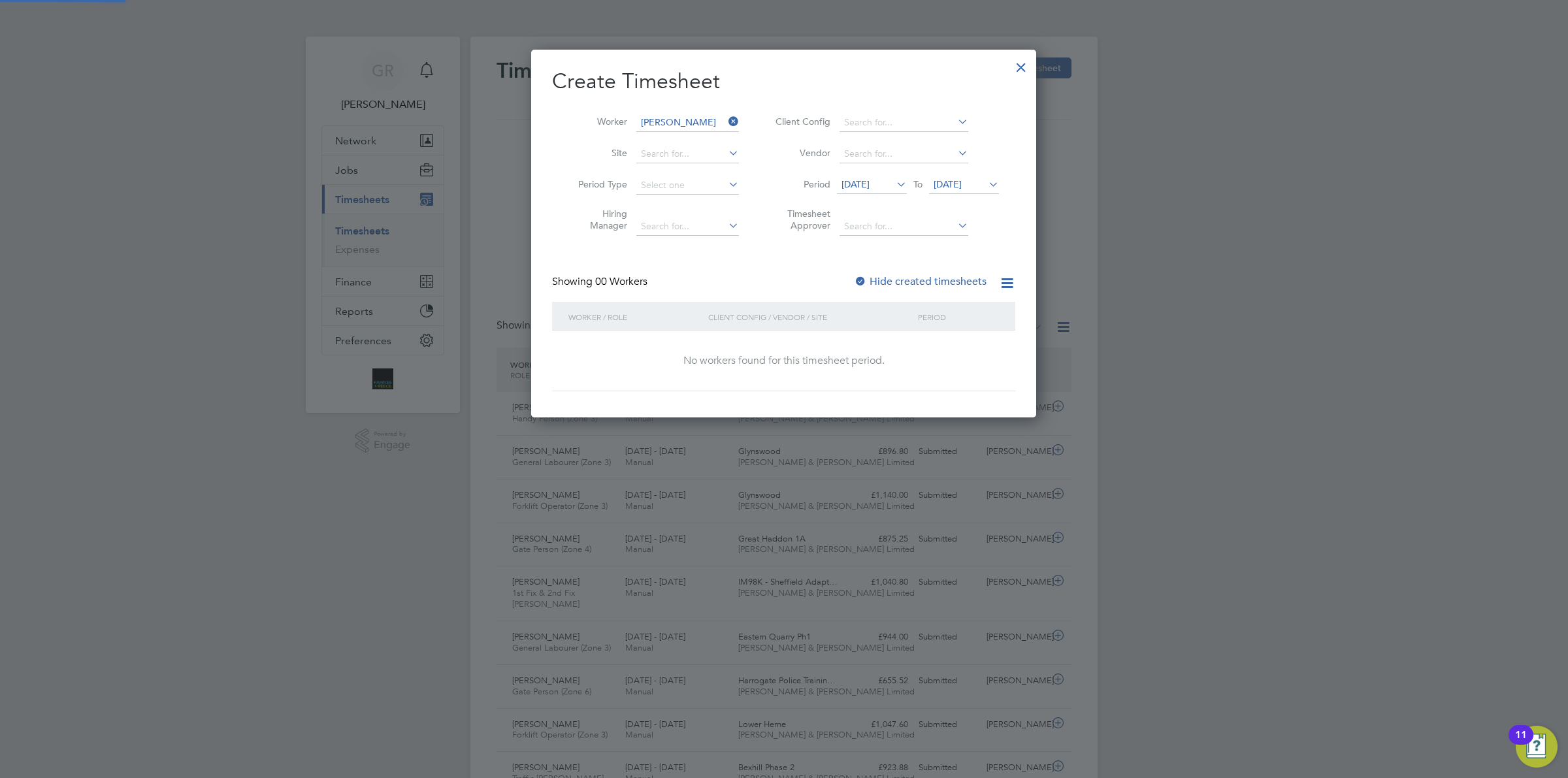
click at [885, 278] on label "Hide created timesheets" at bounding box center [920, 281] width 133 height 13
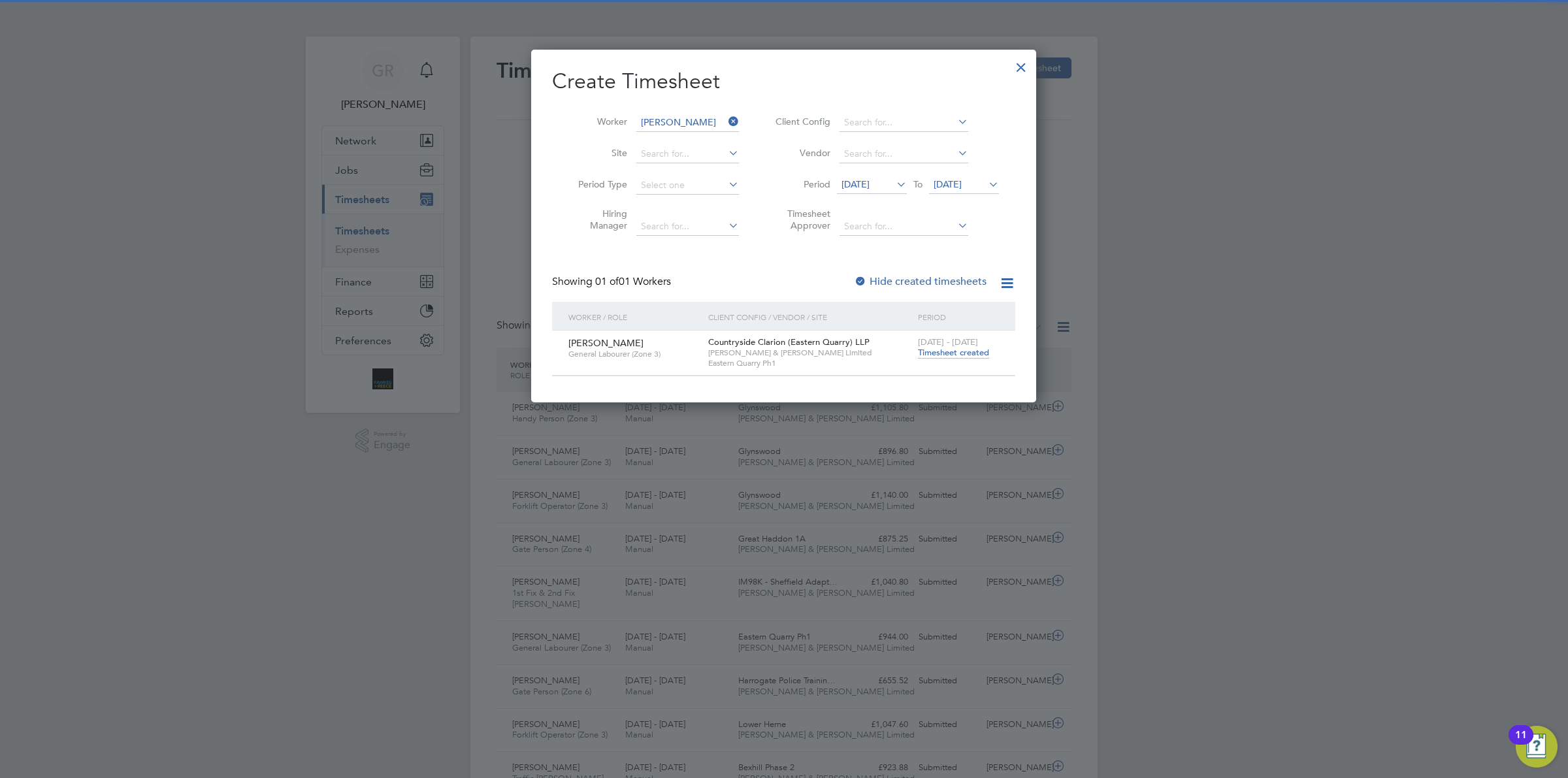
click at [948, 359] on div "[DATE] - [DATE] Timesheet created" at bounding box center [957, 349] width 88 height 35
click at [953, 350] on span "Timesheet created" at bounding box center [953, 353] width 71 height 12
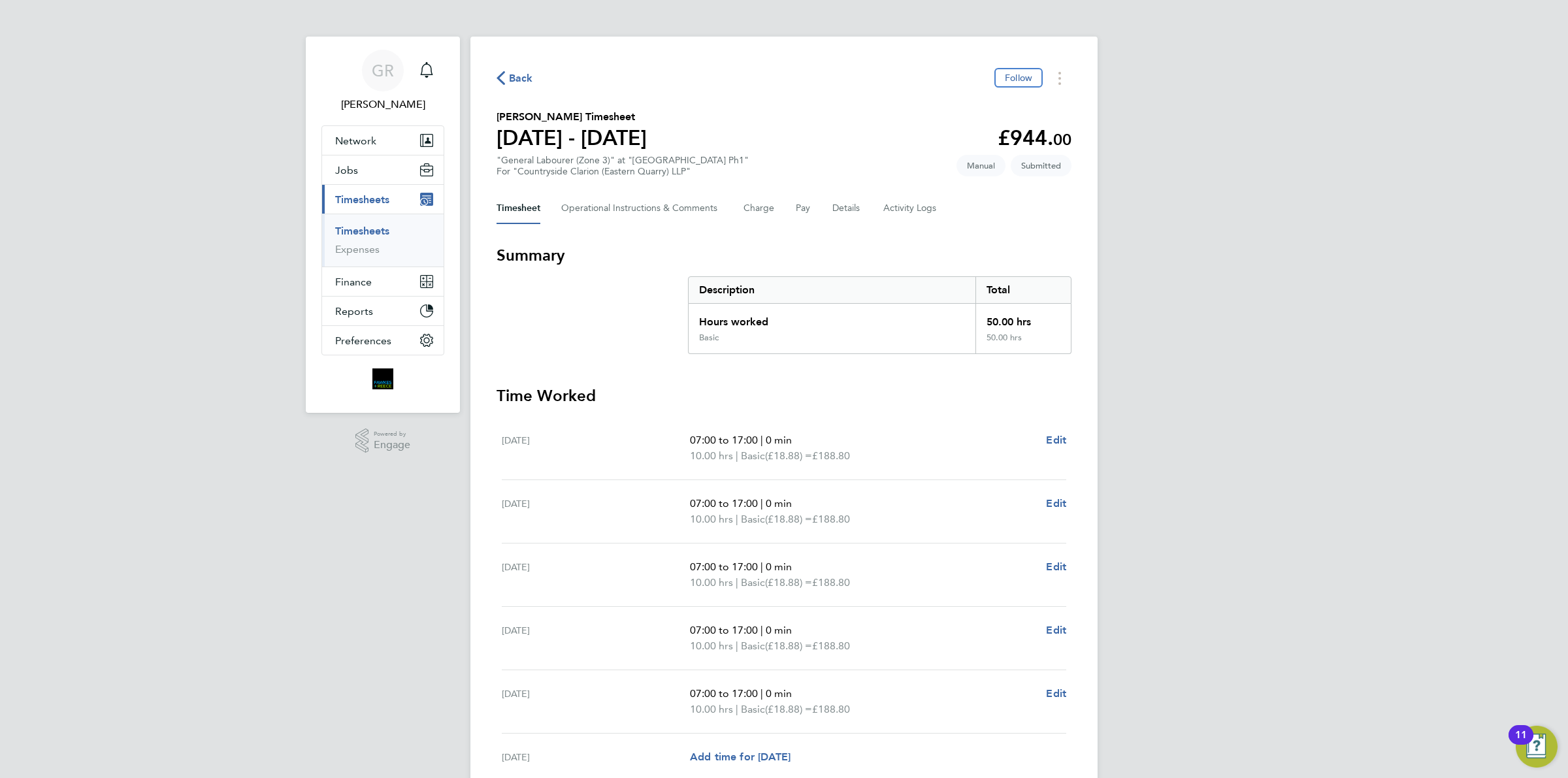
click at [520, 75] on span "Back" at bounding box center [521, 79] width 25 height 16
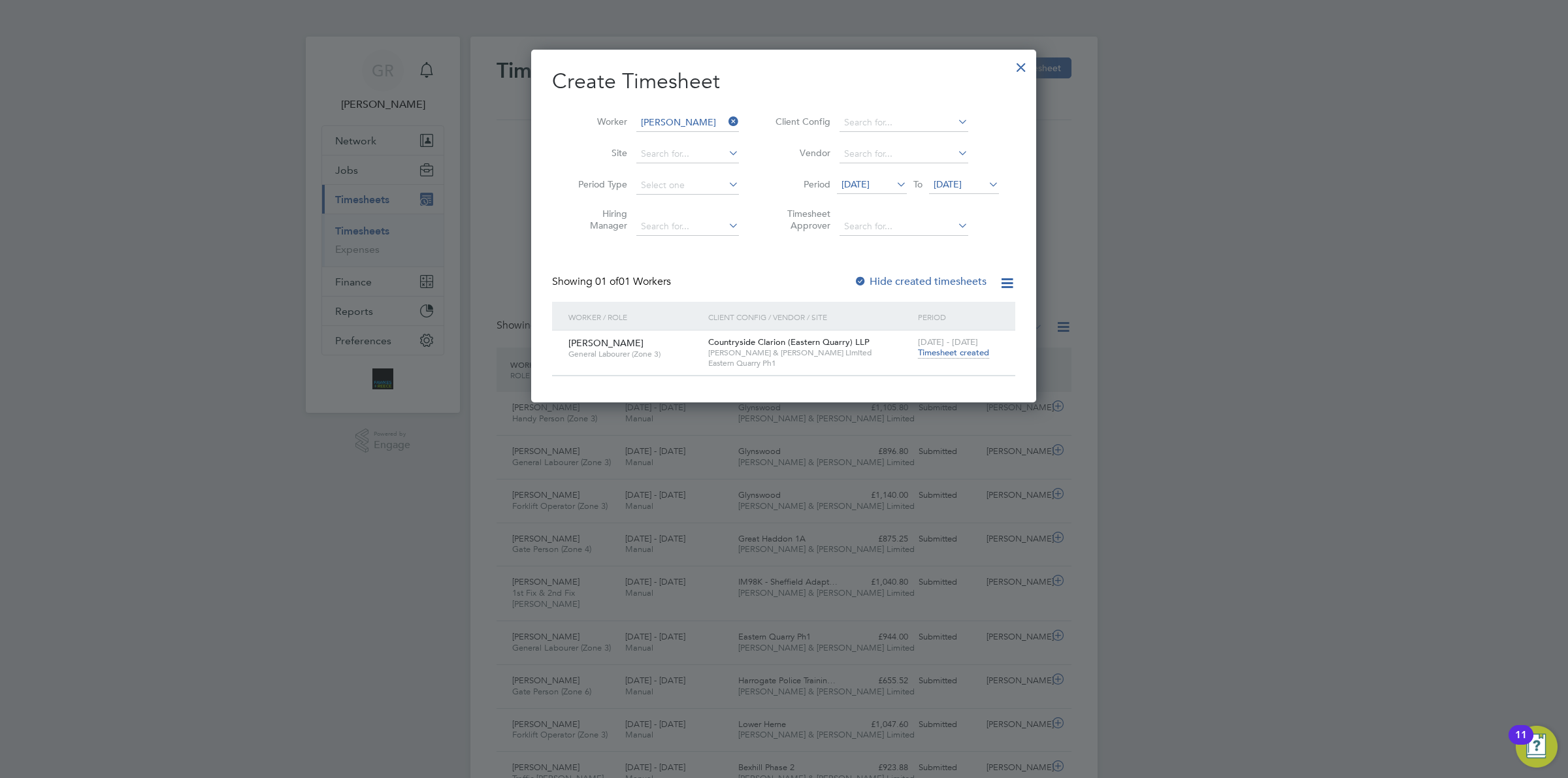
click at [726, 121] on icon at bounding box center [726, 121] width 0 height 19
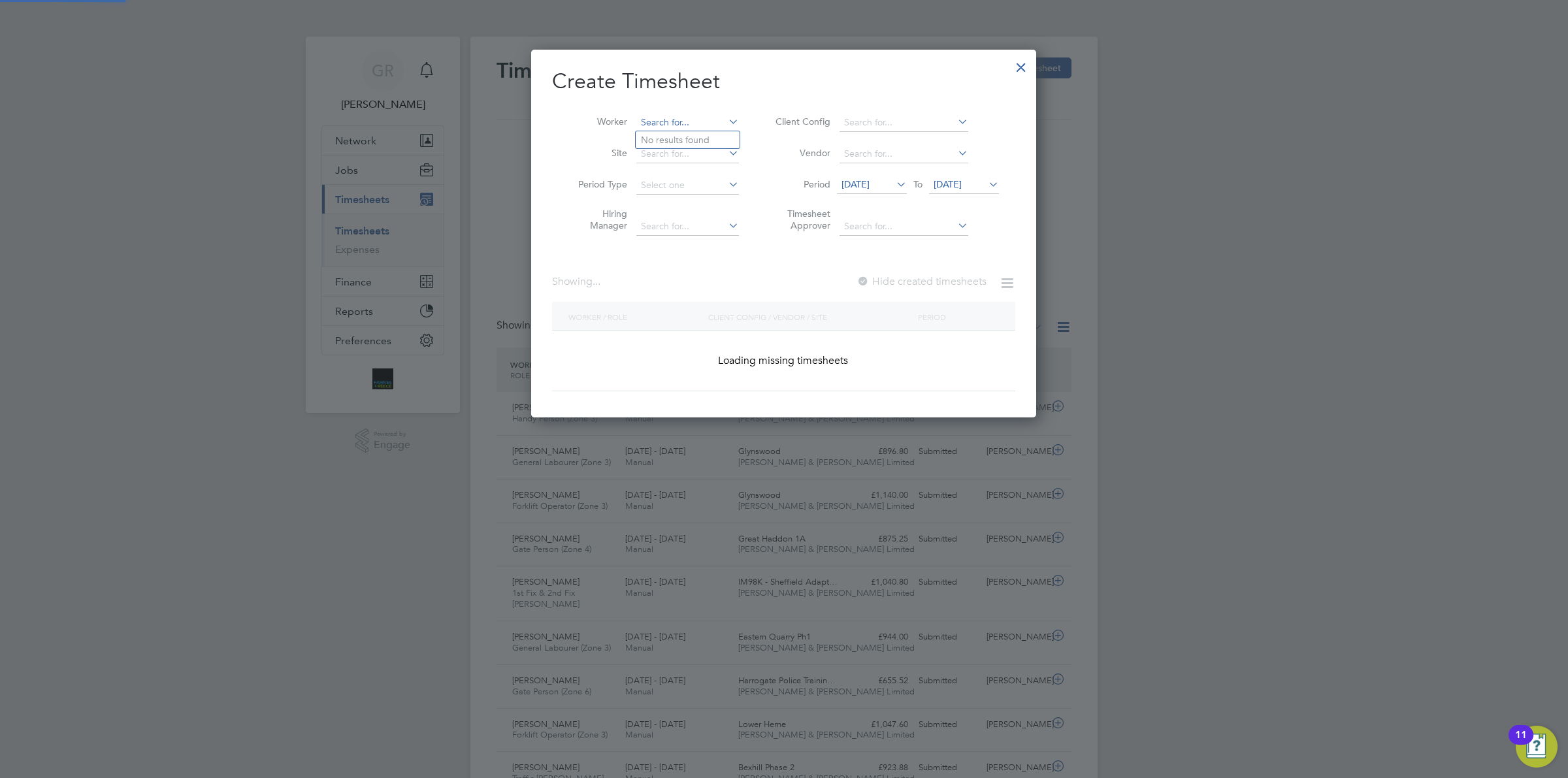
click at [689, 119] on input at bounding box center [687, 122] width 102 height 19
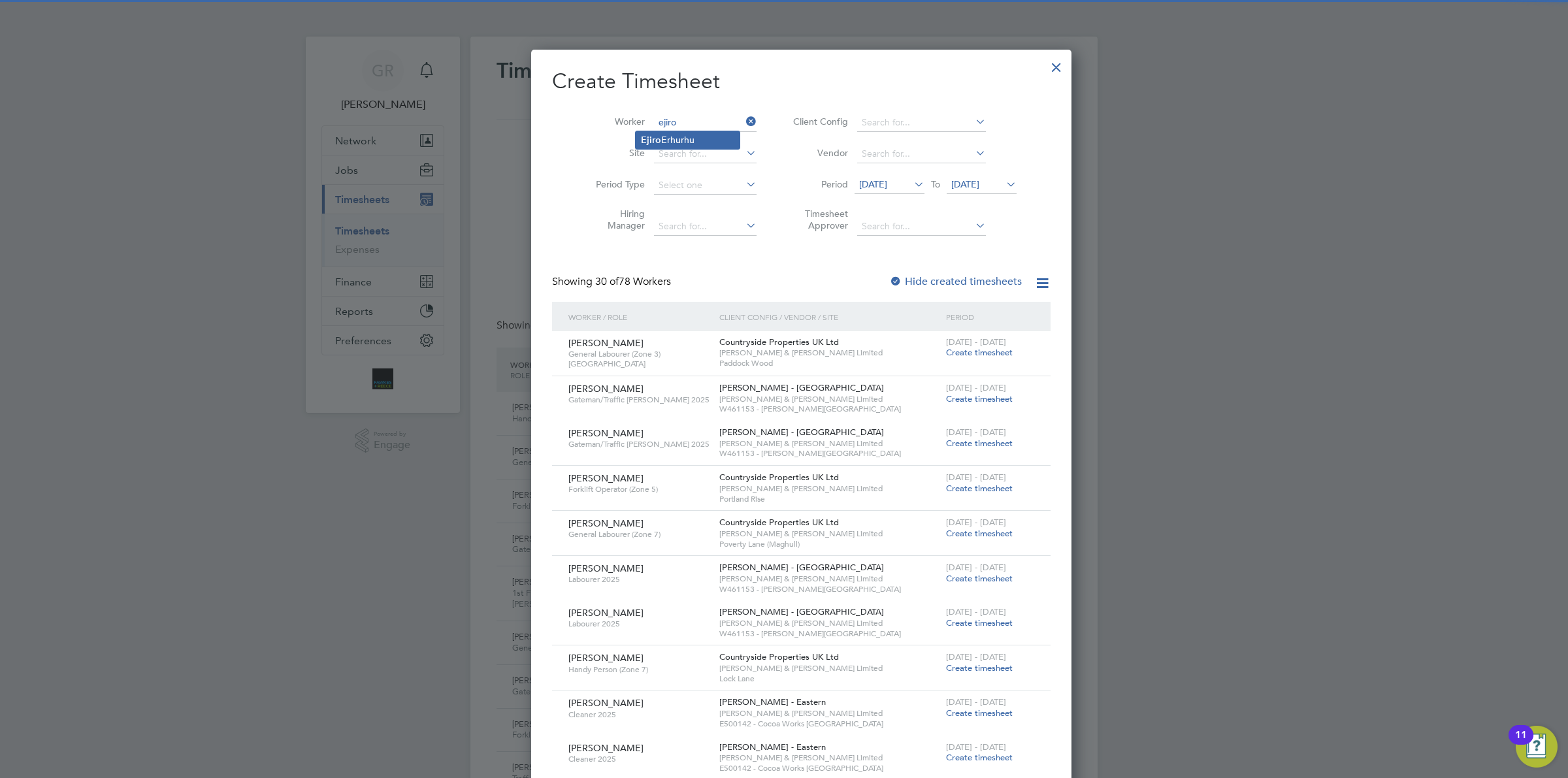
click at [683, 133] on li "[PERSON_NAME]" at bounding box center [686, 140] width 103 height 18
type input "[PERSON_NAME]"
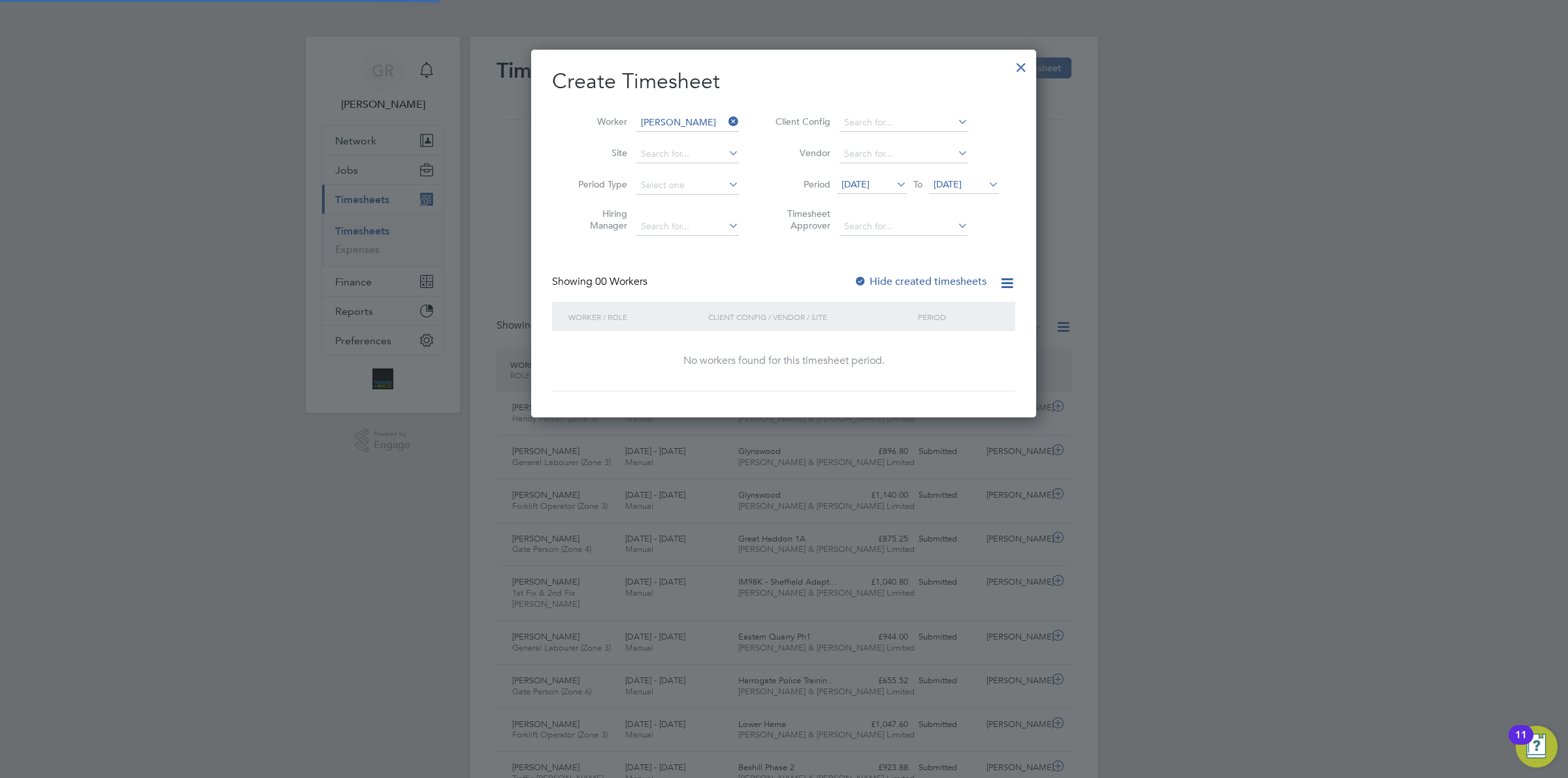
click at [881, 190] on span "[DATE]" at bounding box center [871, 185] width 70 height 18
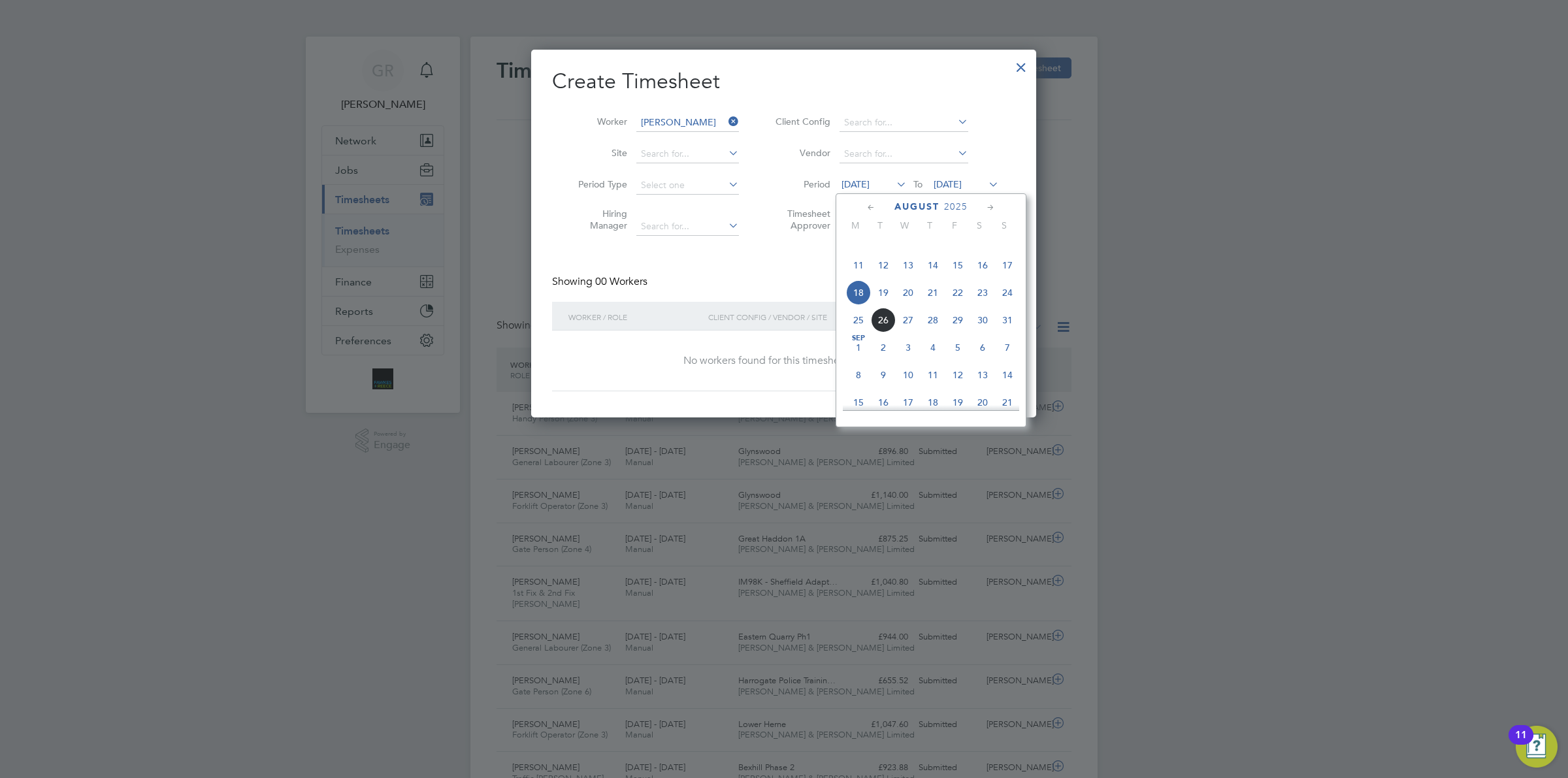
click at [854, 305] on span "18" at bounding box center [858, 292] width 25 height 25
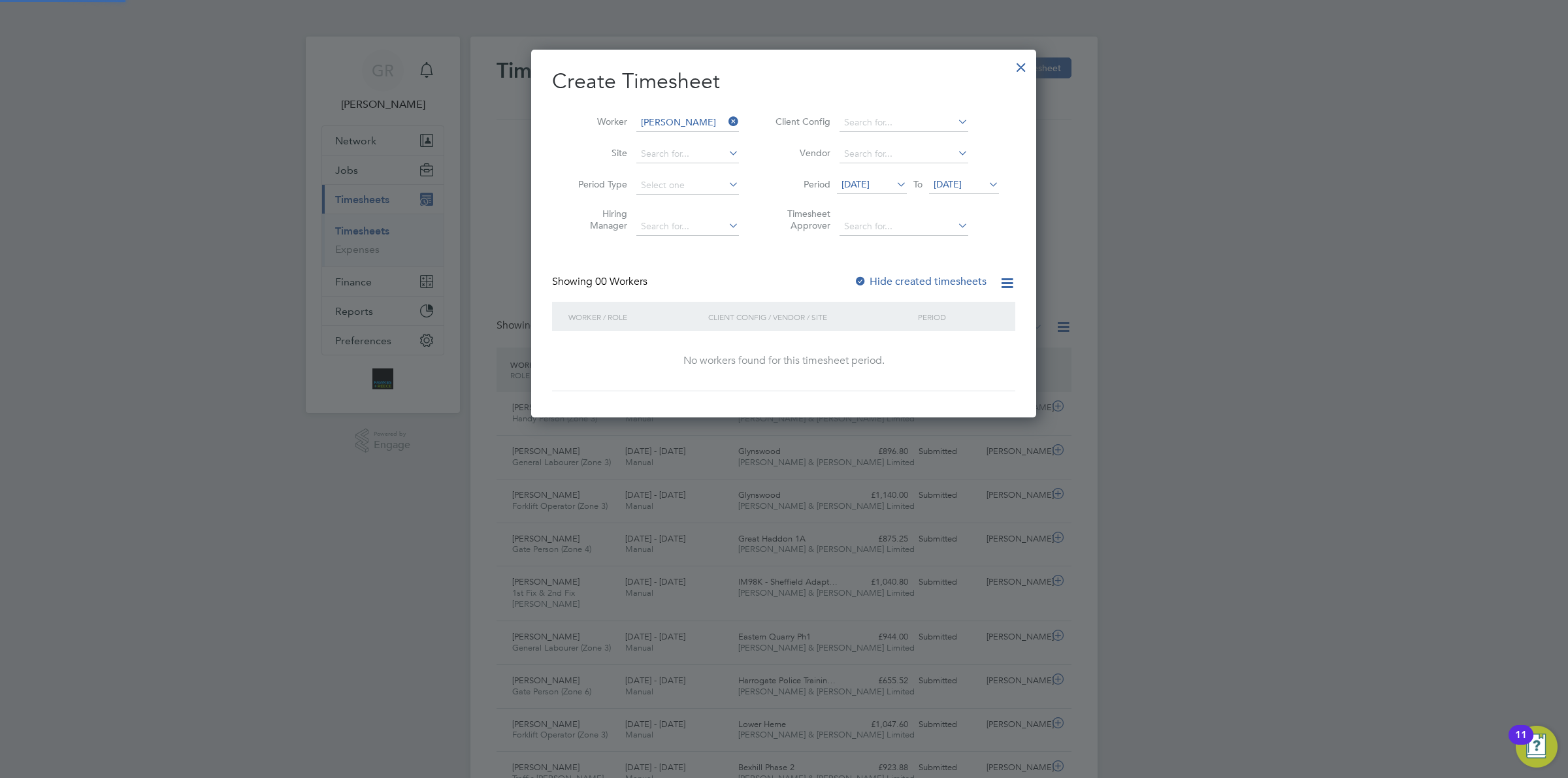
click at [958, 177] on span "[DATE]" at bounding box center [963, 185] width 70 height 18
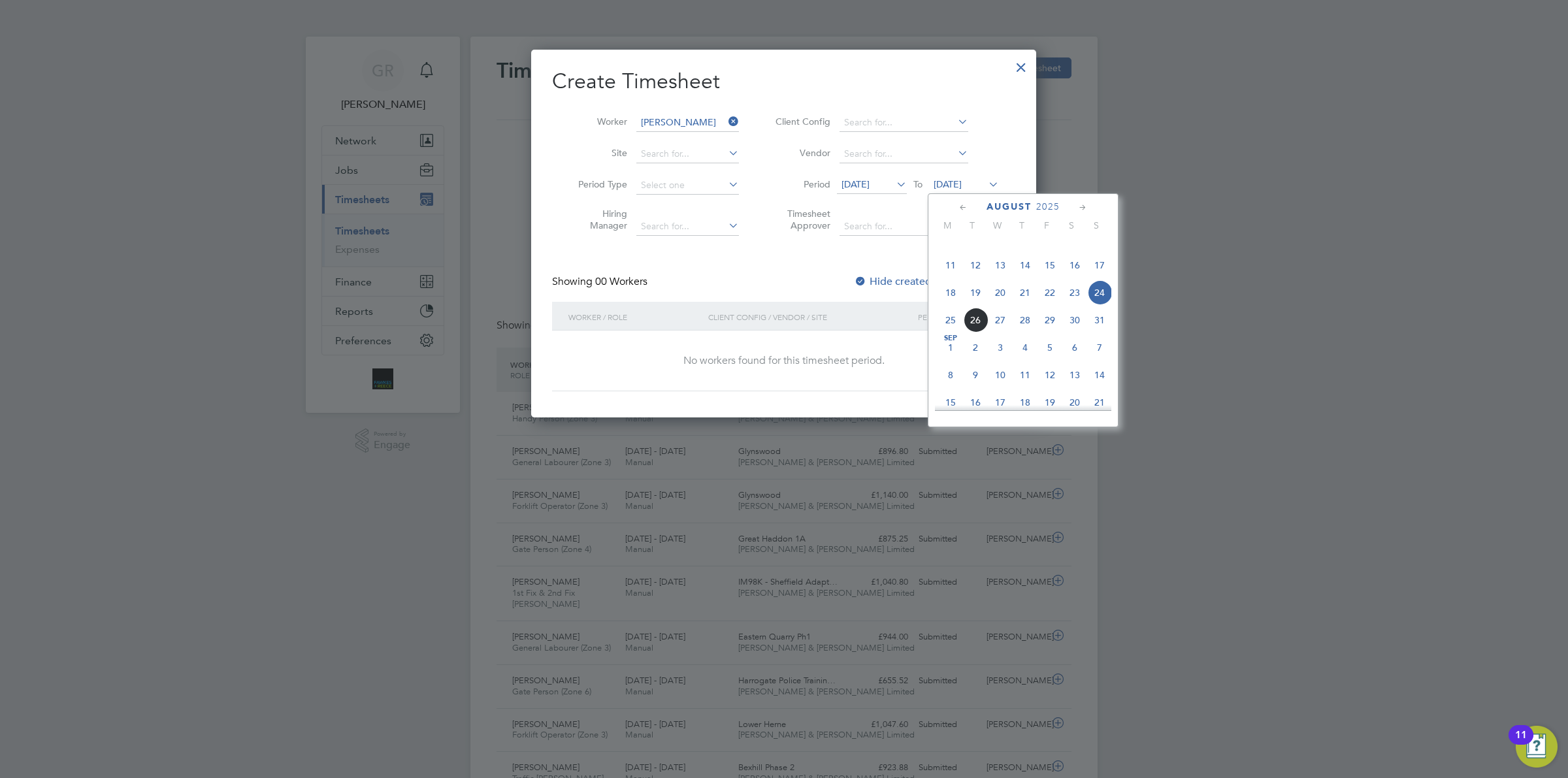
click at [1091, 305] on span "24" at bounding box center [1098, 292] width 25 height 25
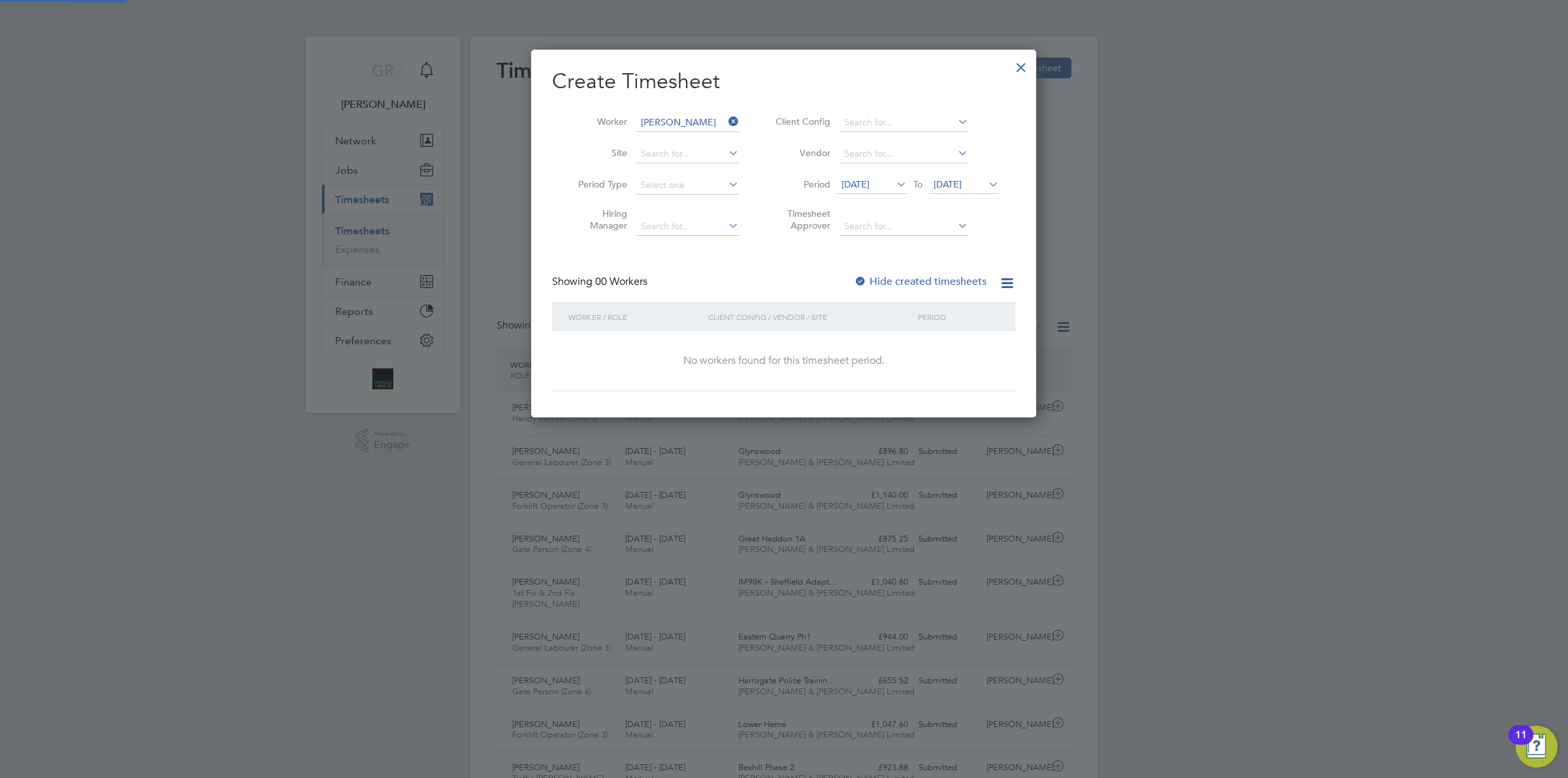
click at [903, 281] on label "Hide created timesheets" at bounding box center [920, 281] width 133 height 13
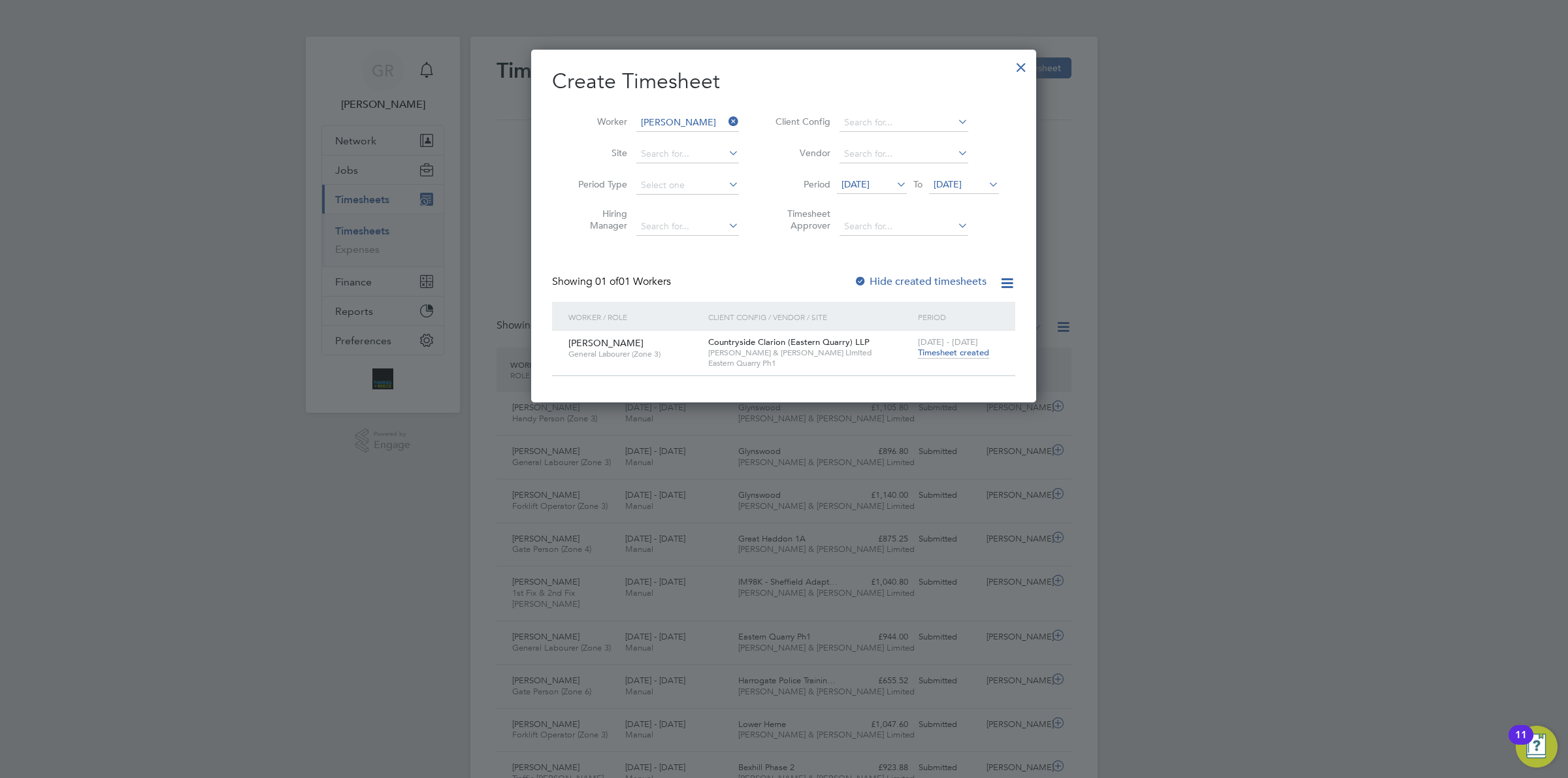
click at [956, 352] on span "Timesheet created" at bounding box center [953, 353] width 71 height 12
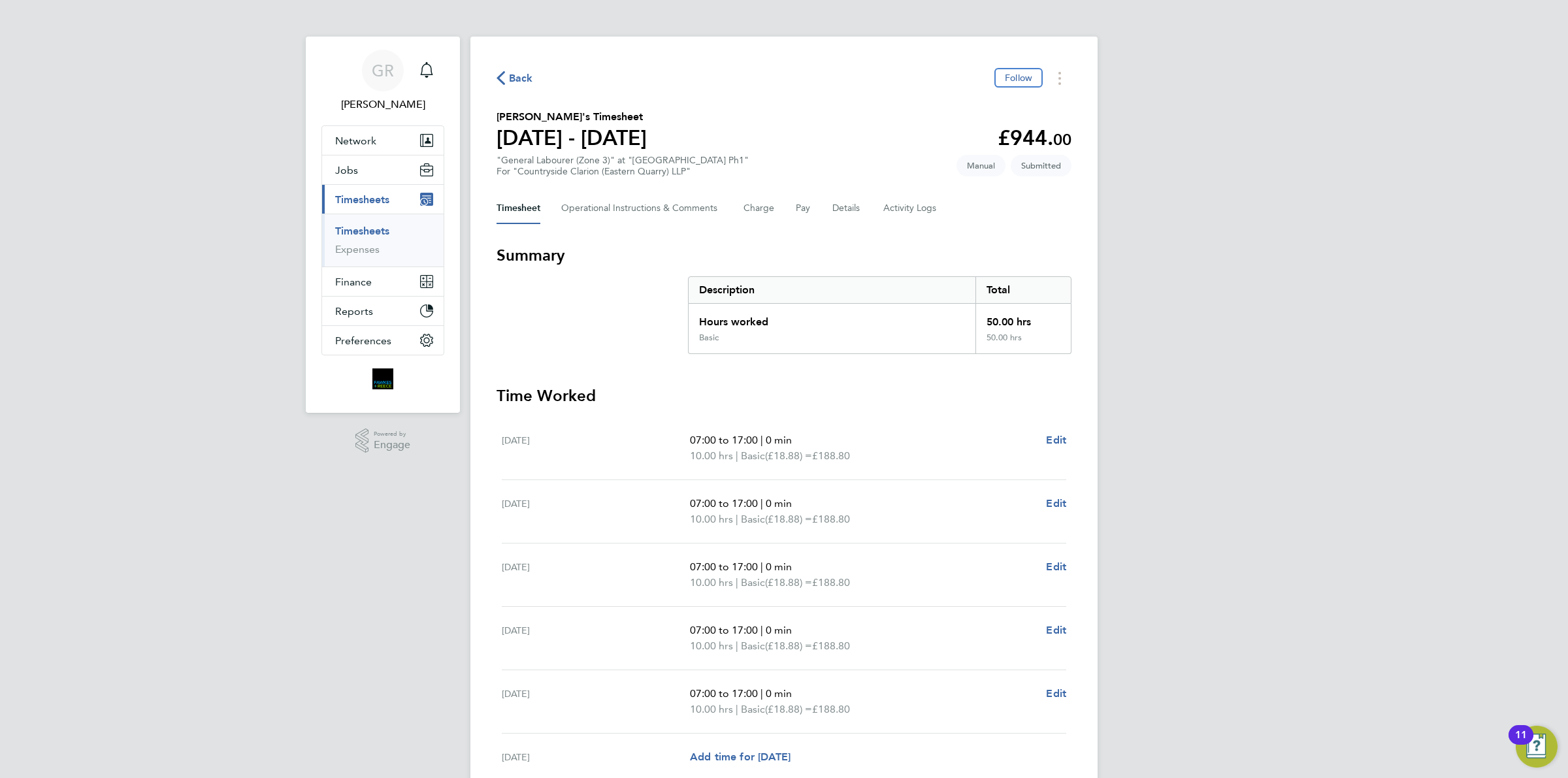
click at [499, 73] on icon "button" at bounding box center [500, 78] width 9 height 14
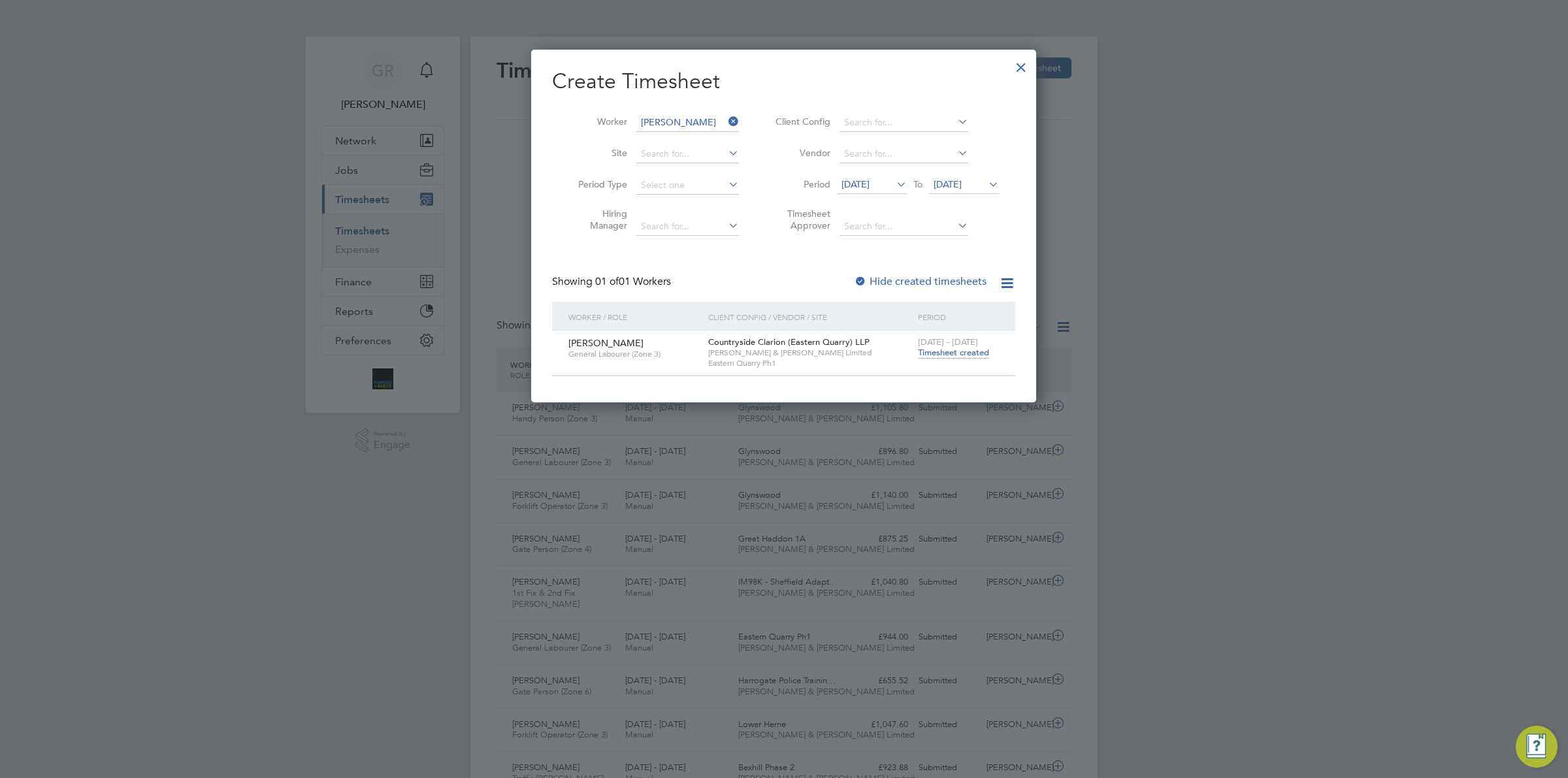
click at [726, 121] on icon at bounding box center [726, 121] width 0 height 19
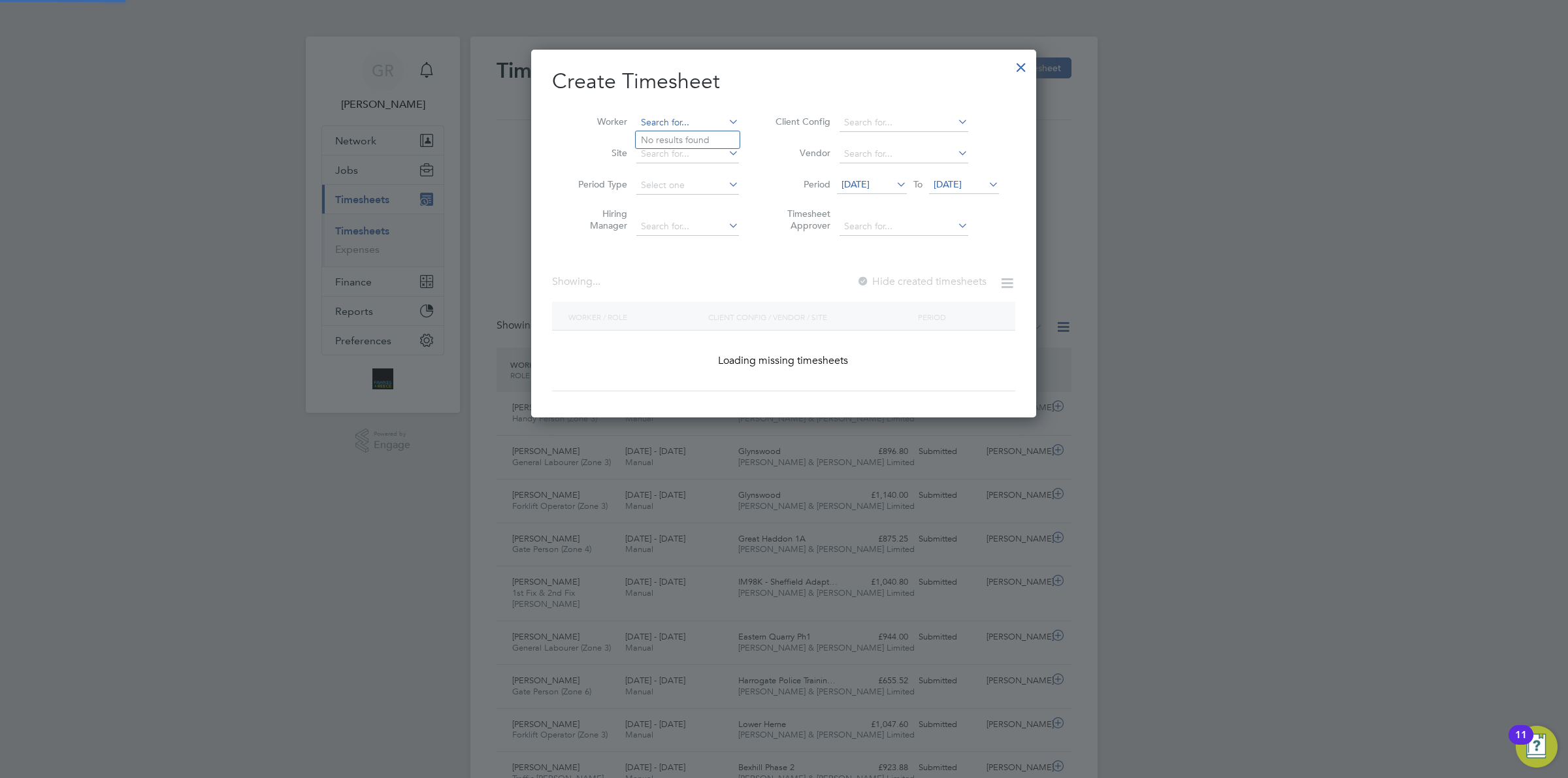
click at [678, 128] on input at bounding box center [687, 122] width 102 height 19
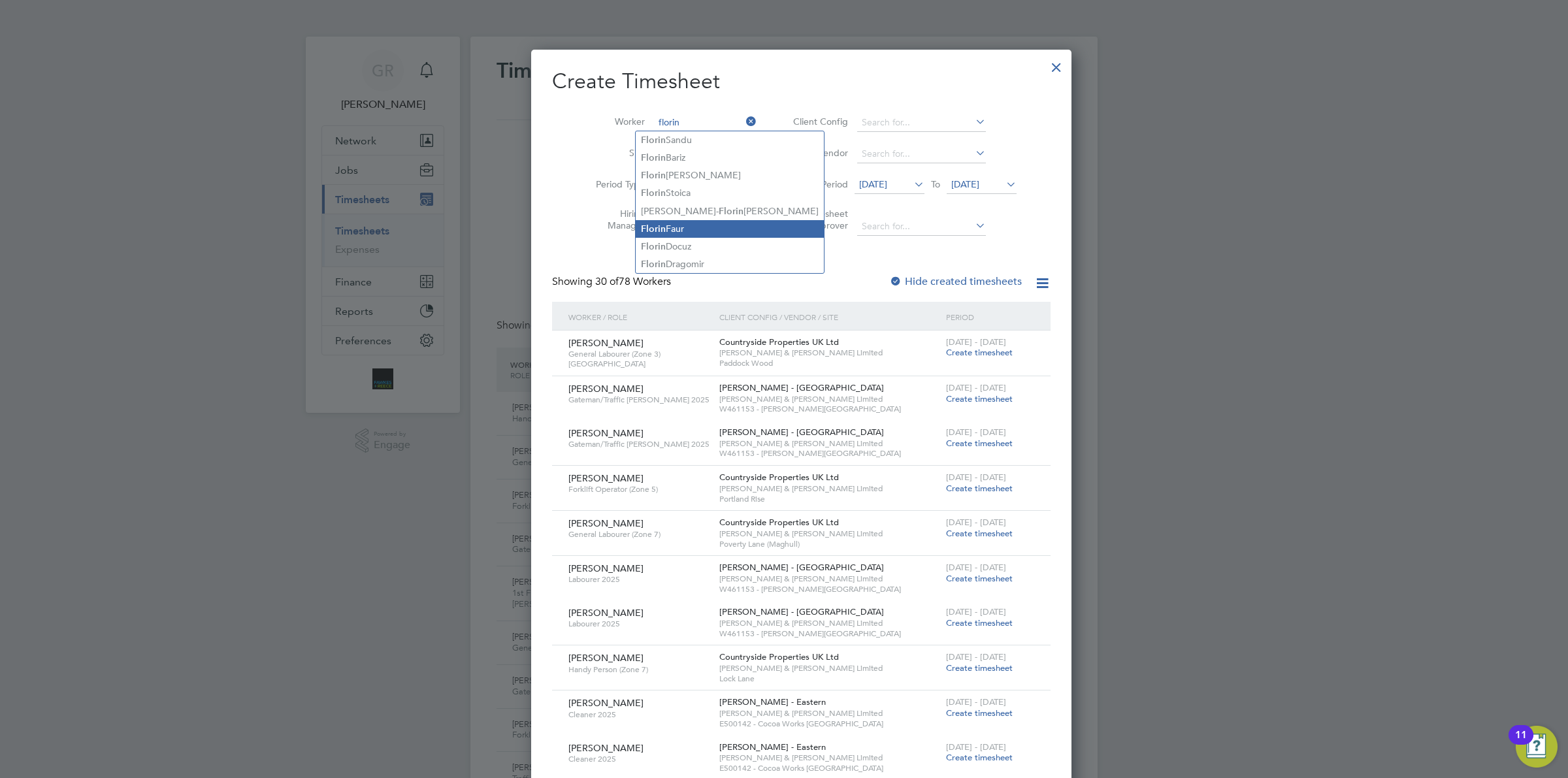
click at [686, 233] on li "[PERSON_NAME]" at bounding box center [729, 228] width 188 height 18
type input "[PERSON_NAME]"
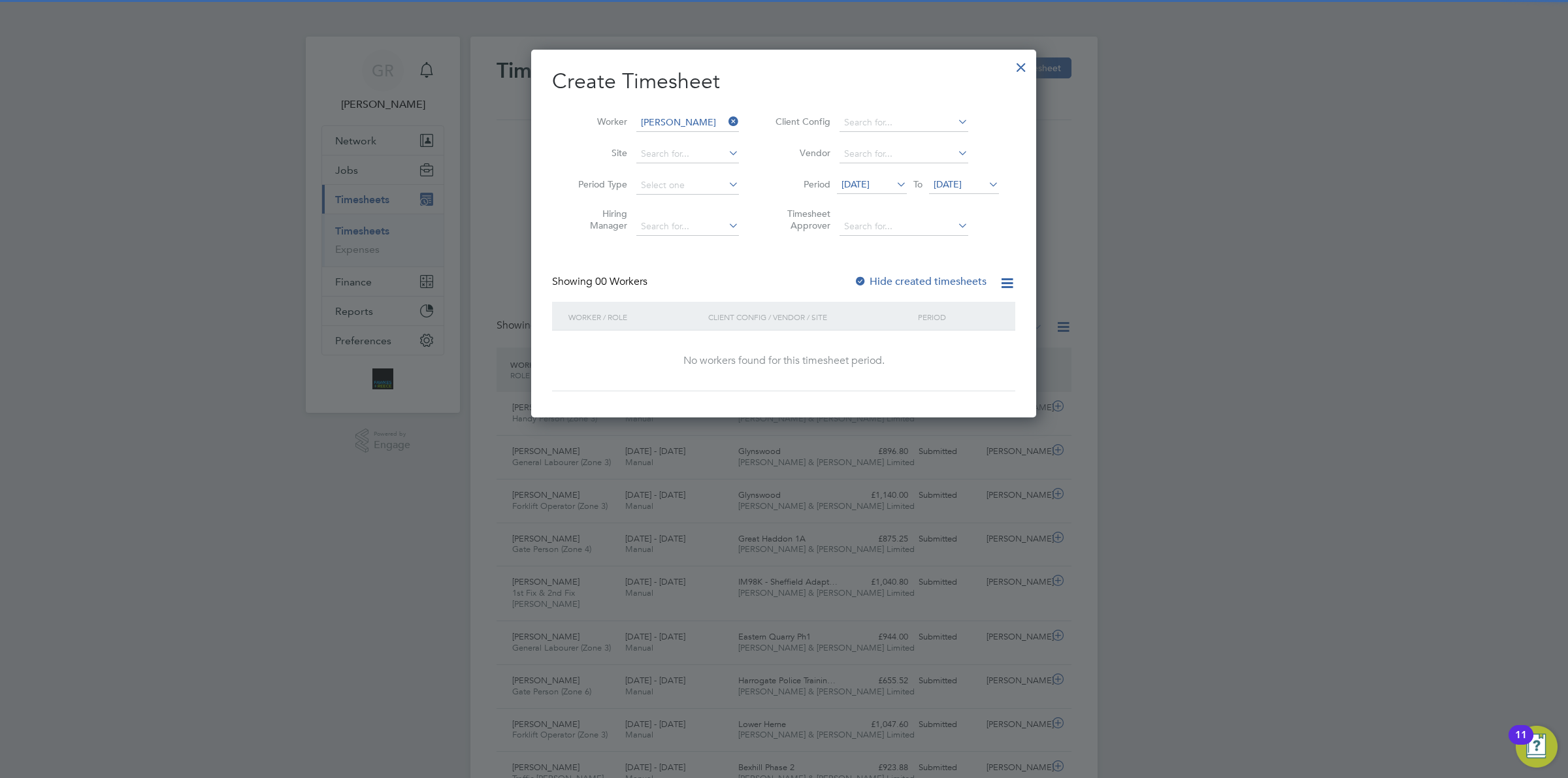
click at [904, 280] on label "Hide created timesheets" at bounding box center [920, 281] width 133 height 13
click at [904, 281] on label "Hide created timesheets" at bounding box center [920, 281] width 133 height 13
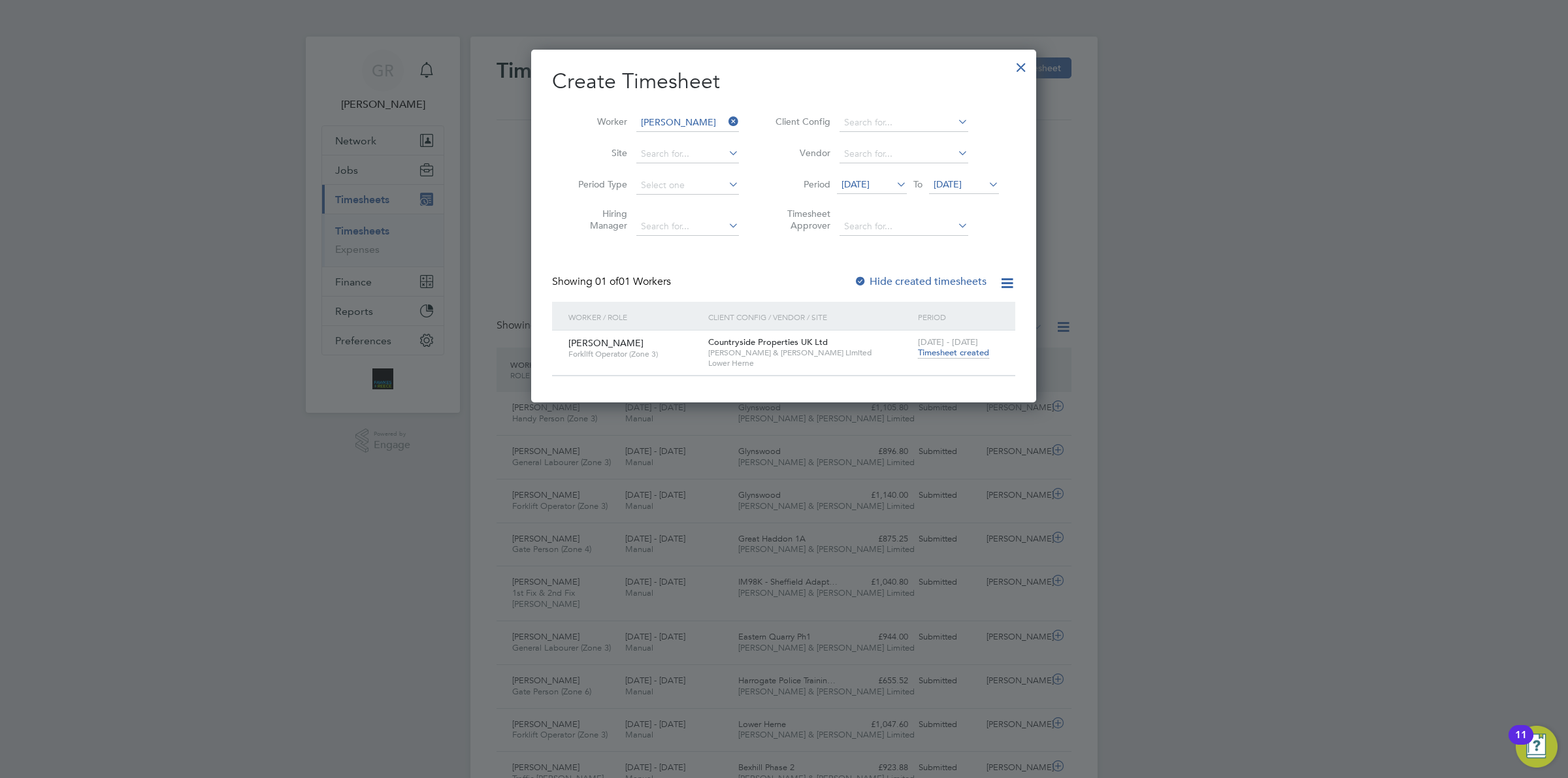
click at [952, 354] on span "Timesheet created" at bounding box center [953, 353] width 71 height 12
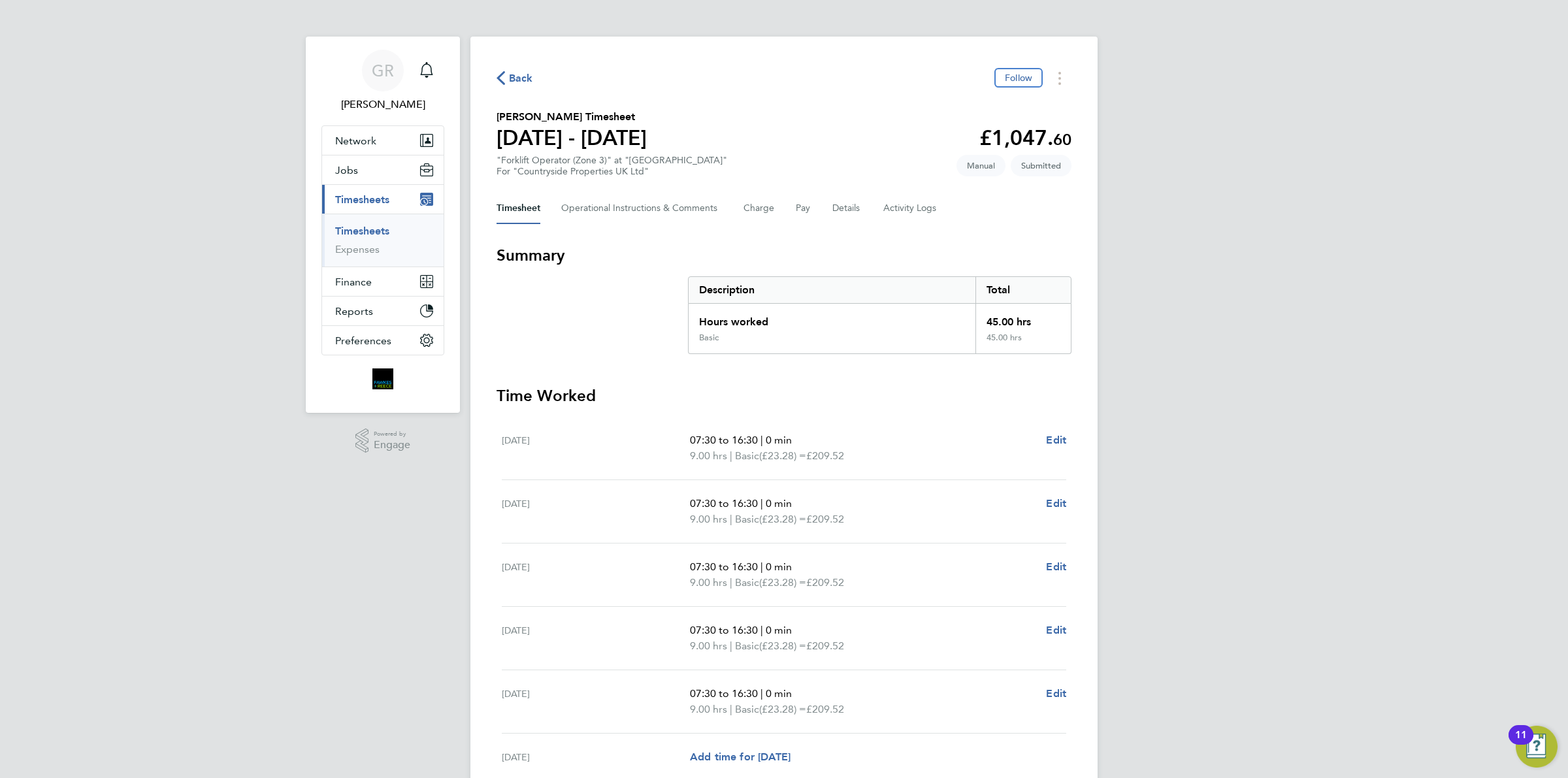
click at [521, 83] on span "Back" at bounding box center [521, 79] width 25 height 16
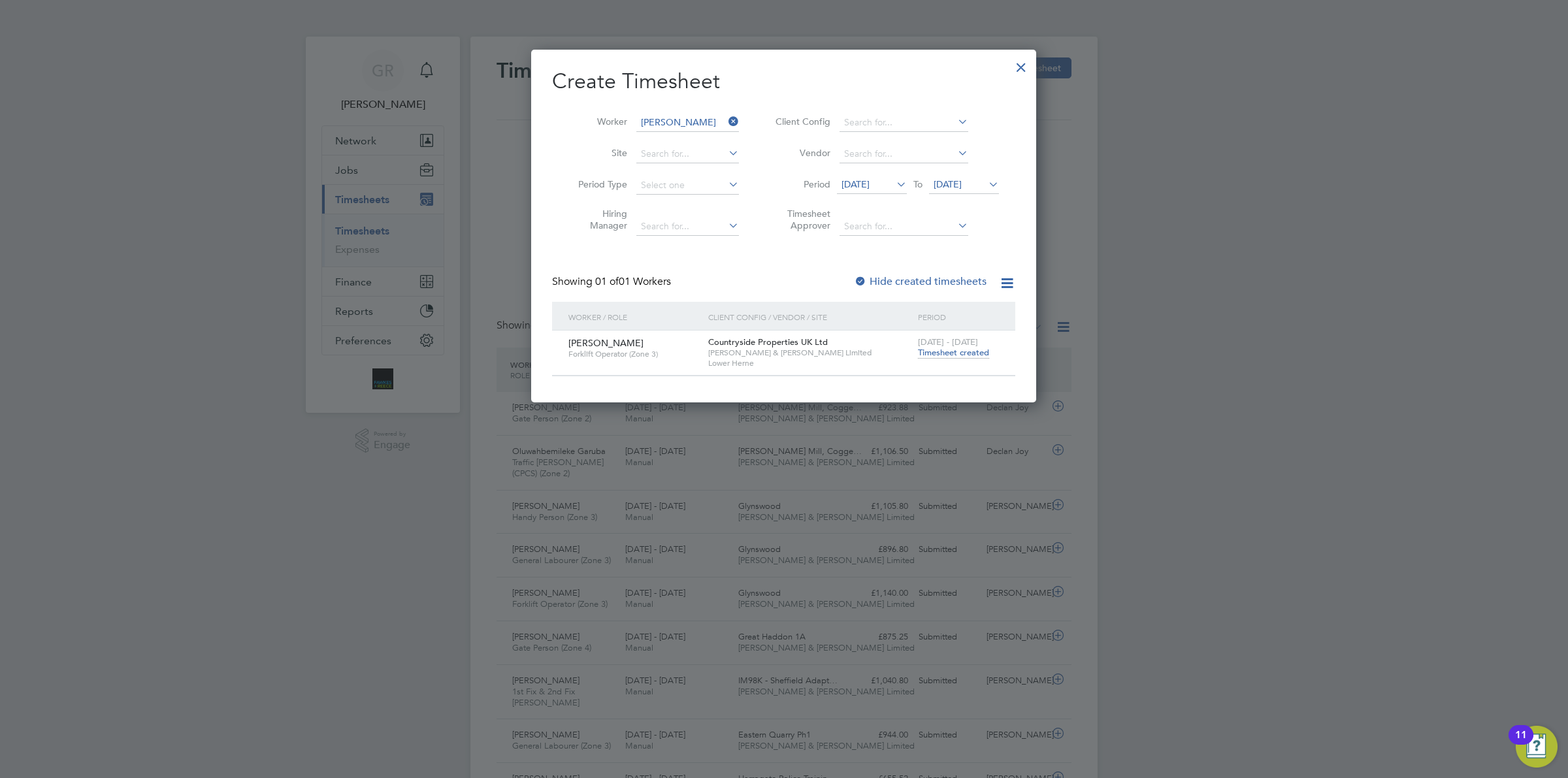
click at [1023, 67] on div at bounding box center [1021, 64] width 24 height 24
